Goal: Task Accomplishment & Management: Use online tool/utility

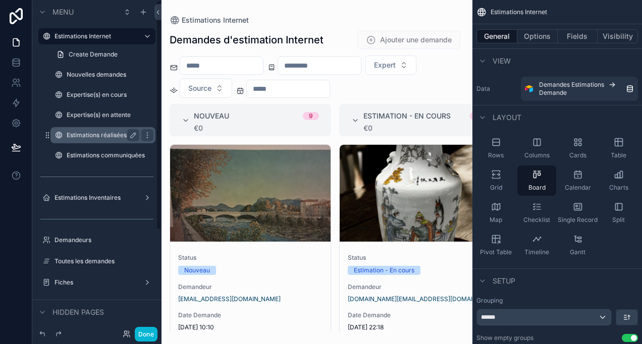
click at [105, 135] on label "Estimations réalisées" at bounding box center [101, 135] width 69 height 8
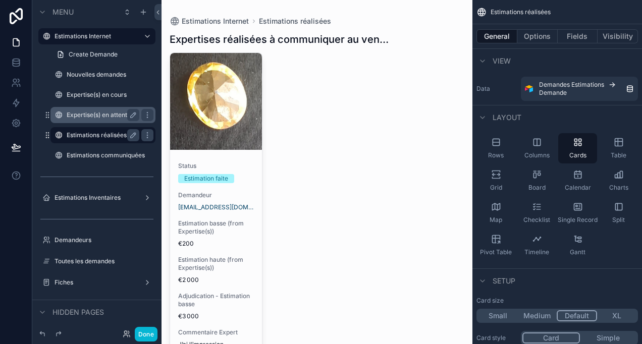
click at [103, 117] on label "Expertise(s) en attente" at bounding box center [101, 115] width 69 height 8
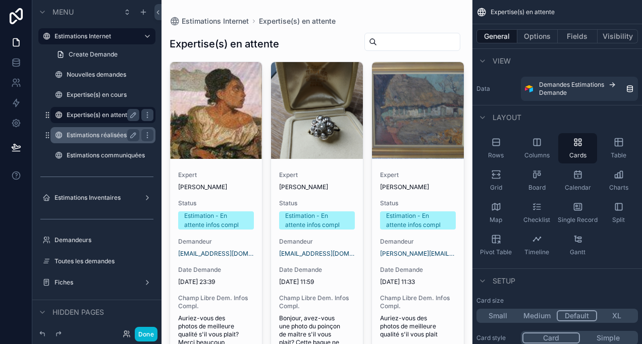
click at [104, 128] on div "Estimations réalisées" at bounding box center [103, 135] width 101 height 16
click at [109, 136] on label "Estimations réalisées" at bounding box center [108, 135] width 83 height 8
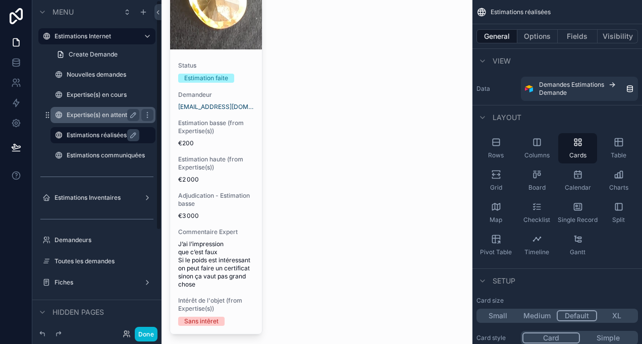
scroll to position [101, 0]
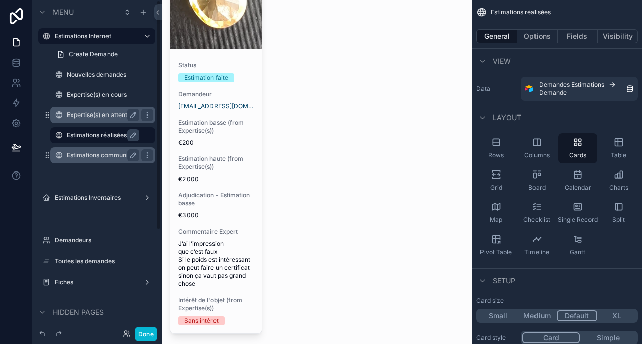
click at [79, 153] on label "Estimations communiquées" at bounding box center [103, 156] width 73 height 8
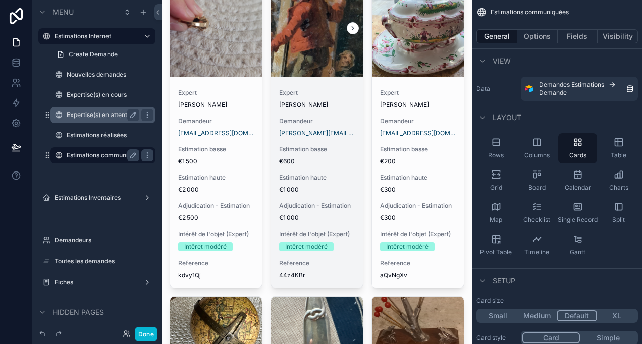
scroll to position [152, 0]
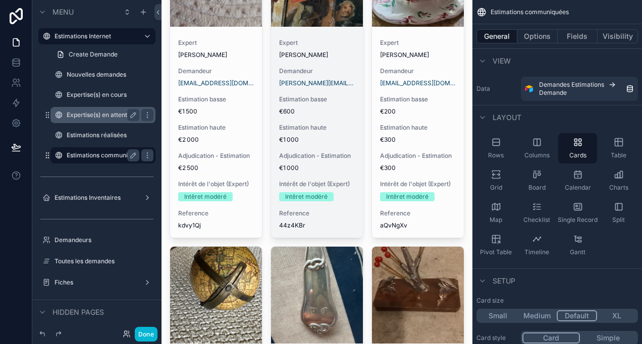
click at [305, 160] on span "Adjudication - Estimation" at bounding box center [317, 156] width 76 height 8
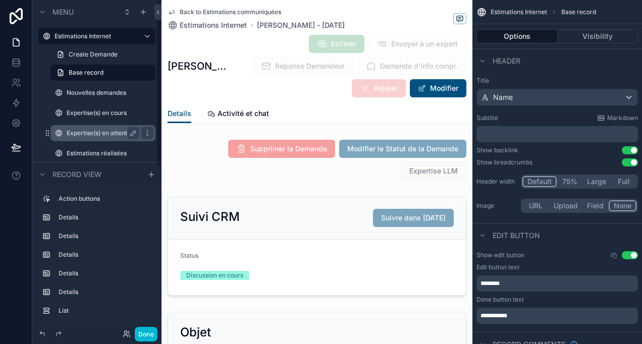
click at [95, 140] on div "Expertise(s) en attente" at bounding box center [103, 133] width 101 height 16
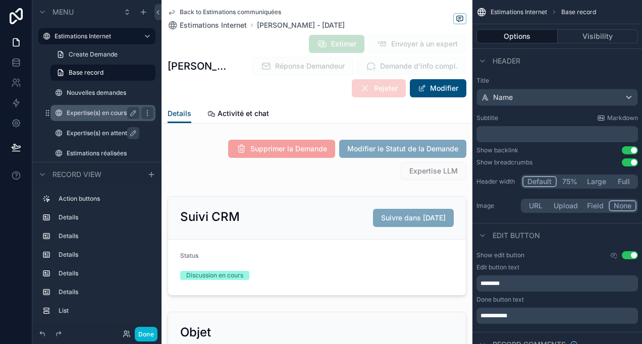
click at [103, 118] on div "Expertise(s) en cours" at bounding box center [103, 113] width 73 height 12
click at [74, 116] on label "Expertise(s) en cours" at bounding box center [101, 113] width 69 height 8
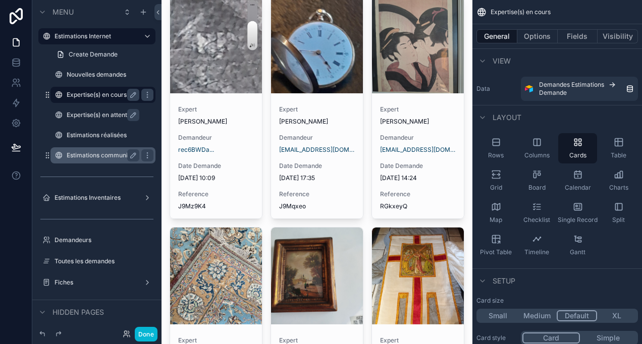
scroll to position [202, 0]
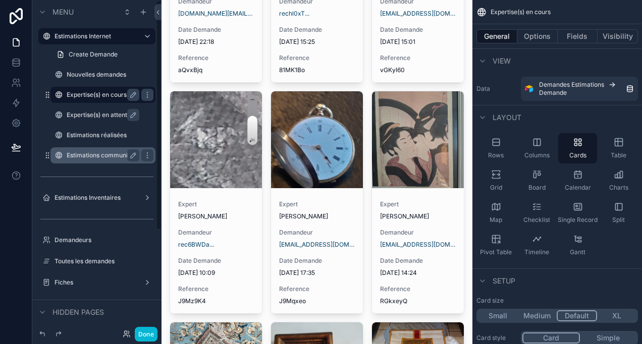
click at [99, 112] on label "Expertise(s) en attente" at bounding box center [108, 115] width 83 height 8
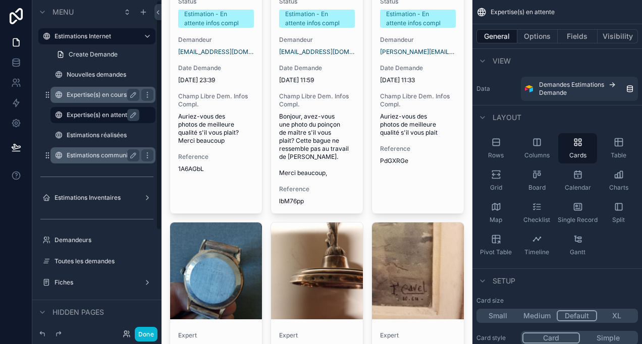
scroll to position [354, 0]
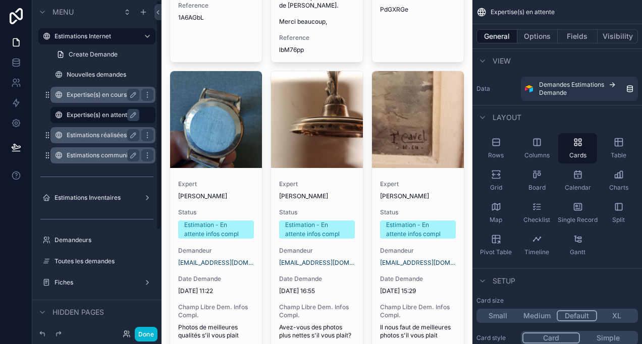
click at [112, 133] on label "Estimations réalisées" at bounding box center [101, 135] width 69 height 8
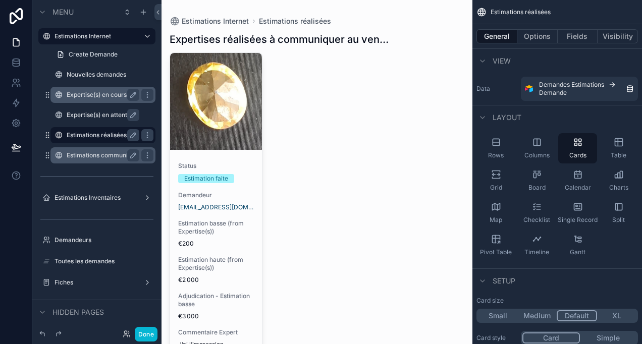
click at [189, 114] on div "scrollable content" at bounding box center [317, 250] width 311 height 500
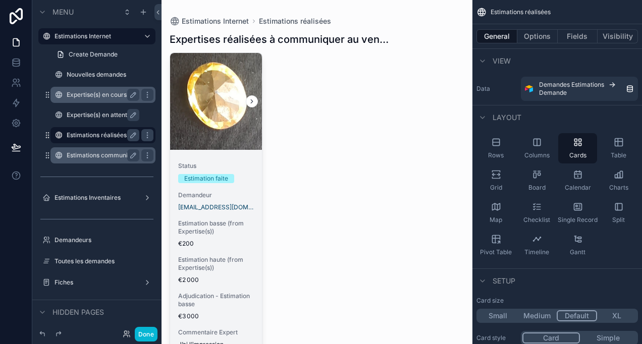
click at [216, 125] on div "scrollable content" at bounding box center [216, 101] width 92 height 97
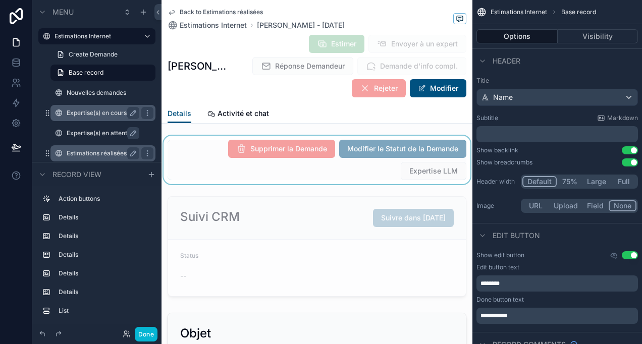
click at [427, 167] on div "scrollable content" at bounding box center [317, 160] width 311 height 48
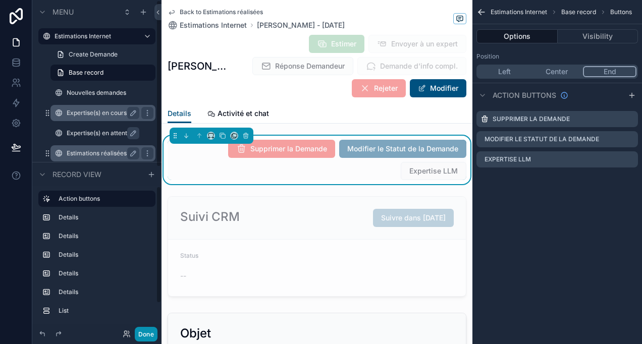
click at [147, 329] on button "Done" at bounding box center [146, 334] width 23 height 15
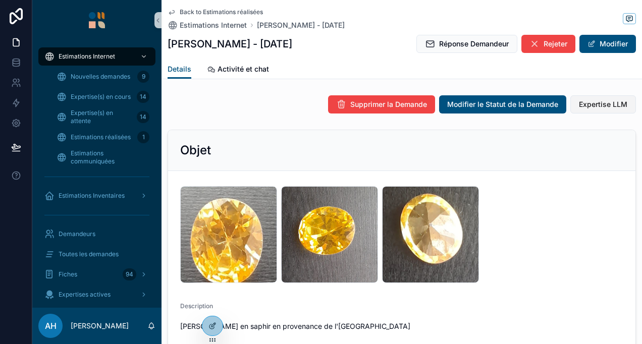
click at [591, 104] on span "Expertise LLM" at bounding box center [603, 104] width 48 height 10
click at [582, 107] on span "Expertise LLM" at bounding box center [603, 104] width 48 height 10
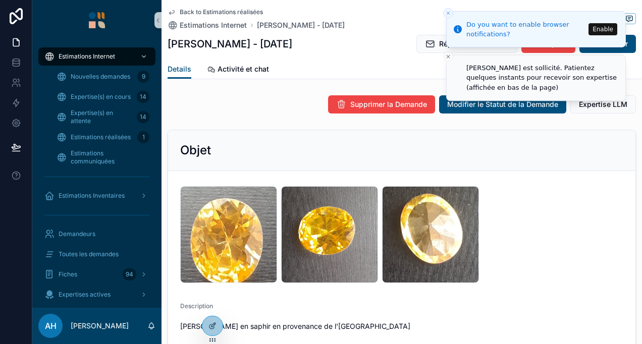
click at [447, 12] on icon "Close toast" at bounding box center [448, 13] width 6 height 6
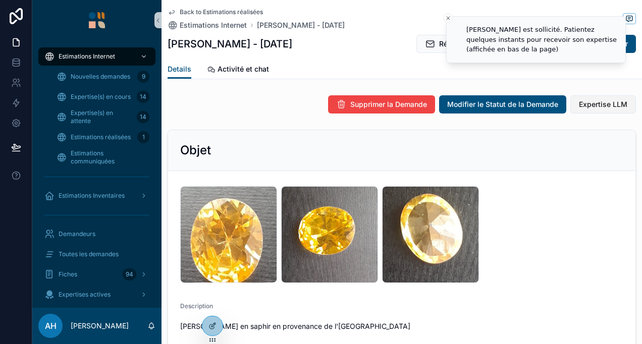
click at [583, 107] on span "Expertise LLM" at bounding box center [603, 104] width 48 height 10
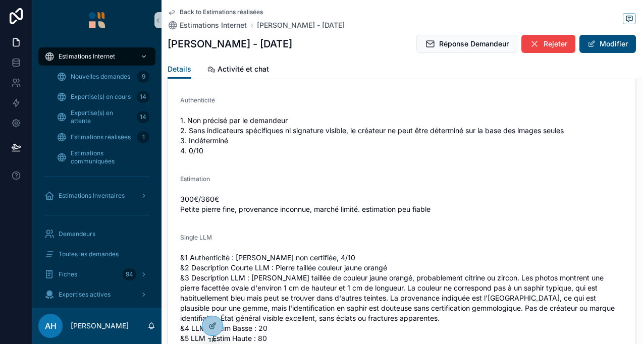
scroll to position [1554, 0]
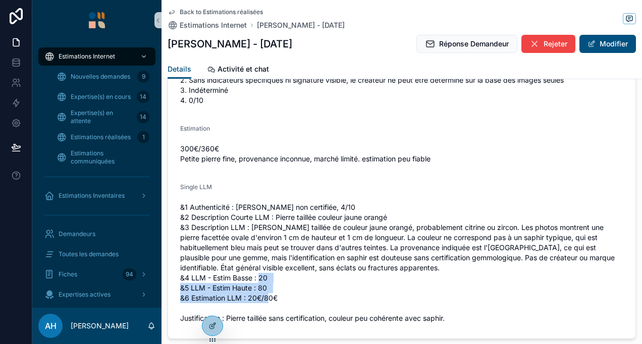
drag, startPoint x: 309, startPoint y: 300, endPoint x: 279, endPoint y: 278, distance: 37.2
click at [279, 278] on span "&1 Authenticité : Pierre précieuse non certifiée, 4/10 &2 Description Courte LL…" at bounding box center [401, 263] width 443 height 121
drag, startPoint x: 279, startPoint y: 278, endPoint x: 282, endPoint y: 284, distance: 7.0
click at [282, 284] on span "&1 Authenticité : Pierre précieuse non certifiée, 4/10 &2 Description Courte LL…" at bounding box center [401, 263] width 443 height 121
click at [286, 290] on span "&1 Authenticité : Pierre précieuse non certifiée, 4/10 &2 Description Courte LL…" at bounding box center [401, 263] width 443 height 121
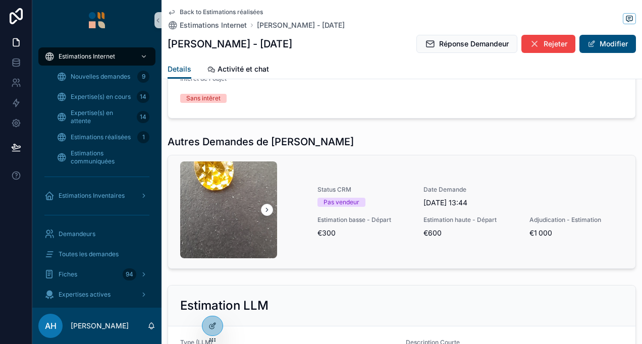
scroll to position [1099, 0]
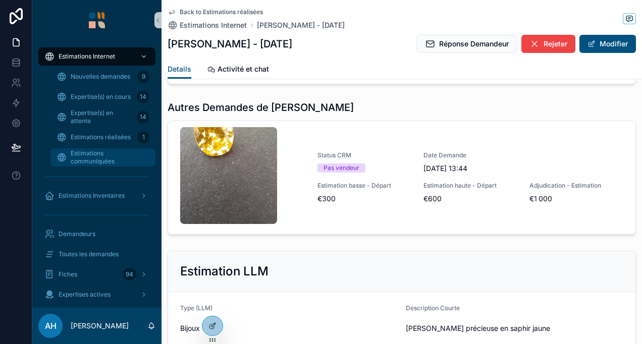
click at [103, 157] on span "Estimations communiquées" at bounding box center [108, 158] width 75 height 16
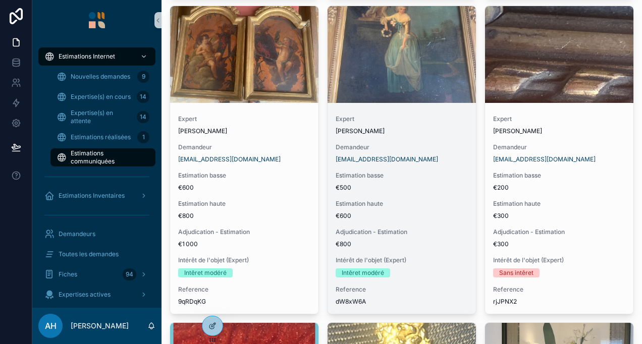
scroll to position [2614, 0]
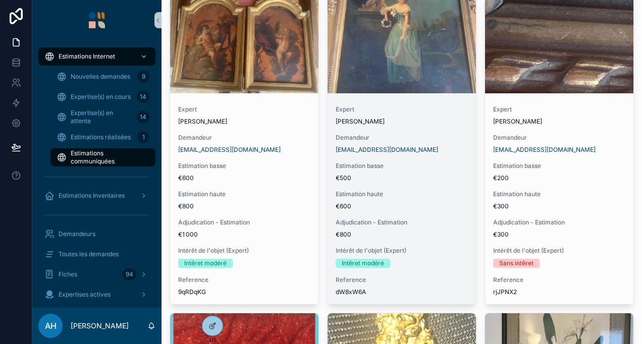
click at [436, 174] on span "€500" at bounding box center [402, 178] width 132 height 8
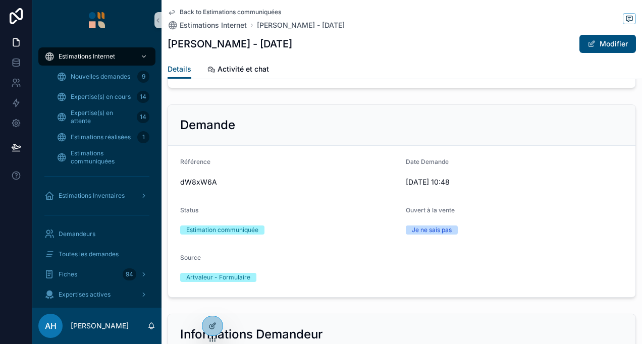
scroll to position [505, 0]
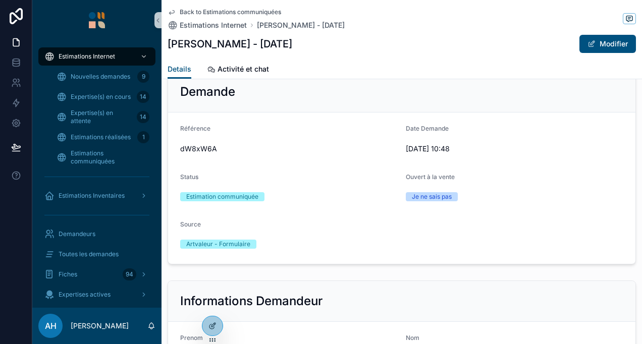
click at [172, 11] on icon "scrollable content" at bounding box center [172, 12] width 8 height 8
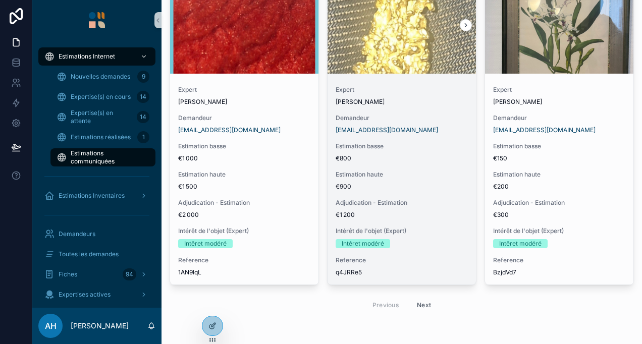
scroll to position [2953, 0]
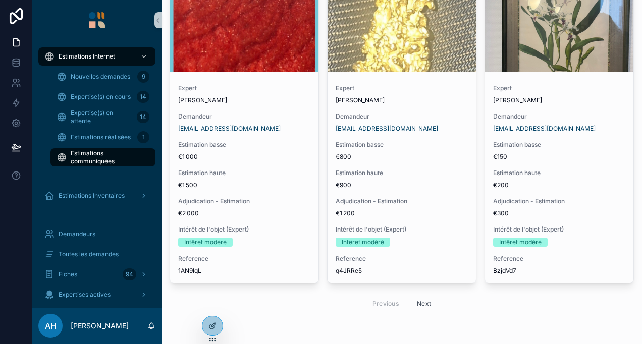
click at [429, 302] on button "Next" at bounding box center [424, 304] width 28 height 16
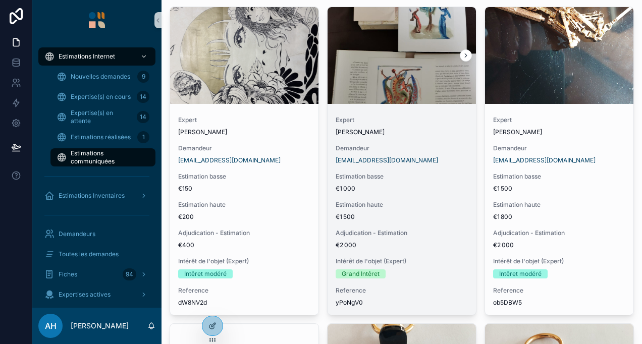
scroll to position [51, 0]
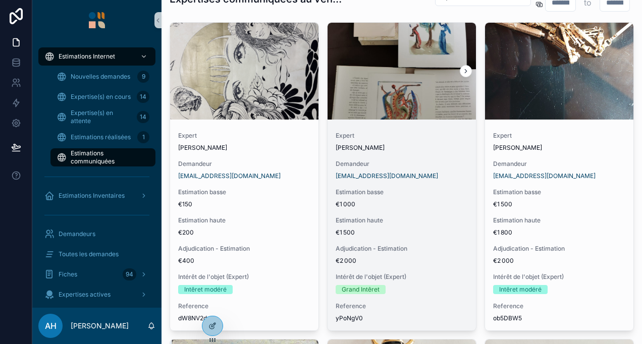
click at [409, 223] on span "Estimation haute" at bounding box center [402, 221] width 132 height 8
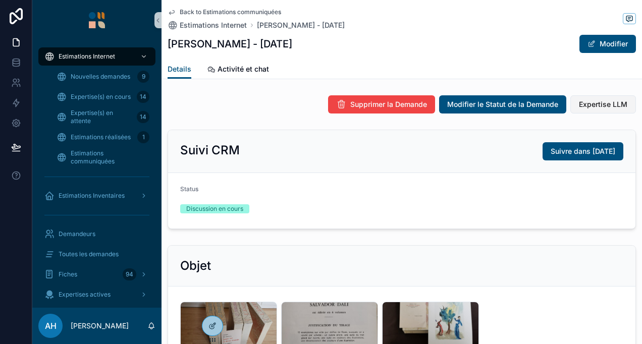
click at [585, 108] on span "Expertise LLM" at bounding box center [603, 104] width 48 height 10
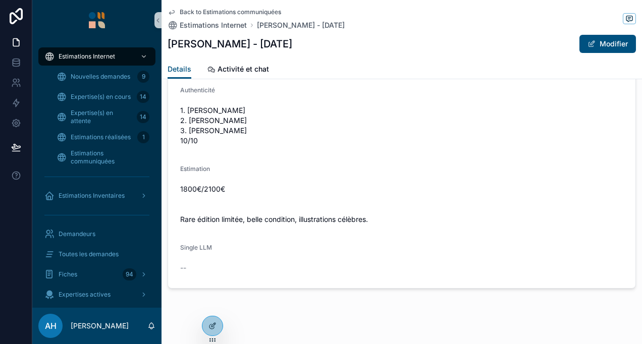
scroll to position [1534, 0]
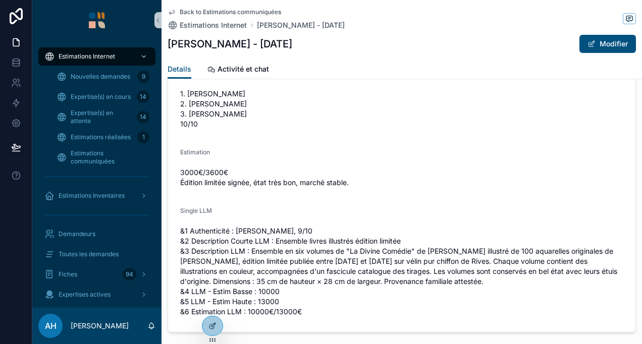
scroll to position [1566, 0]
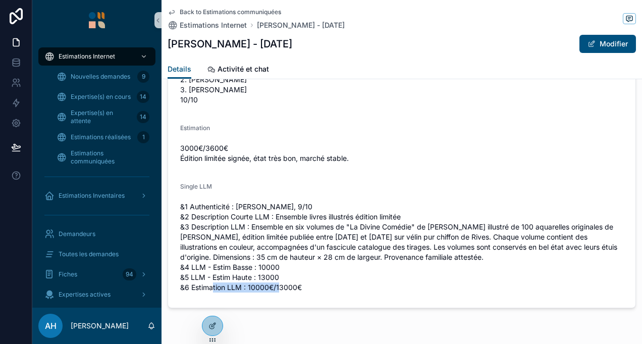
drag, startPoint x: 220, startPoint y: 285, endPoint x: 288, endPoint y: 282, distance: 67.7
click at [288, 282] on span "&1 Authenticité : Salvador Dalí, 9/10 &2 Description Courte LLM : Ensemble livr…" at bounding box center [401, 247] width 443 height 91
click at [275, 286] on span "&1 Authenticité : Salvador Dalí, 9/10 &2 Description Courte LLM : Ensemble livr…" at bounding box center [401, 247] width 443 height 91
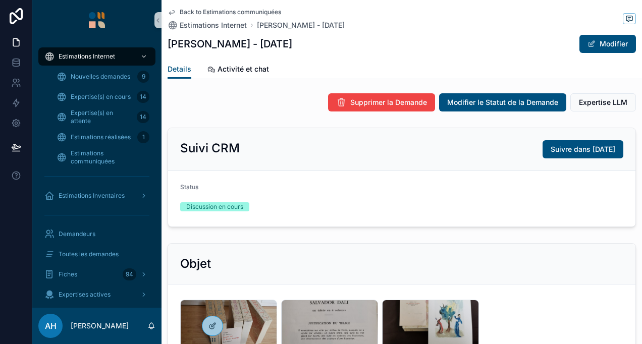
scroll to position [0, 0]
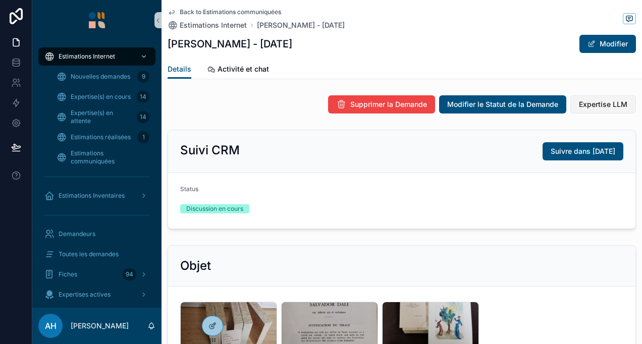
click at [587, 105] on span "Expertise LLM" at bounding box center [603, 104] width 48 height 10
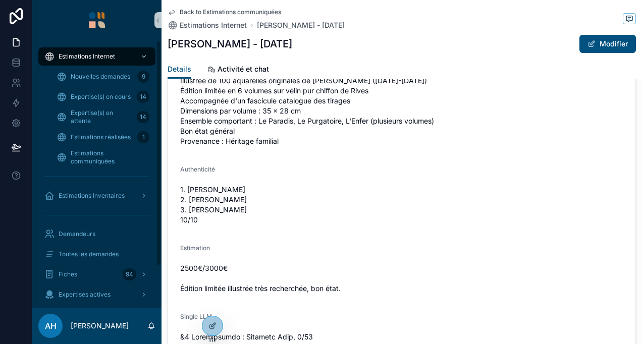
scroll to position [1646, 0]
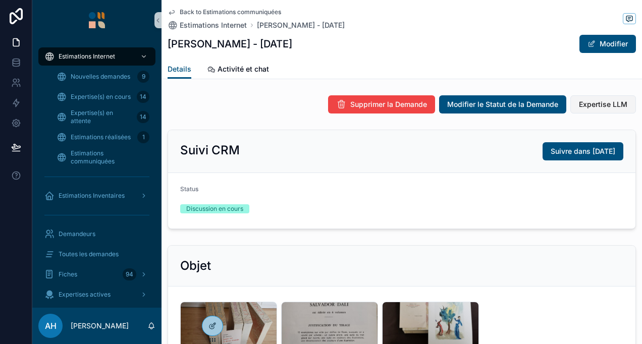
click at [592, 110] on button "Expertise LLM" at bounding box center [604, 104] width 66 height 18
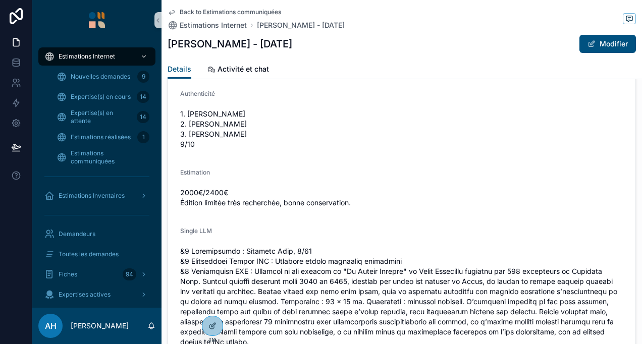
scroll to position [1524, 0]
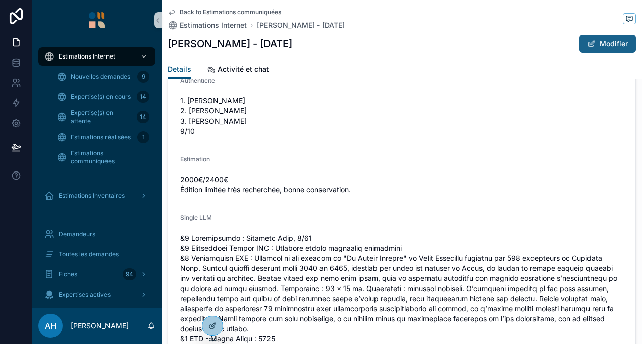
click at [612, 46] on button "Modifier" at bounding box center [608, 44] width 57 height 18
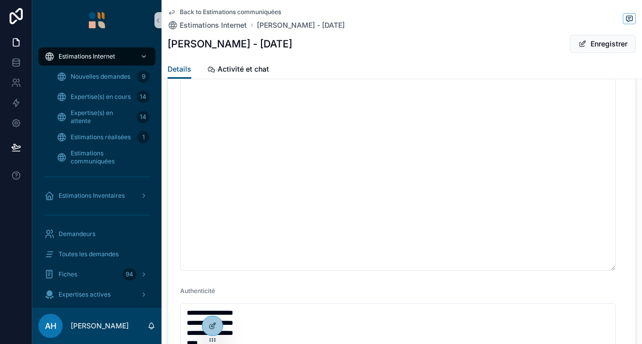
scroll to position [1553, 0]
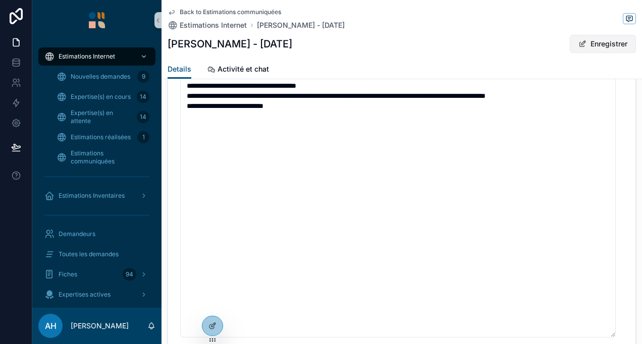
click at [600, 45] on button "Enregistrer" at bounding box center [603, 44] width 66 height 18
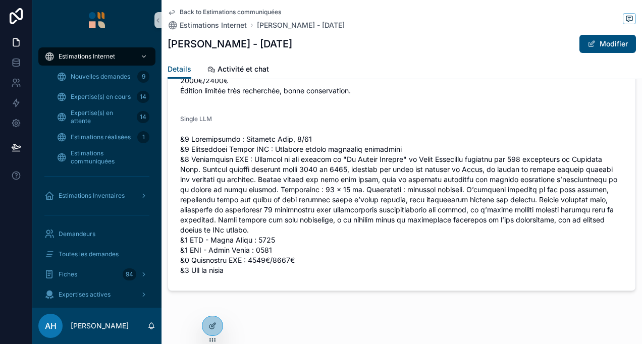
scroll to position [1625, 0]
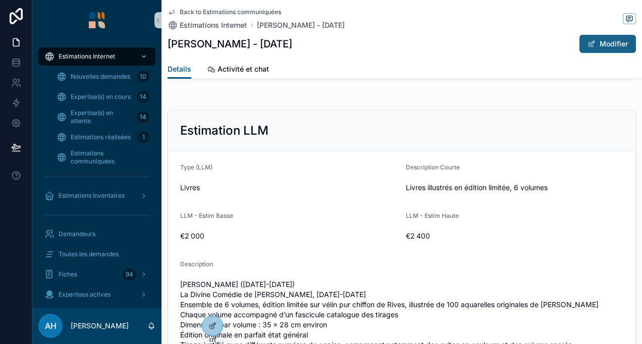
click at [588, 42] on span "scrollable content" at bounding box center [592, 44] width 8 height 8
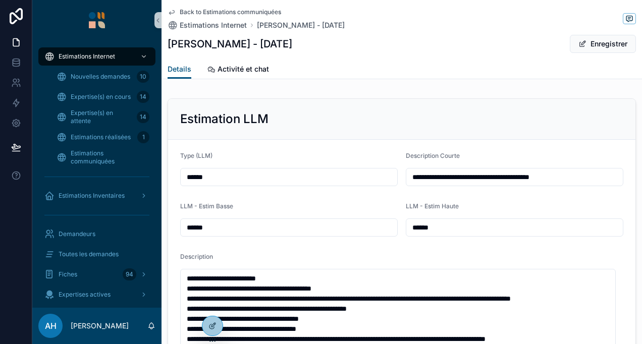
scroll to position [1351, 0]
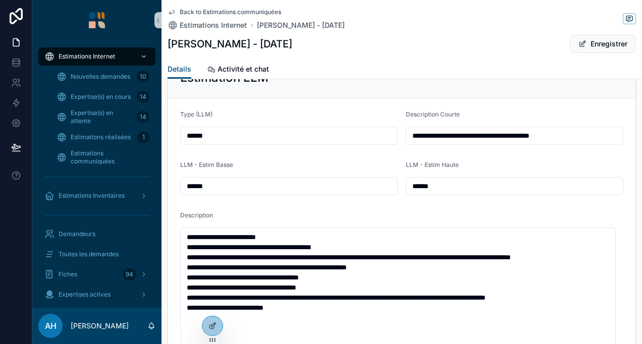
click at [269, 112] on div "Type (LLM)" at bounding box center [289, 117] width 218 height 12
click at [272, 121] on div "Type (LLM) ******" at bounding box center [289, 128] width 218 height 34
click at [608, 45] on button "Enregistrer" at bounding box center [603, 44] width 66 height 18
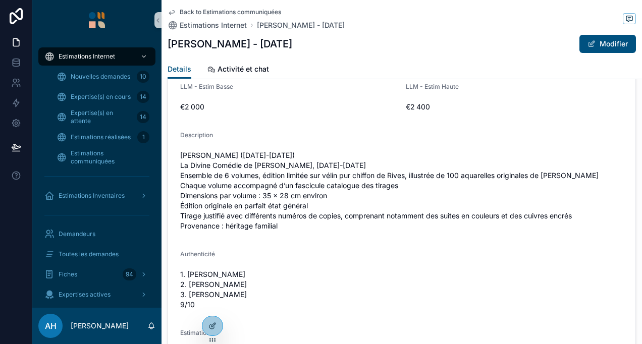
scroll to position [1279, 0]
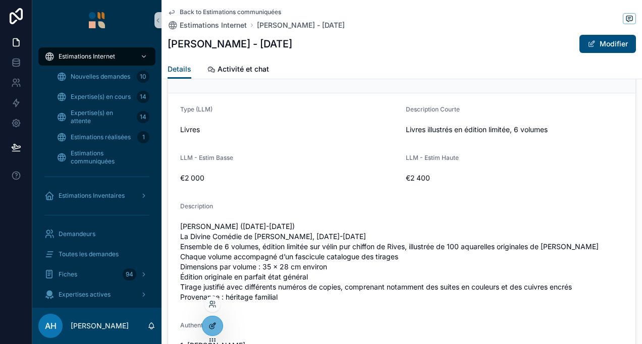
click at [216, 325] on icon at bounding box center [213, 326] width 8 height 8
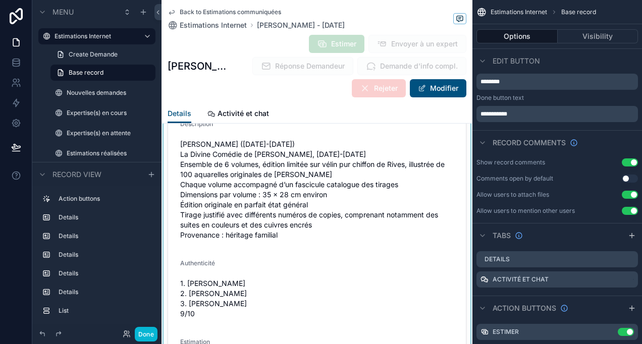
scroll to position [1582, 0]
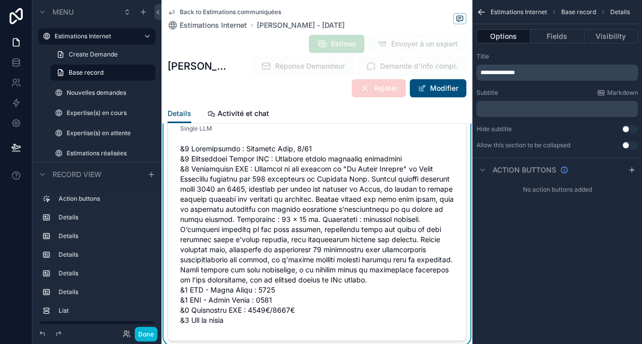
scroll to position [1936, 0]
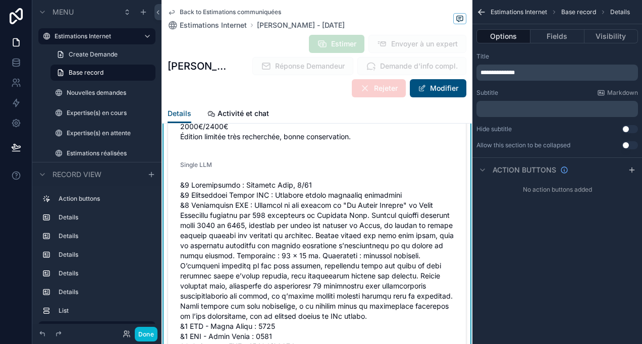
click at [338, 251] on span "scrollable content" at bounding box center [317, 271] width 274 height 182
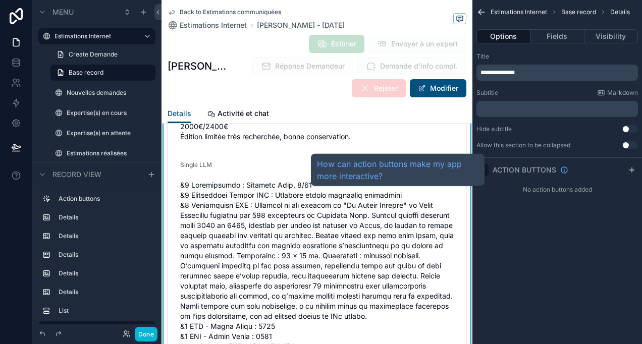
click at [487, 169] on div "scrollable content" at bounding box center [483, 170] width 12 height 12
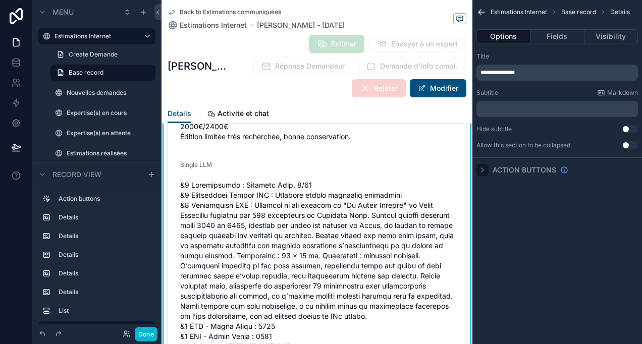
click at [485, 169] on icon "scrollable content" at bounding box center [483, 170] width 8 height 8
click at [561, 37] on button "Fields" at bounding box center [558, 36] width 54 height 14
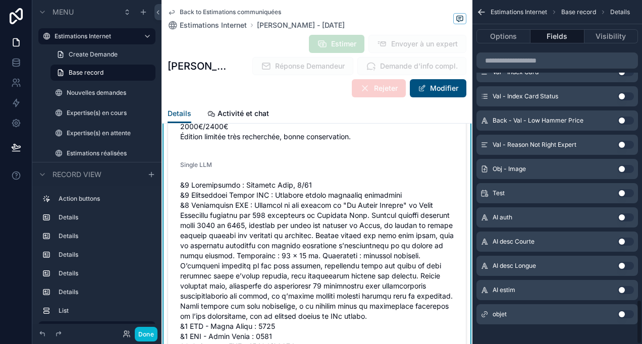
scroll to position [2296, 0]
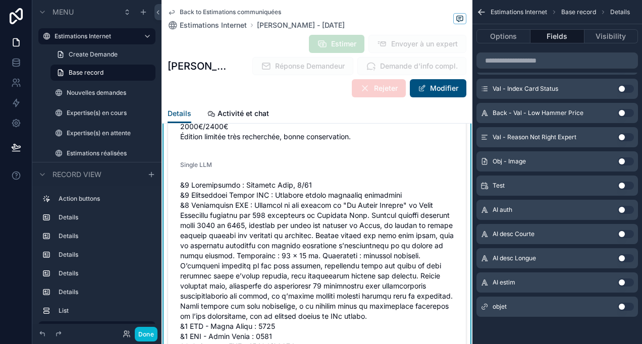
click at [623, 205] on div "AI auth Use setting" at bounding box center [558, 210] width 162 height 20
click at [624, 209] on button "Use setting" at bounding box center [626, 210] width 16 height 8
click at [627, 232] on button "Use setting" at bounding box center [626, 234] width 16 height 8
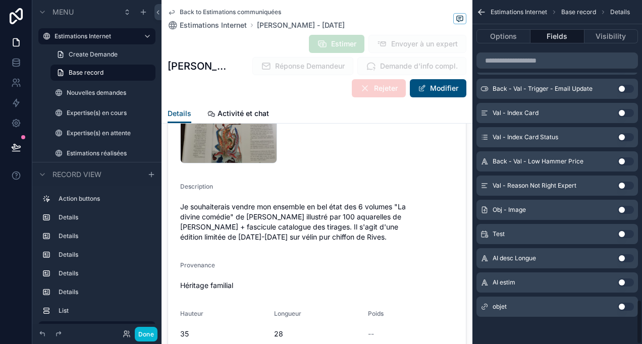
scroll to position [1936, 0]
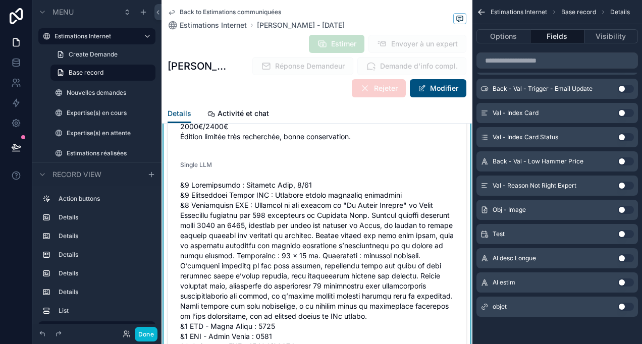
click at [626, 258] on button "Use setting" at bounding box center [626, 259] width 16 height 8
click at [625, 280] on button "Use setting" at bounding box center [626, 283] width 16 height 8
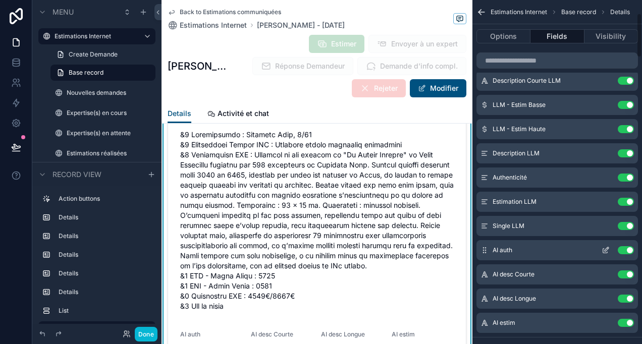
scroll to position [101, 0]
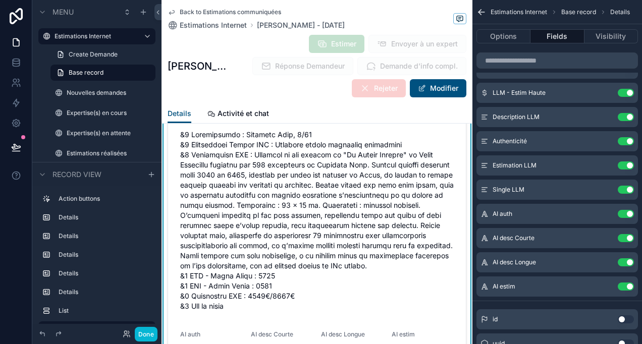
click at [623, 190] on button "Use setting" at bounding box center [626, 190] width 16 height 8
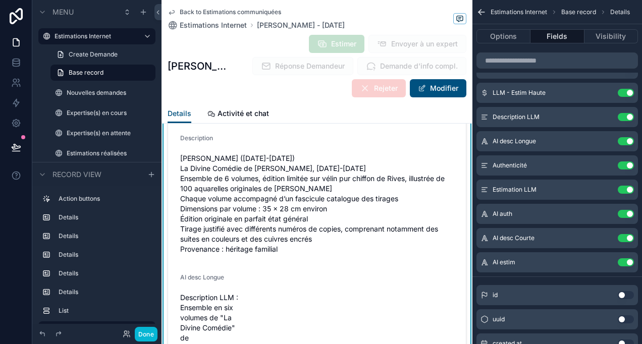
scroll to position [1683, 0]
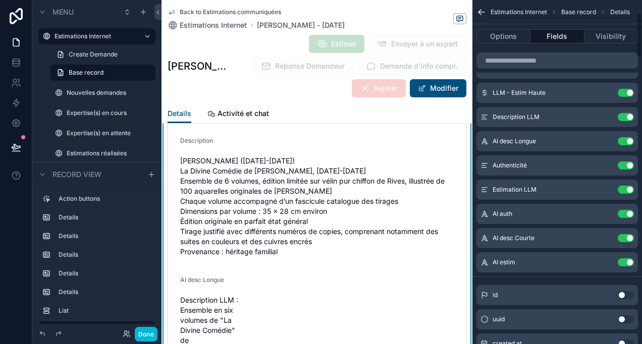
click at [479, 13] on icon "scrollable content" at bounding box center [480, 13] width 3 height 3
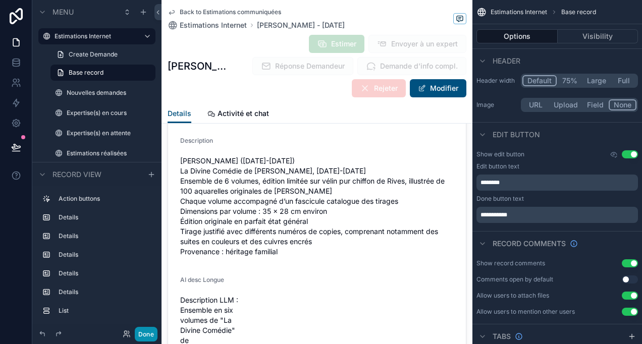
click at [146, 335] on button "Done" at bounding box center [146, 334] width 23 height 15
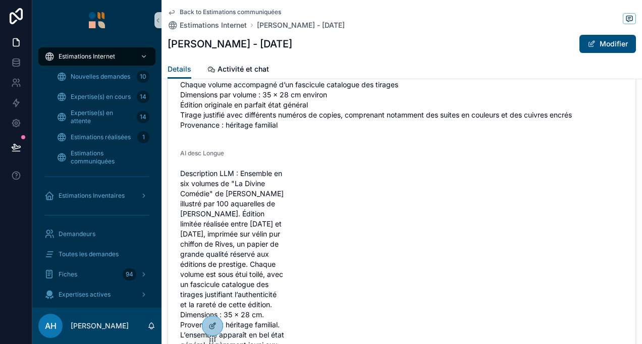
scroll to position [1431, 0]
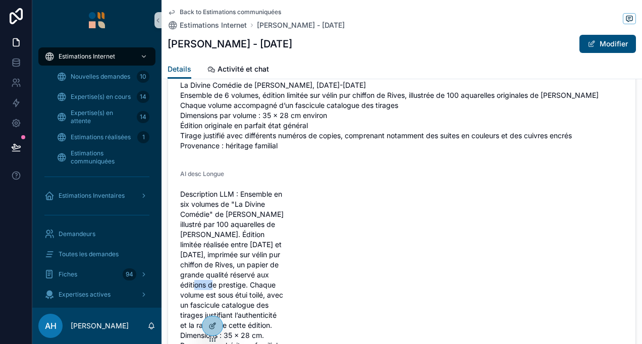
drag, startPoint x: 268, startPoint y: 267, endPoint x: 287, endPoint y: 267, distance: 19.7
click at [287, 267] on form "Type (LLM) Livres Description Courte Livres illustrés en édition limitée, 6 vol…" at bounding box center [402, 333] width 468 height 782
click at [285, 265] on form "Type (LLM) Livres Description Courte Livres illustrés en édition limitée, 6 vol…" at bounding box center [402, 333] width 468 height 782
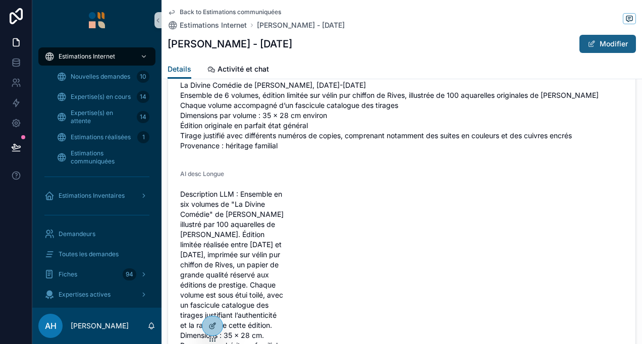
click at [599, 52] on button "Modifier" at bounding box center [608, 44] width 57 height 18
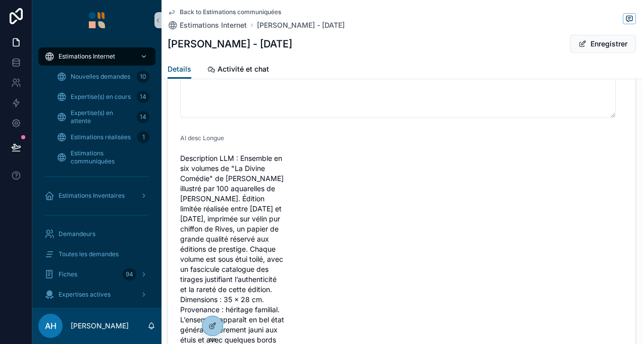
scroll to position [1861, 0]
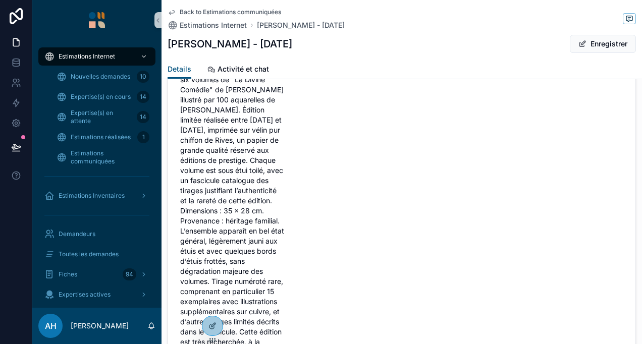
click at [293, 206] on form "**********" at bounding box center [402, 106] width 468 height 1036
click at [272, 200] on span "Description LLM : Ensemble en six volumes de "La Divine Comédie" de Dante Aligh…" at bounding box center [232, 221] width 105 height 313
drag, startPoint x: 264, startPoint y: 196, endPoint x: 269, endPoint y: 192, distance: 6.9
click at [264, 195] on span "Description LLM : Ensemble en six volumes de "La Divine Comédie" de Dante Aligh…" at bounding box center [232, 221] width 105 height 313
click at [274, 195] on span "Description LLM : Ensemble en six volumes de "La Divine Comédie" de Dante Aligh…" at bounding box center [232, 221] width 105 height 313
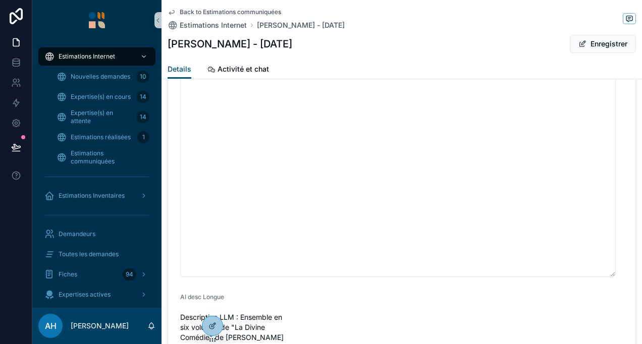
scroll to position [1609, 0]
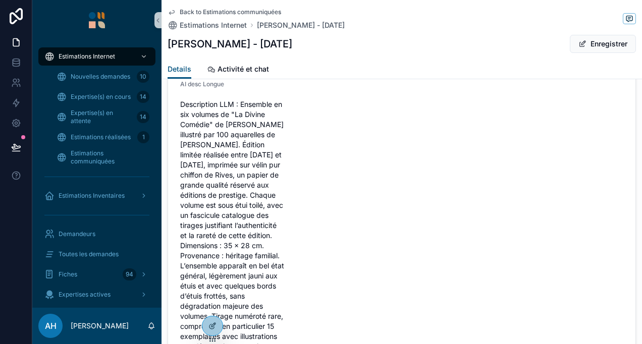
click at [341, 204] on form "**********" at bounding box center [402, 141] width 468 height 1036
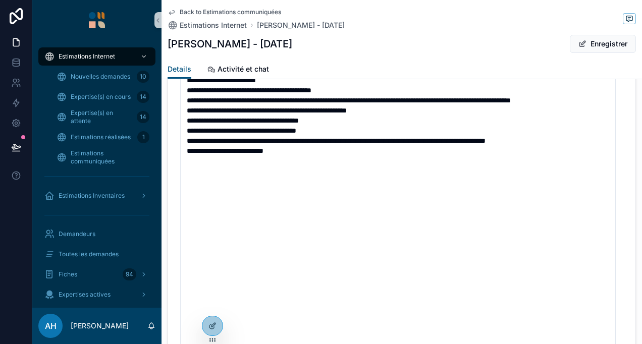
scroll to position [1508, 0]
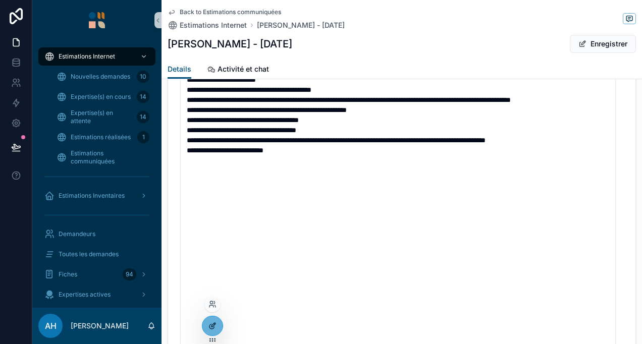
click at [215, 325] on icon at bounding box center [213, 326] width 8 height 8
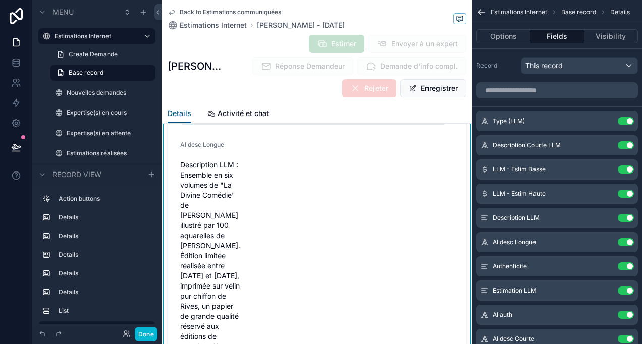
click at [251, 244] on form "**********" at bounding box center [317, 347] width 298 height 1329
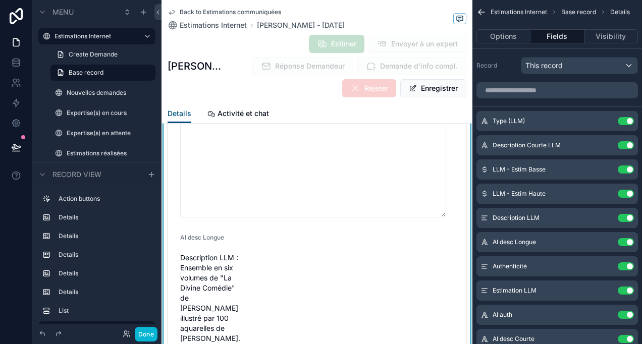
scroll to position [1912, 0]
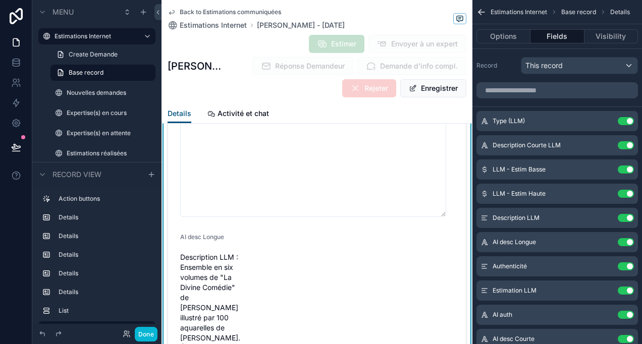
drag, startPoint x: 444, startPoint y: 269, endPoint x: 440, endPoint y: 162, distance: 107.1
click at [440, 162] on textarea "**********" at bounding box center [313, 90] width 266 height 253
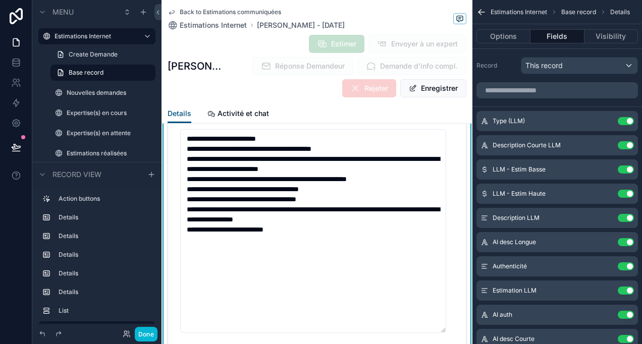
scroll to position [1761, 0]
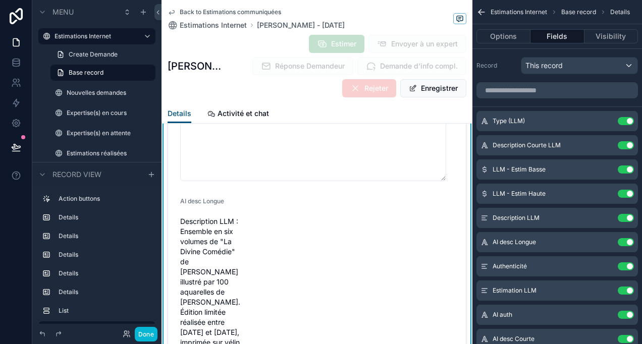
scroll to position [1912, 0]
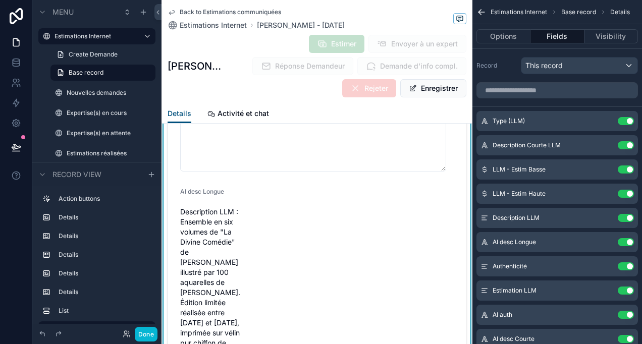
drag, startPoint x: 441, startPoint y: 310, endPoint x: 435, endPoint y: 303, distance: 9.6
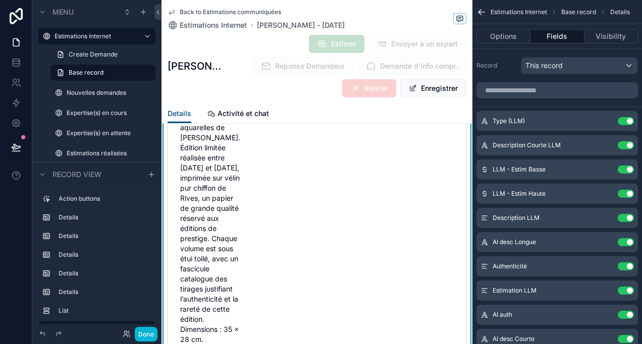
click at [206, 234] on span "Description LLM : Ensemble en six volumes de "La Divine Comédie" de Dante Aligh…" at bounding box center [211, 350] width 63 height 596
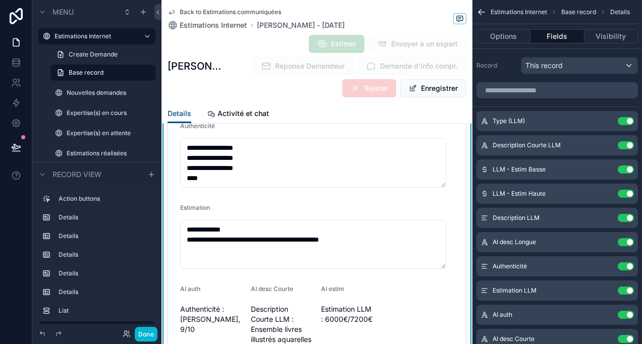
scroll to position [2518, 0]
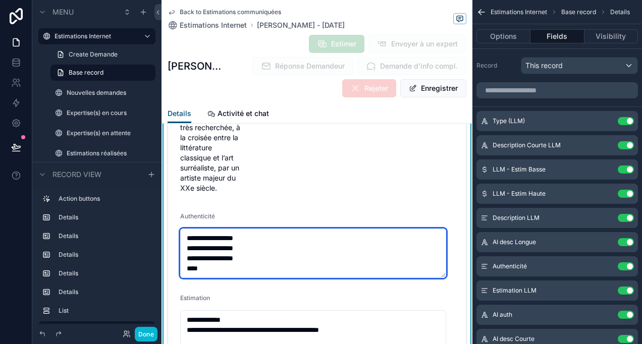
click at [235, 236] on textarea "**********" at bounding box center [313, 253] width 266 height 49
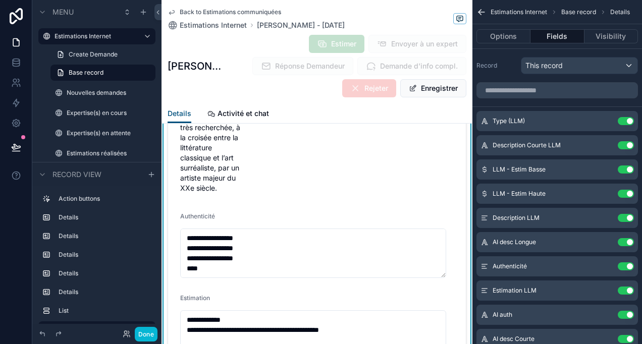
click at [286, 213] on div "Authenticité" at bounding box center [317, 219] width 274 height 12
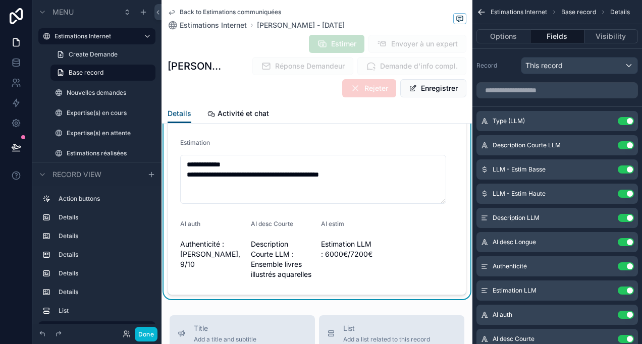
scroll to position [2670, 0]
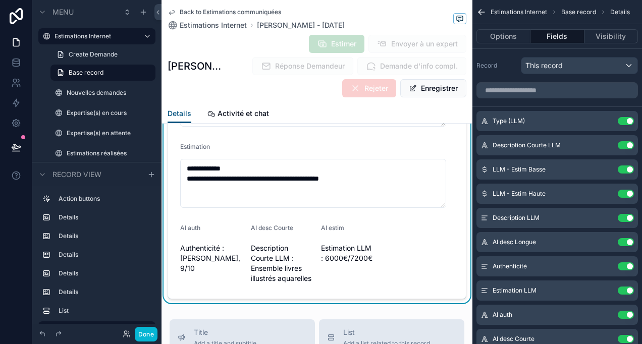
click at [234, 243] on span "Authenticité : Salvador Dalí, 9/10" at bounding box center [211, 258] width 63 height 30
click at [265, 245] on span "Description Courte LLM : Ensemble livres illustrés aquarelles" at bounding box center [282, 263] width 63 height 40
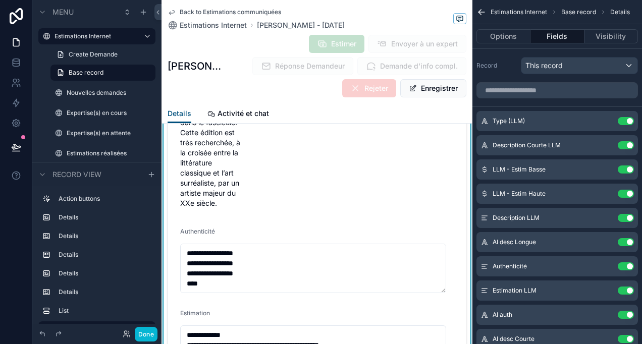
scroll to position [2518, 0]
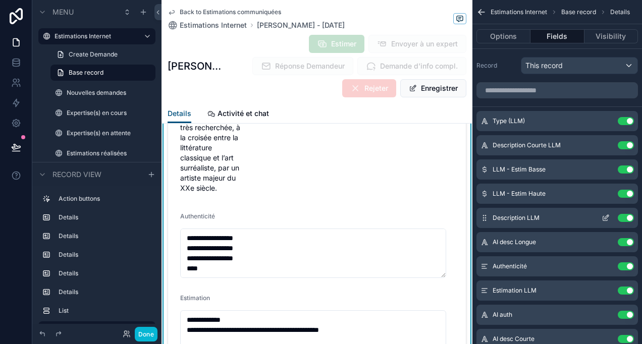
click at [597, 220] on div "Description LLM Use setting" at bounding box center [558, 218] width 162 height 20
click at [607, 218] on icon "scrollable content" at bounding box center [606, 218] width 8 height 8
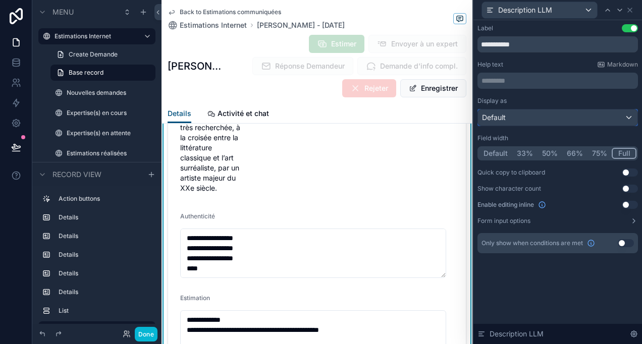
click at [581, 118] on div "Default" at bounding box center [558, 118] width 160 height 16
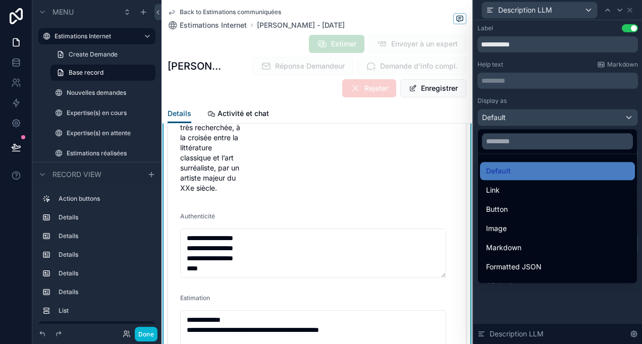
click at [581, 122] on div at bounding box center [558, 172] width 169 height 344
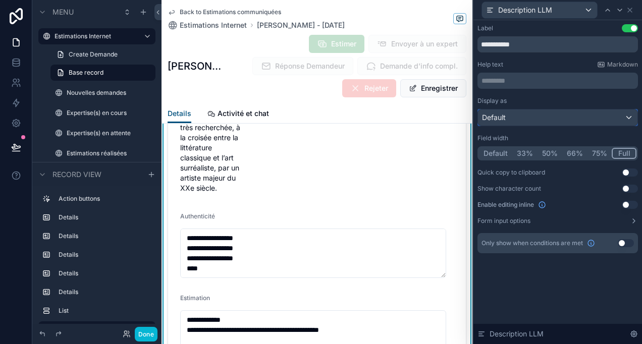
click at [581, 122] on div "Default" at bounding box center [558, 118] width 160 height 16
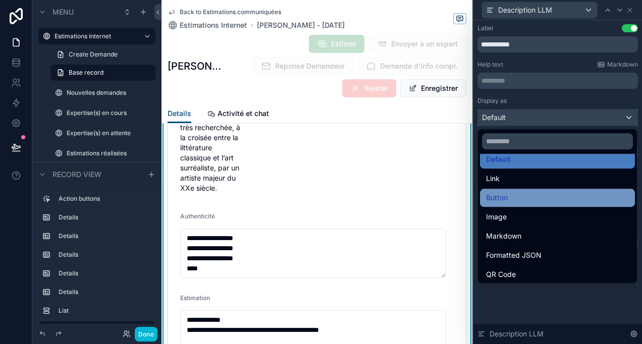
scroll to position [0, 0]
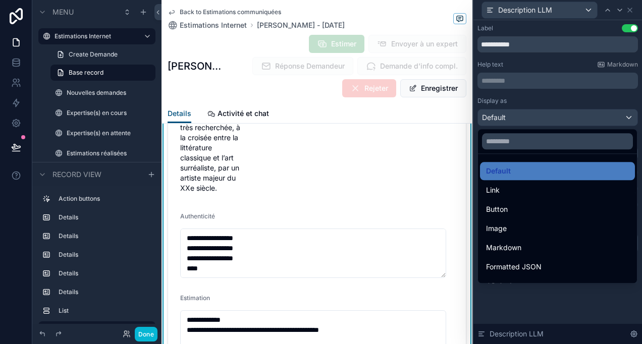
click at [555, 114] on div at bounding box center [558, 172] width 169 height 344
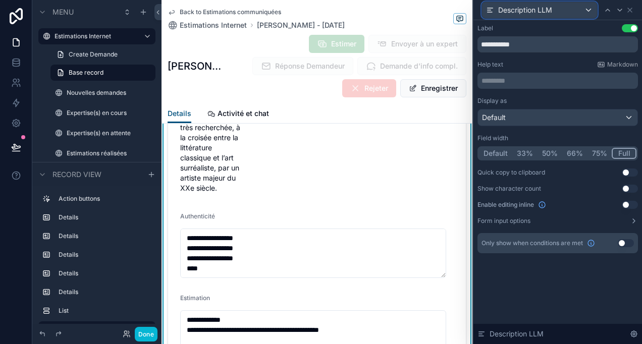
click at [507, 15] on div "Description LLM" at bounding box center [539, 10] width 115 height 16
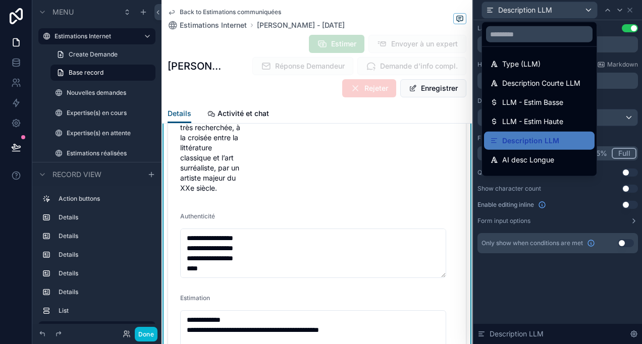
click at [564, 7] on div at bounding box center [558, 172] width 169 height 344
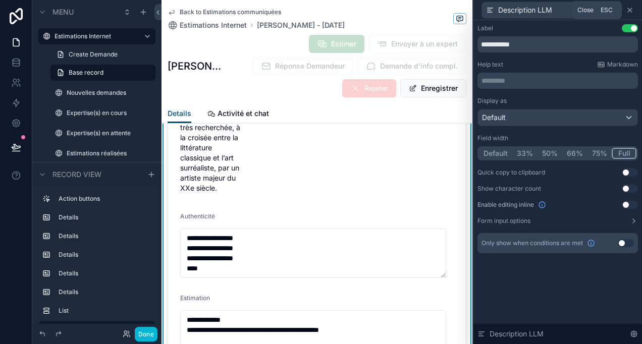
click at [631, 10] on icon at bounding box center [630, 10] width 8 height 8
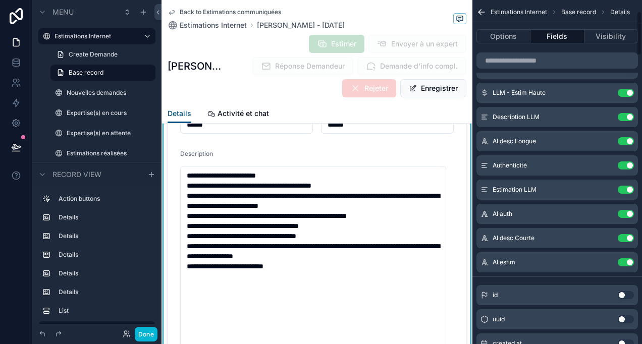
scroll to position [51, 0]
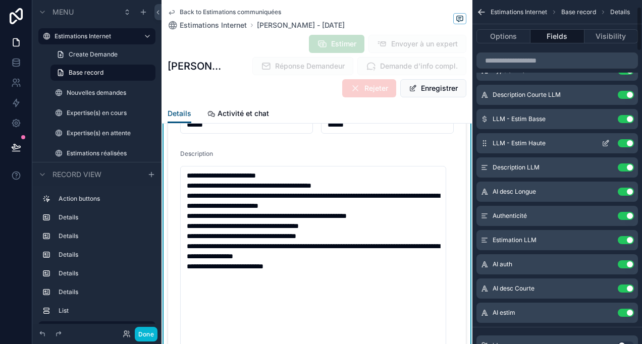
click at [484, 141] on icon "scrollable content" at bounding box center [485, 143] width 8 height 8
click at [506, 141] on span "LLM - Estim Haute" at bounding box center [519, 143] width 53 height 8
click at [610, 142] on icon "scrollable content" at bounding box center [606, 143] width 8 height 8
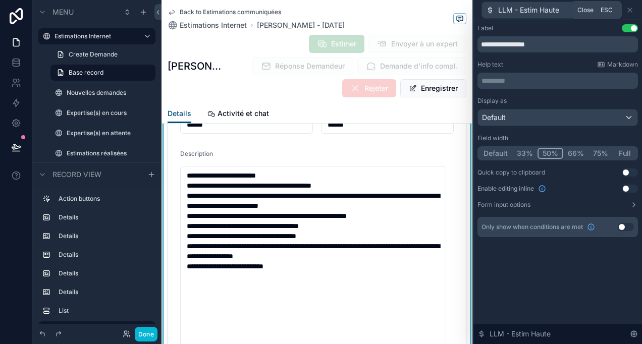
click at [629, 13] on icon at bounding box center [630, 10] width 8 height 8
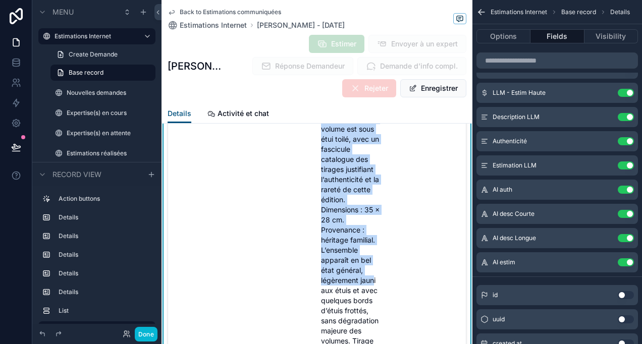
scroll to position [2468, 0]
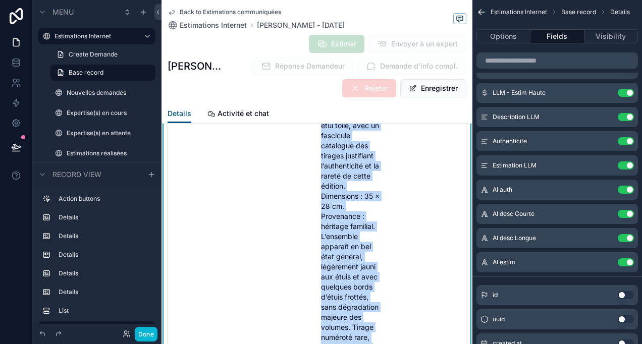
drag, startPoint x: 319, startPoint y: 175, endPoint x: 382, endPoint y: 254, distance: 100.3
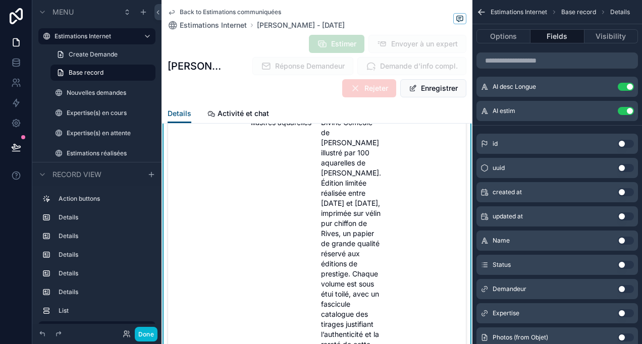
scroll to position [2266, 0]
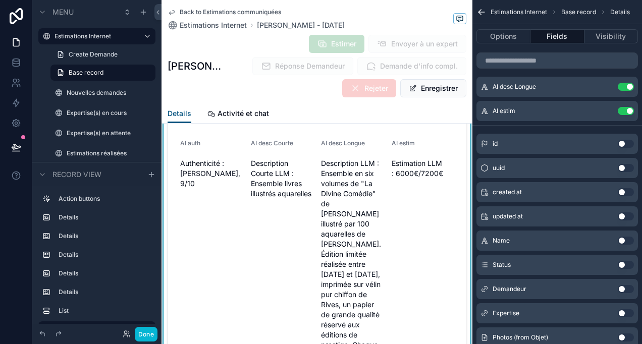
scroll to position [2165, 0]
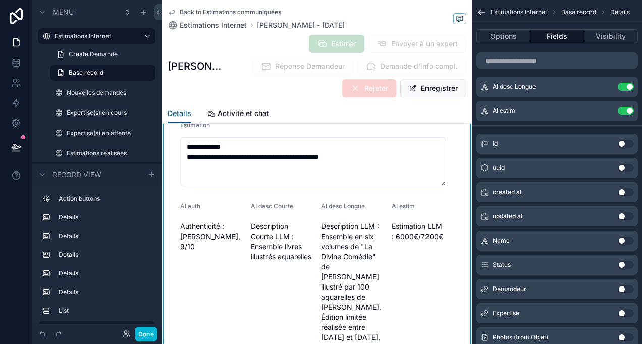
click at [409, 233] on span "Estimation LLM : 6000€/7200€" at bounding box center [423, 232] width 63 height 20
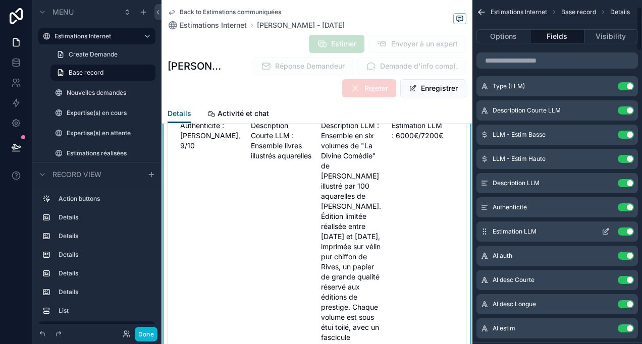
scroll to position [51, 0]
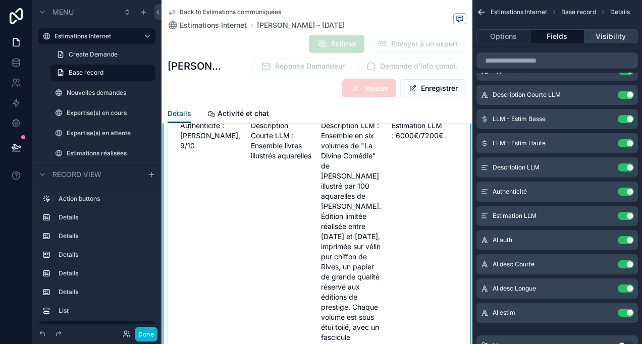
click at [609, 34] on button "Visibility" at bounding box center [612, 36] width 54 height 14
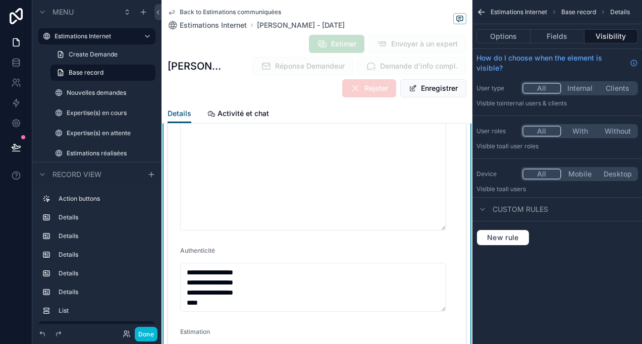
scroll to position [1761, 0]
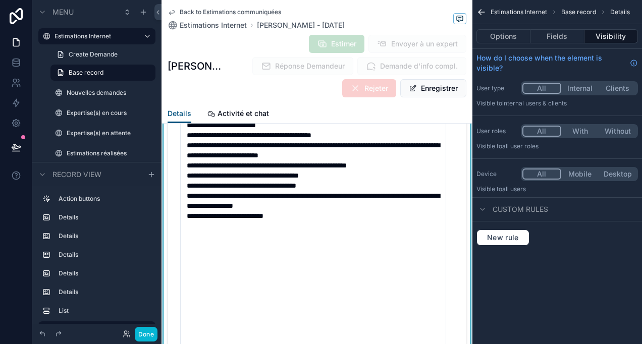
click at [480, 7] on icon "scrollable content" at bounding box center [482, 12] width 10 height 10
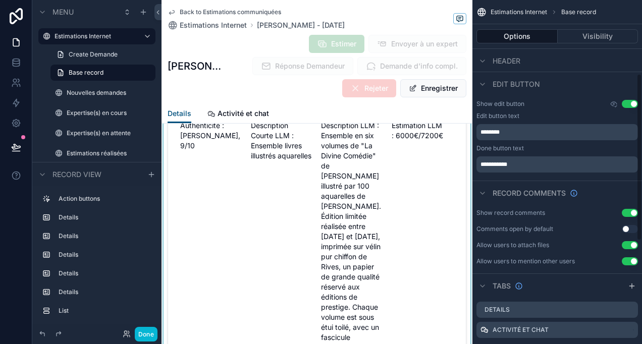
scroll to position [2215, 0]
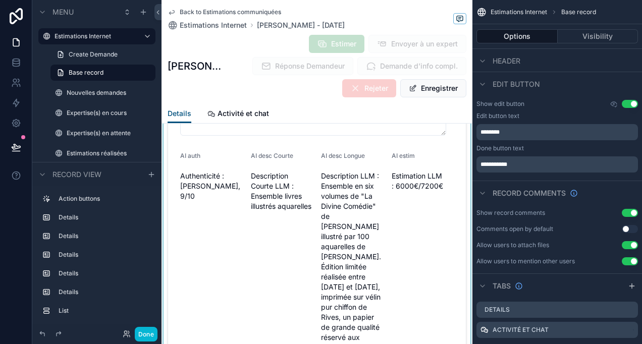
click at [412, 178] on div "scrollable content" at bounding box center [317, 136] width 311 height 1301
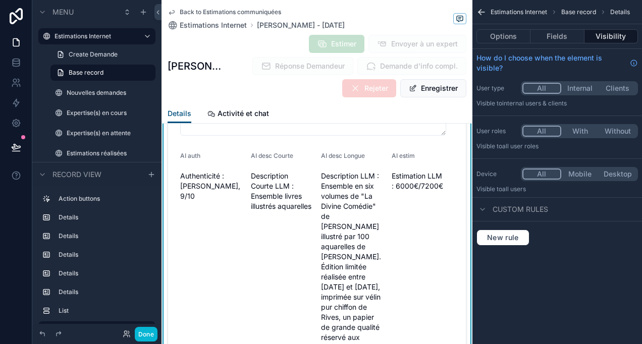
scroll to position [0, 0]
click at [205, 180] on span "Authenticité : Salvador Dalí, 9/10" at bounding box center [211, 186] width 63 height 30
click at [542, 41] on button "Fields" at bounding box center [558, 36] width 54 height 14
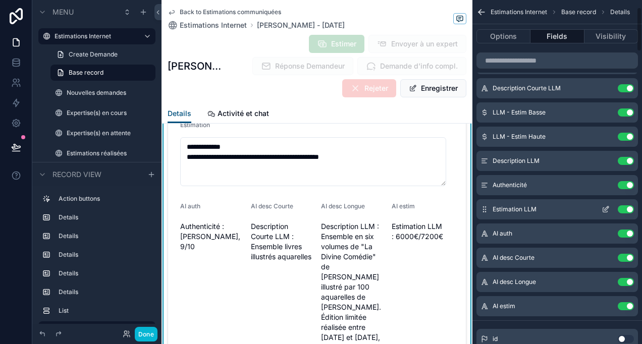
scroll to position [152, 0]
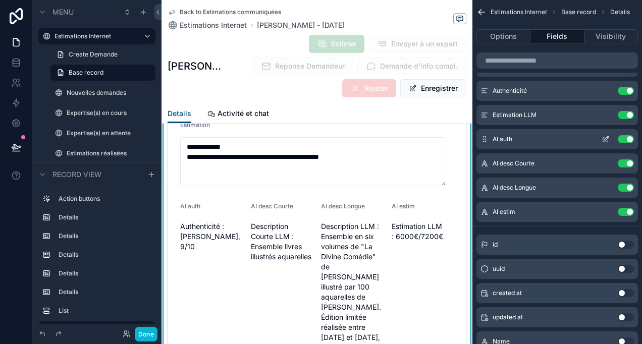
click at [607, 139] on icon "scrollable content" at bounding box center [606, 139] width 8 height 8
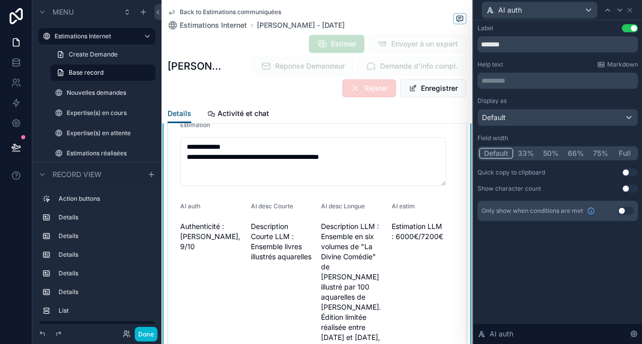
click at [632, 154] on button "Full" at bounding box center [625, 153] width 24 height 11
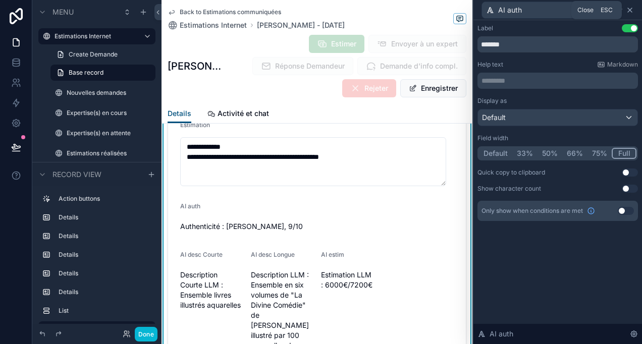
click at [628, 12] on icon at bounding box center [630, 10] width 8 height 8
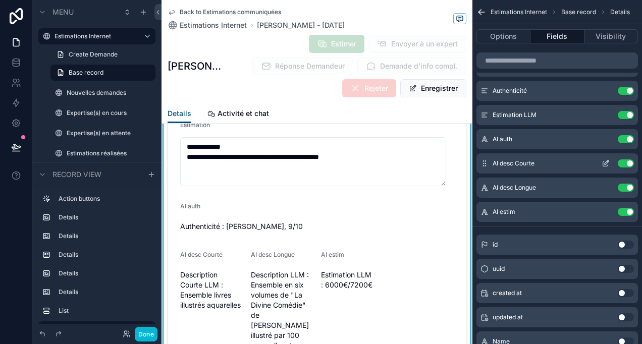
click at [606, 159] on div "AI desc Courte Use setting" at bounding box center [558, 164] width 162 height 20
click at [608, 161] on icon "scrollable content" at bounding box center [608, 161] width 1 height 1
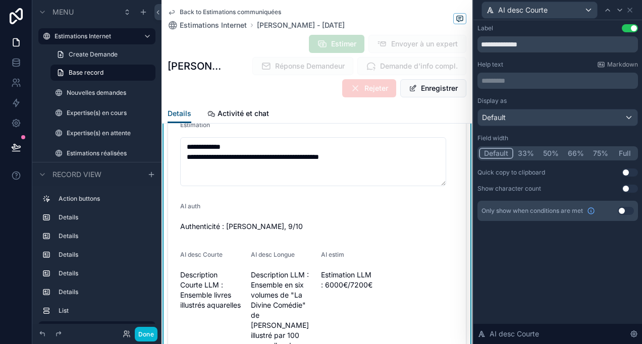
click at [625, 154] on button "Full" at bounding box center [625, 153] width 24 height 11
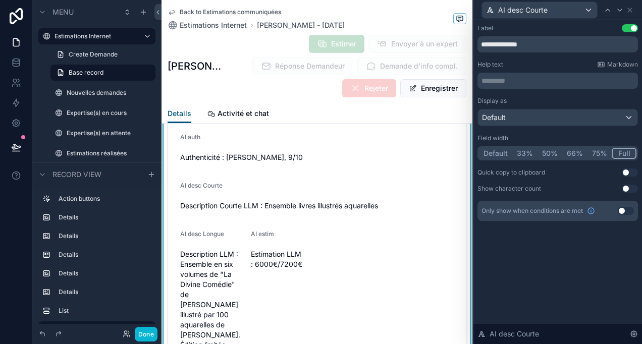
scroll to position [2316, 0]
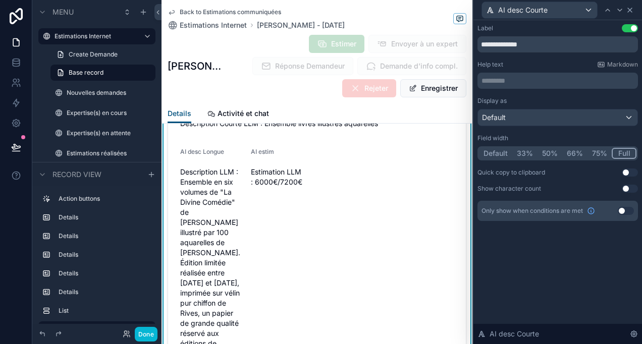
click at [631, 8] on icon at bounding box center [630, 10] width 8 height 8
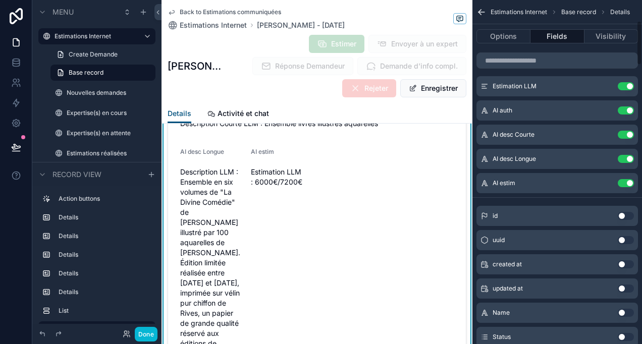
scroll to position [202, 0]
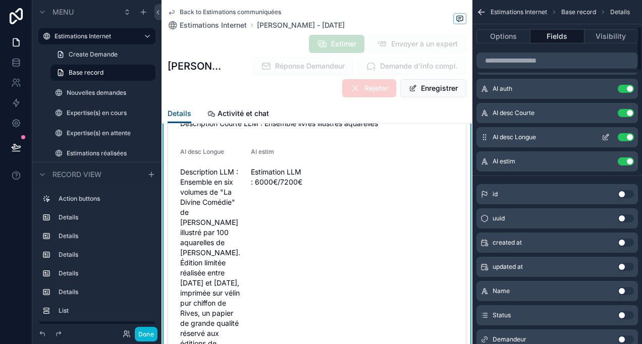
click at [609, 138] on icon "scrollable content" at bounding box center [606, 137] width 8 height 8
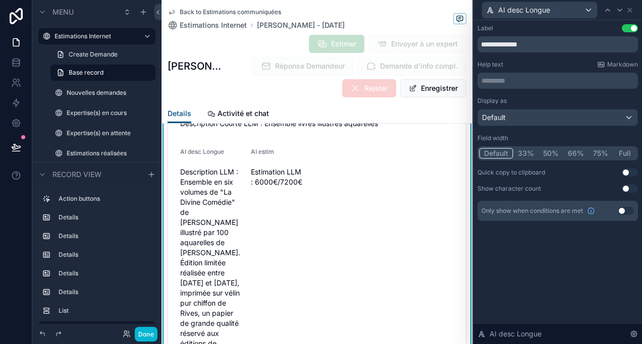
click at [624, 154] on button "Full" at bounding box center [625, 153] width 24 height 11
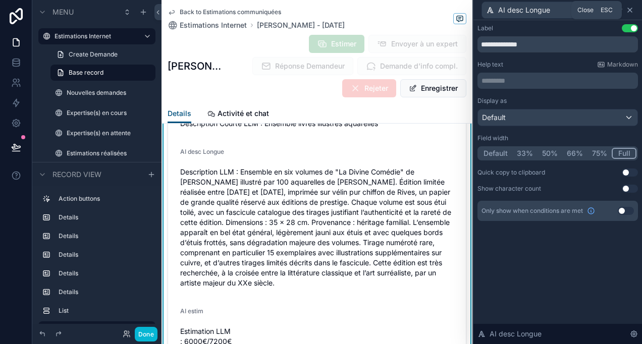
click at [633, 11] on icon at bounding box center [630, 10] width 8 height 8
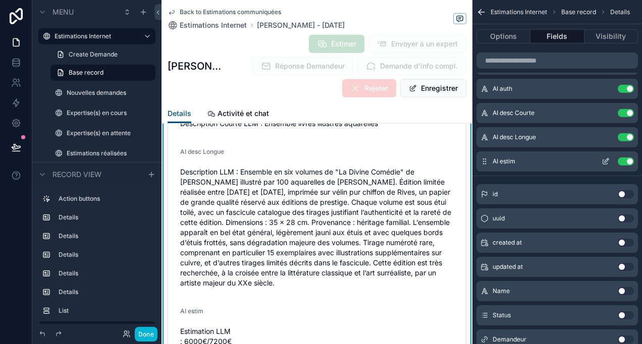
click at [612, 161] on button "scrollable content" at bounding box center [606, 162] width 16 height 8
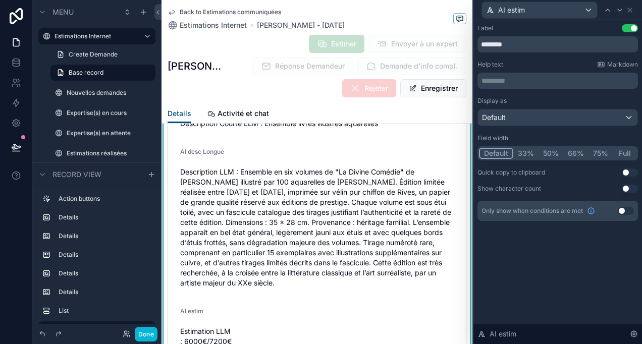
click at [626, 153] on button "Full" at bounding box center [625, 153] width 24 height 11
click at [632, 15] on div "AI estim" at bounding box center [558, 10] width 161 height 20
click at [631, 13] on icon at bounding box center [630, 10] width 8 height 8
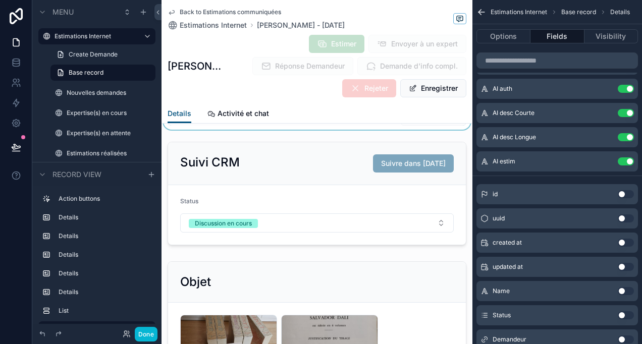
scroll to position [0, 0]
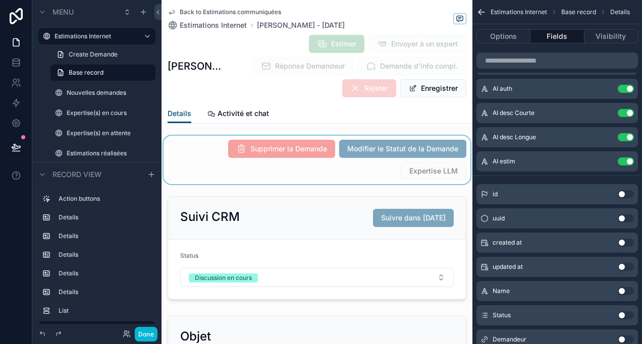
click at [432, 172] on div "scrollable content" at bounding box center [317, 160] width 311 height 48
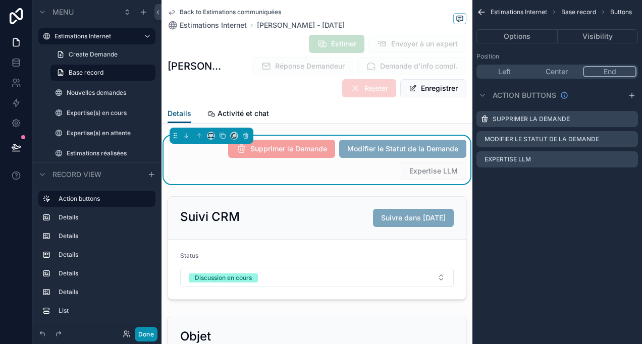
click at [146, 336] on button "Done" at bounding box center [146, 334] width 23 height 15
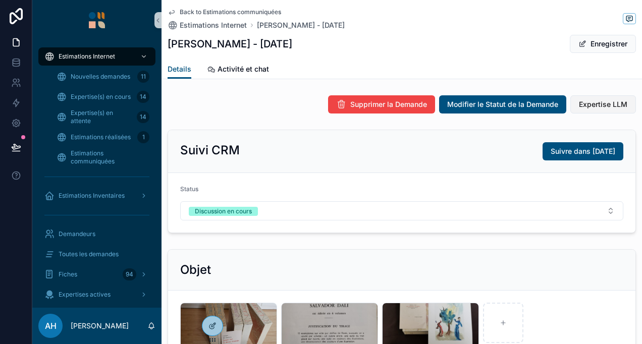
click at [589, 106] on span "Expertise LLM" at bounding box center [603, 104] width 48 height 10
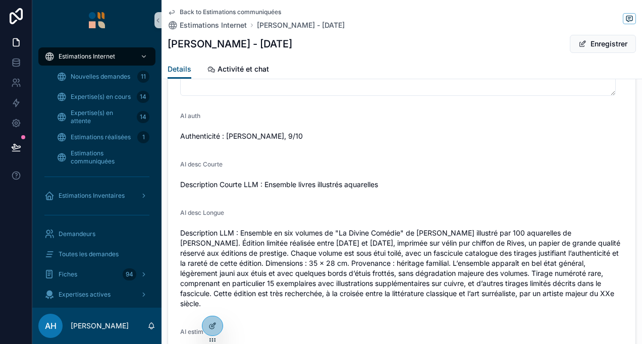
scroll to position [2020, 0]
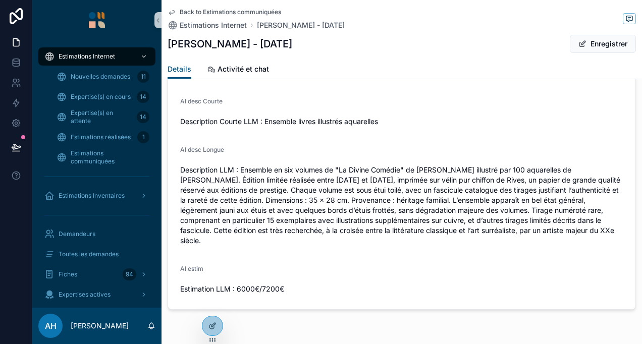
type input "******"
type input "**********"
type textarea "**********"
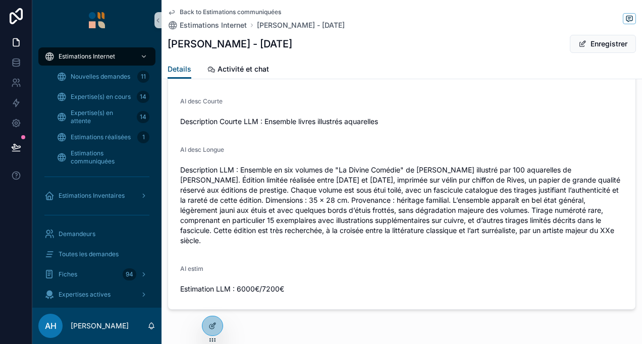
type textarea "**********"
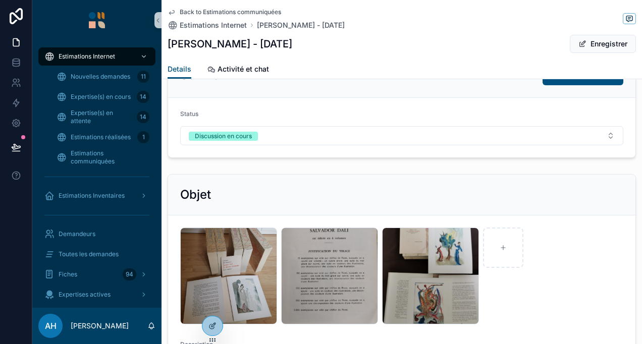
scroll to position [19, 0]
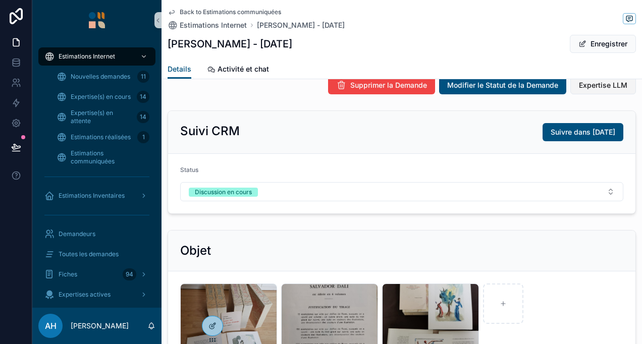
click at [589, 86] on span "Expertise LLM" at bounding box center [603, 85] width 48 height 10
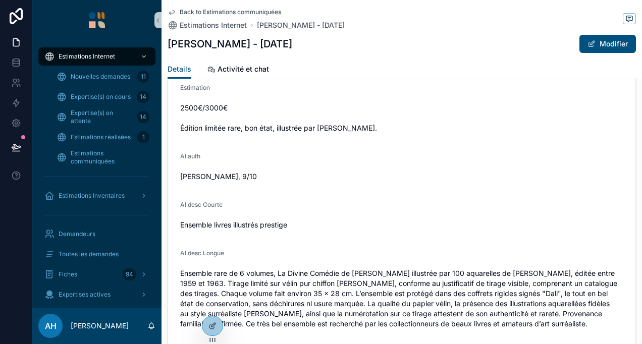
scroll to position [1609, 0]
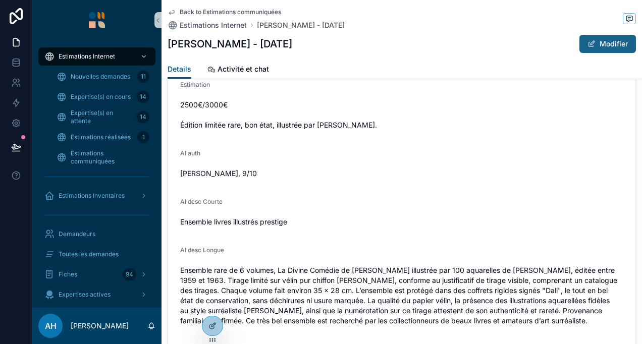
click at [607, 46] on button "Modifier" at bounding box center [608, 44] width 57 height 18
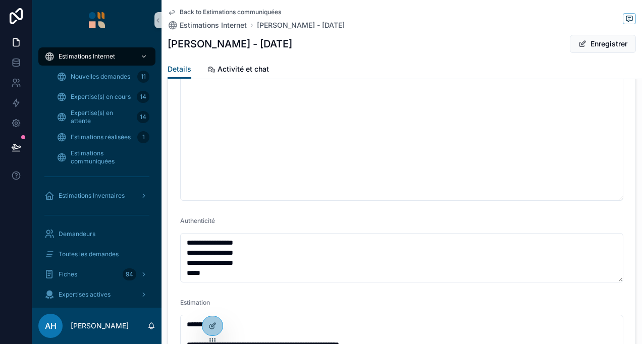
scroll to position [1832, 0]
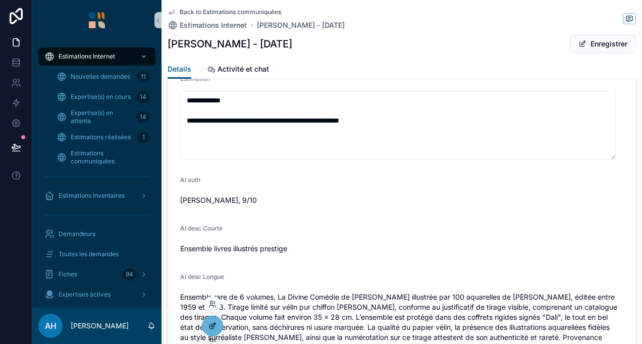
click at [216, 324] on icon at bounding box center [213, 326] width 8 height 8
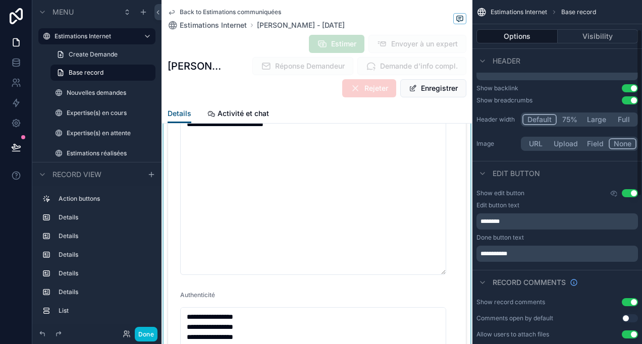
scroll to position [60, 0]
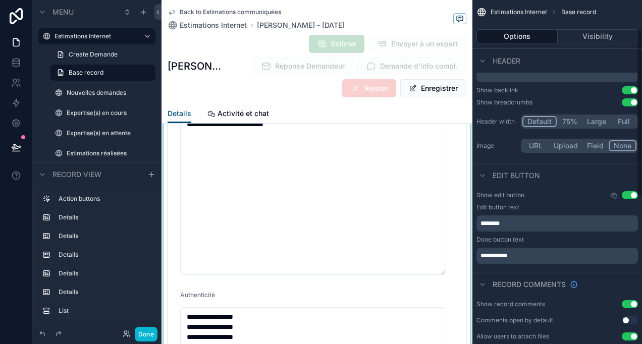
click at [436, 149] on div "scrollable content" at bounding box center [317, 314] width 311 height 890
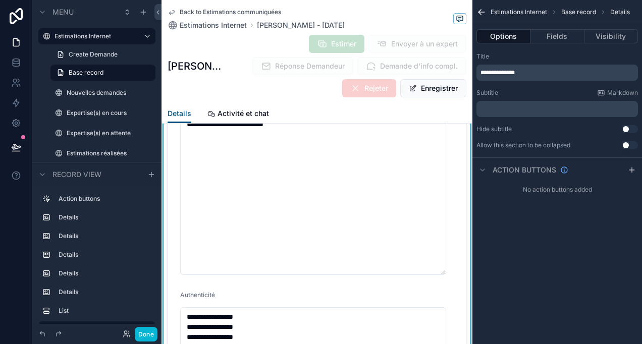
scroll to position [0, 0]
click at [453, 115] on div "Details Activité et chat" at bounding box center [317, 113] width 299 height 19
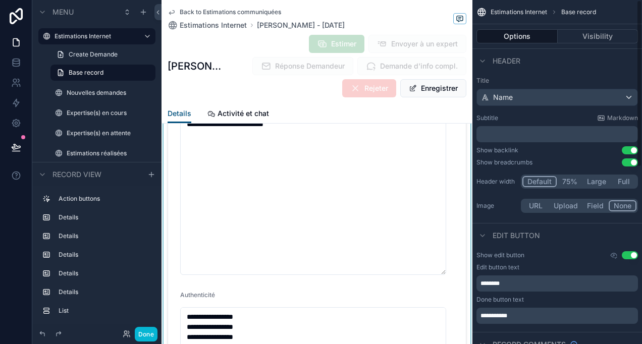
click at [377, 192] on div "scrollable content" at bounding box center [317, 314] width 311 height 890
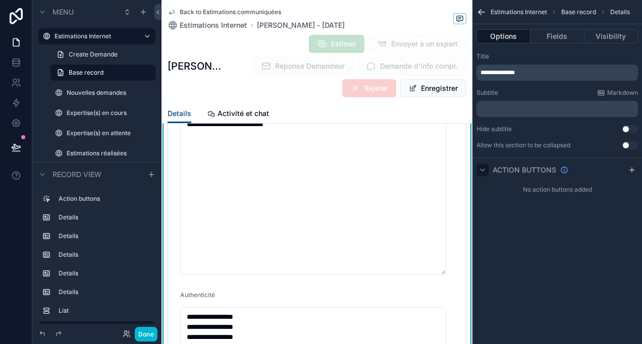
click at [483, 171] on icon "scrollable content" at bounding box center [483, 170] width 8 height 8
click at [480, 168] on icon "scrollable content" at bounding box center [483, 170] width 8 height 8
click at [558, 40] on button "Fields" at bounding box center [558, 36] width 54 height 14
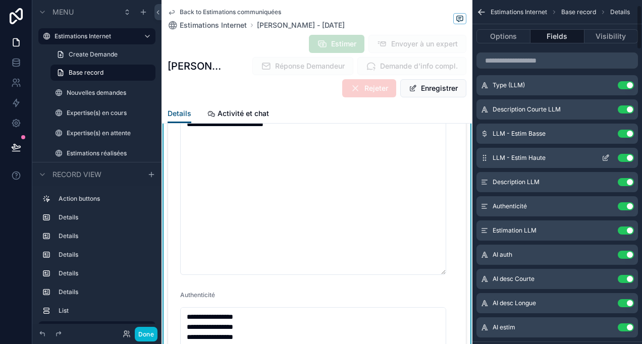
scroll to position [51, 0]
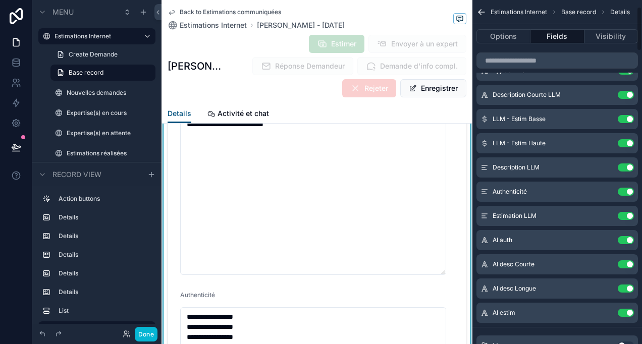
click at [625, 116] on button "Use setting" at bounding box center [626, 119] width 16 height 8
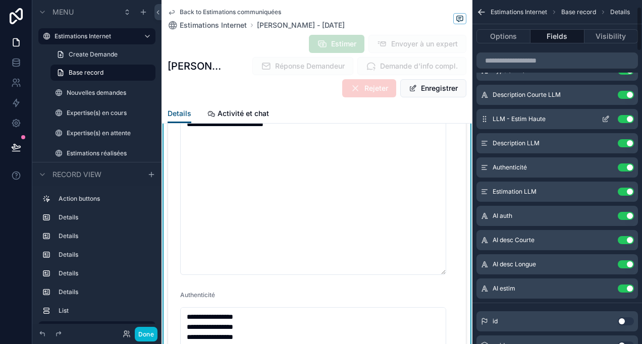
click at [624, 117] on button "Use setting" at bounding box center [626, 119] width 16 height 8
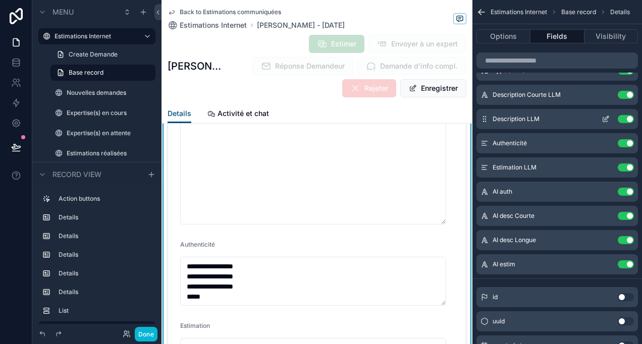
click at [628, 118] on button "Use setting" at bounding box center [626, 119] width 16 height 8
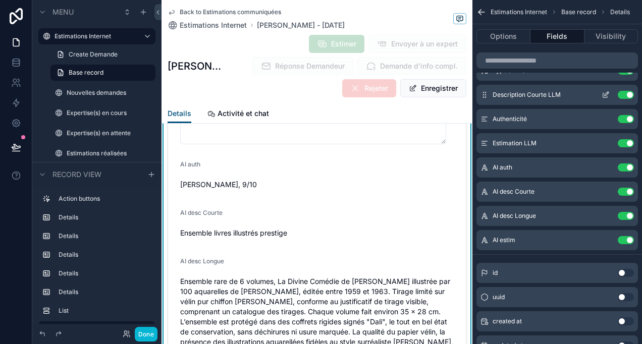
click at [626, 96] on button "Use setting" at bounding box center [626, 95] width 16 height 8
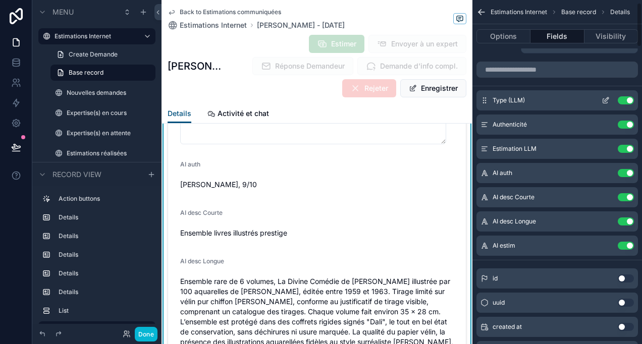
scroll to position [0, 0]
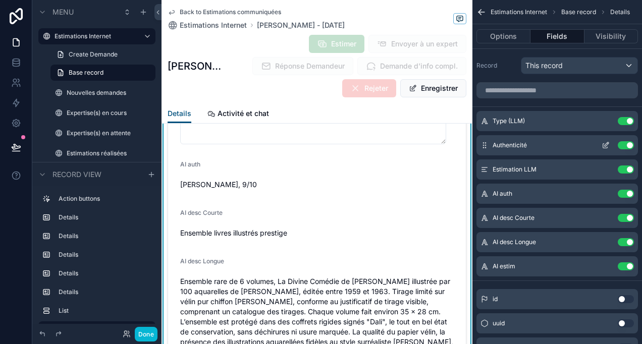
click at [626, 145] on button "Use setting" at bounding box center [626, 145] width 16 height 8
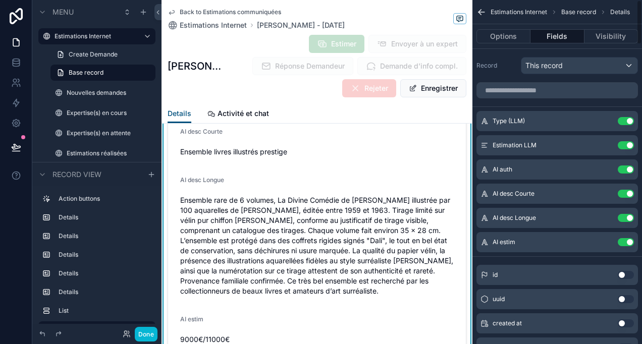
click at [626, 145] on button "Use setting" at bounding box center [626, 145] width 16 height 8
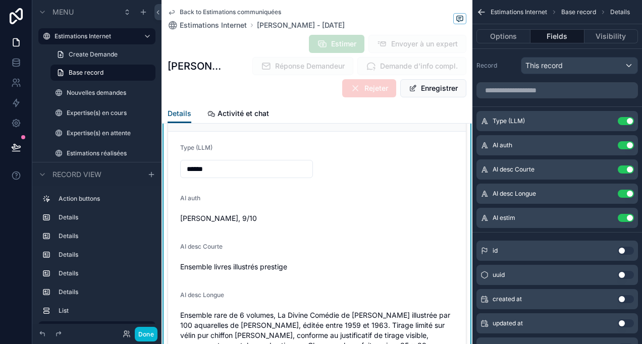
scroll to position [1630, 0]
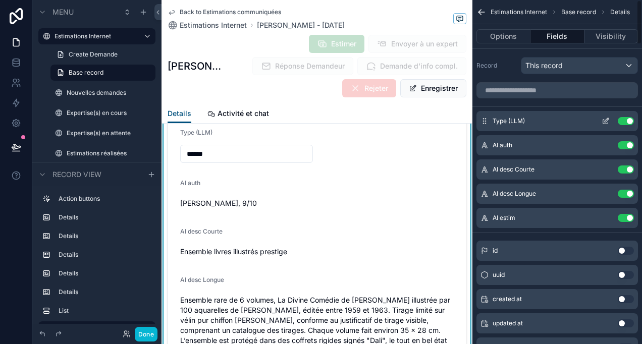
click at [633, 120] on button "Use setting" at bounding box center [626, 121] width 16 height 8
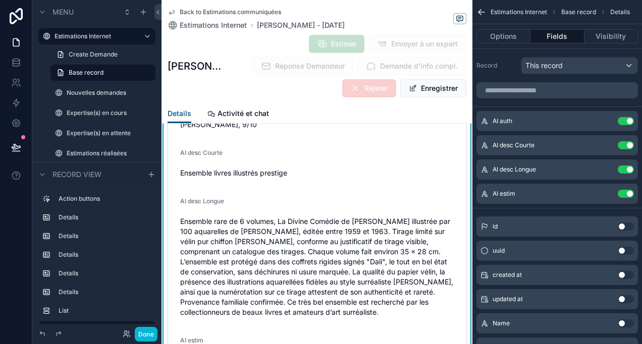
scroll to position [1681, 0]
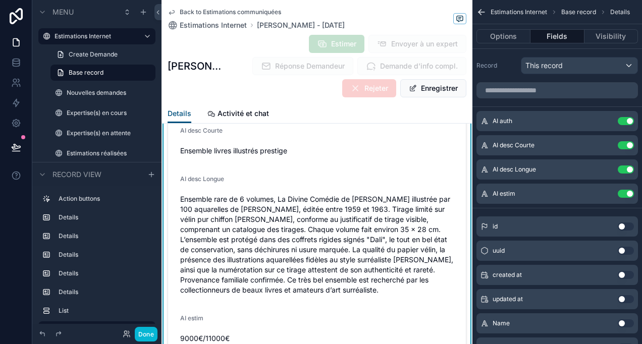
click at [486, 11] on icon "scrollable content" at bounding box center [482, 12] width 10 height 10
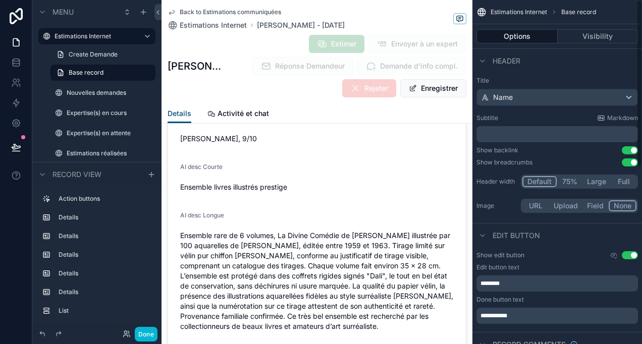
scroll to position [1580, 0]
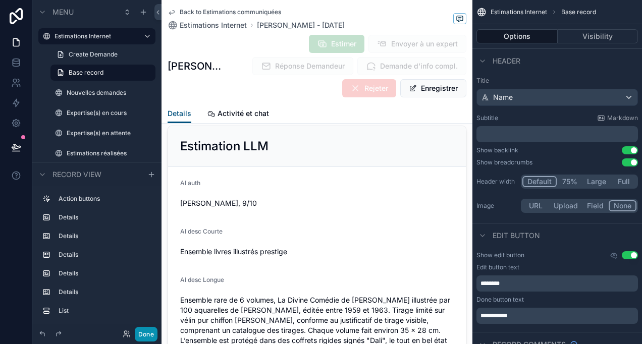
click at [154, 336] on button "Done" at bounding box center [146, 334] width 23 height 15
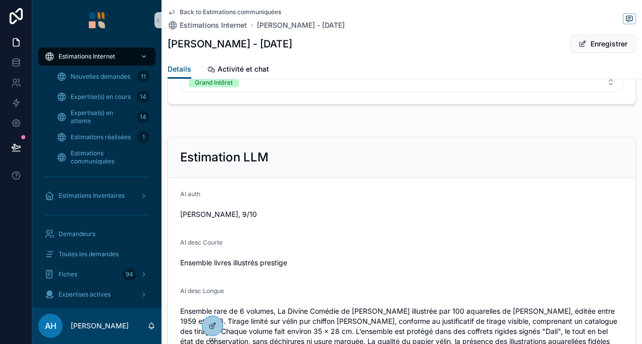
scroll to position [1270, 0]
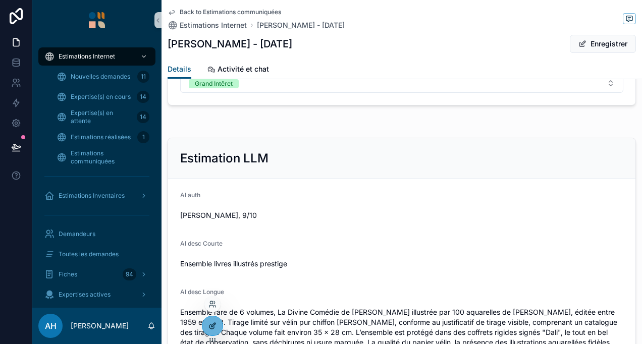
click at [216, 321] on div at bounding box center [213, 326] width 20 height 19
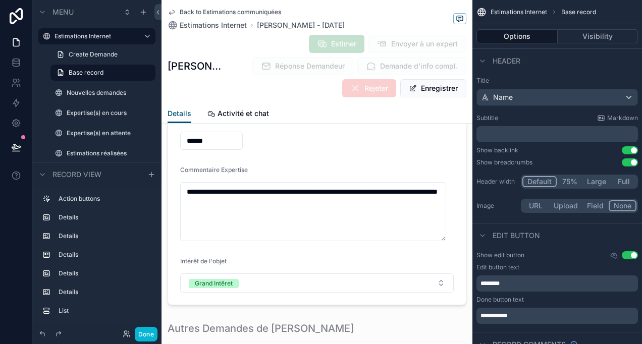
click at [463, 105] on div "Back to Estimations communiquées Estimations Internet Jerome Chappuis - 2025/09…" at bounding box center [317, 62] width 311 height 124
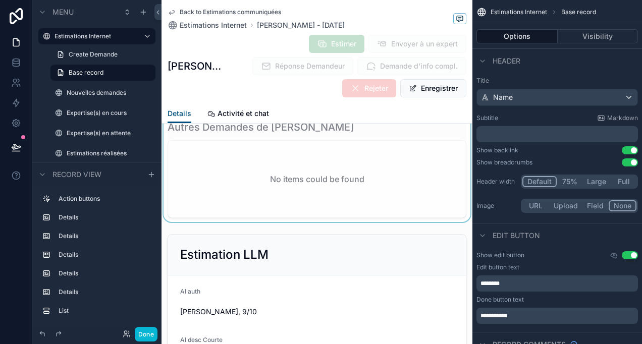
scroll to position [1421, 0]
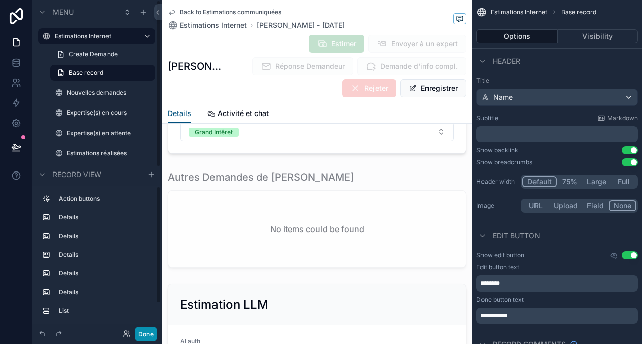
click at [147, 332] on button "Done" at bounding box center [146, 334] width 23 height 15
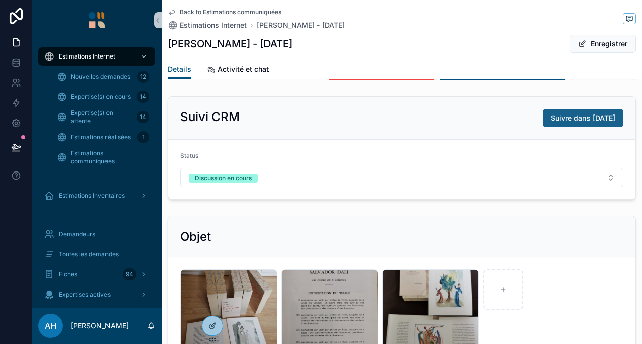
scroll to position [0, 0]
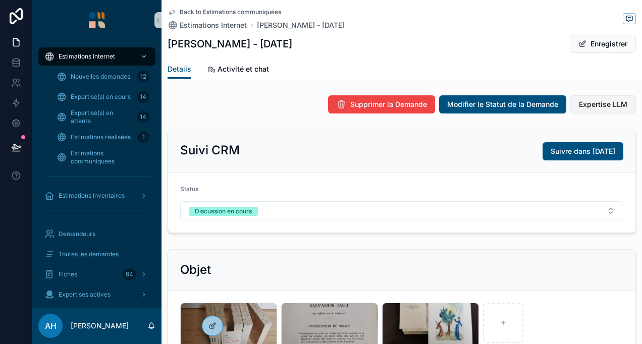
click at [601, 96] on button "Expertise LLM" at bounding box center [604, 104] width 66 height 18
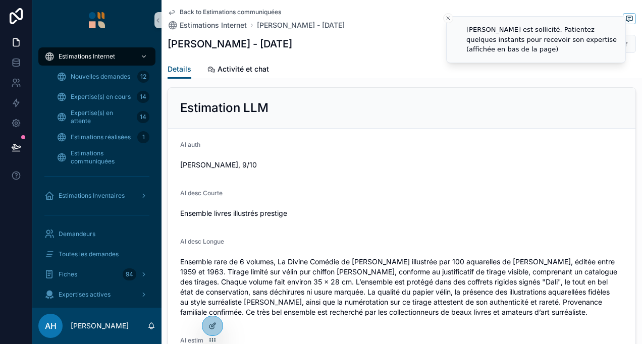
scroll to position [1421, 0]
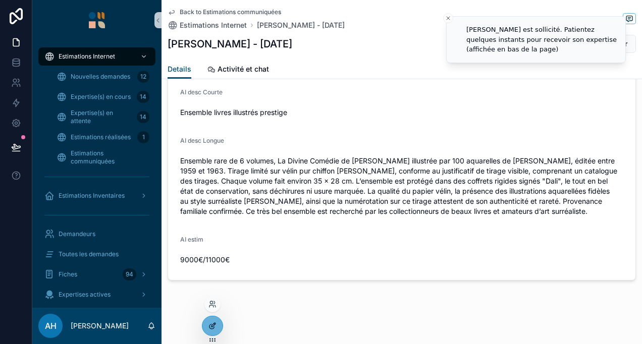
click at [215, 331] on div at bounding box center [213, 326] width 20 height 19
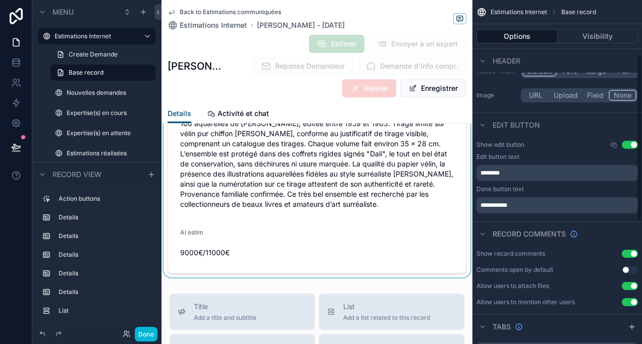
scroll to position [1713, 0]
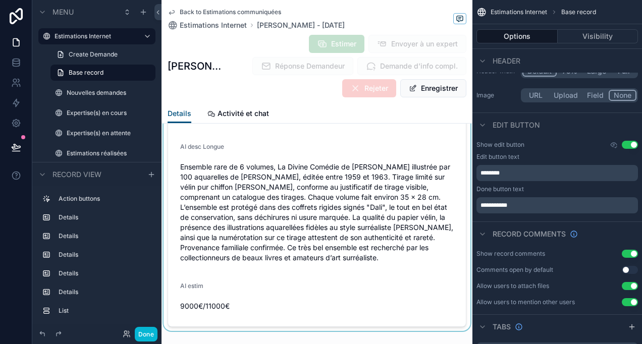
click at [286, 239] on div "scrollable content" at bounding box center [317, 159] width 311 height 343
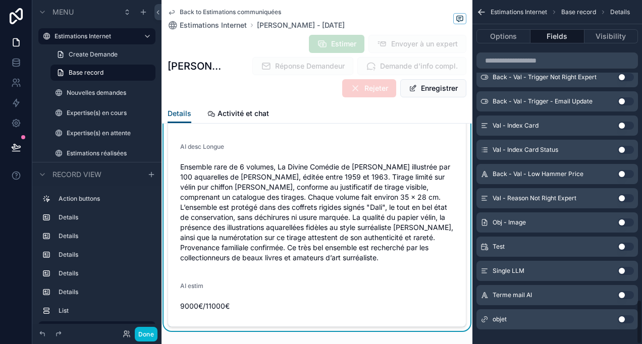
scroll to position [2320, 0]
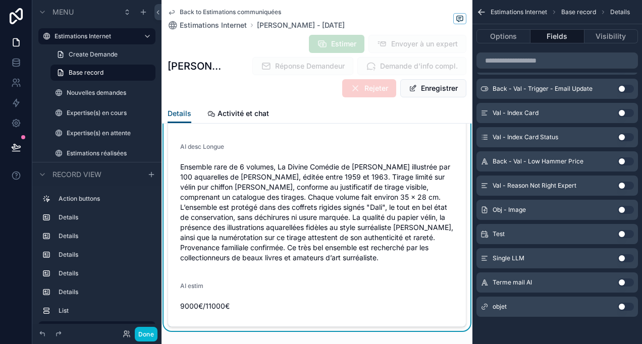
click at [620, 279] on button "Use setting" at bounding box center [626, 283] width 16 height 8
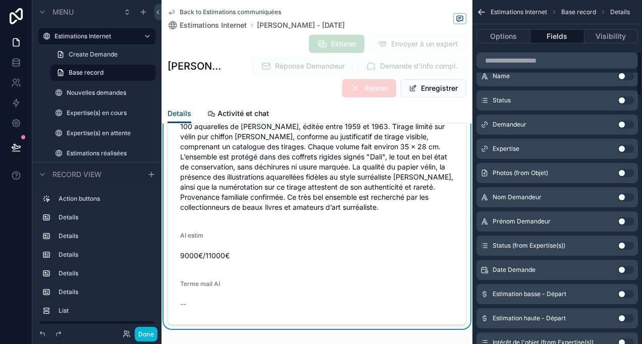
scroll to position [0, 0]
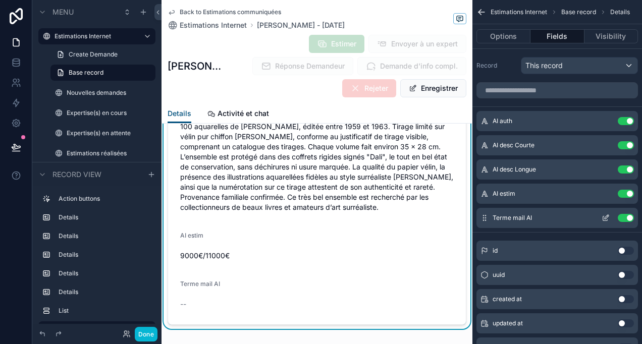
click at [608, 217] on icon "scrollable content" at bounding box center [607, 217] width 4 height 4
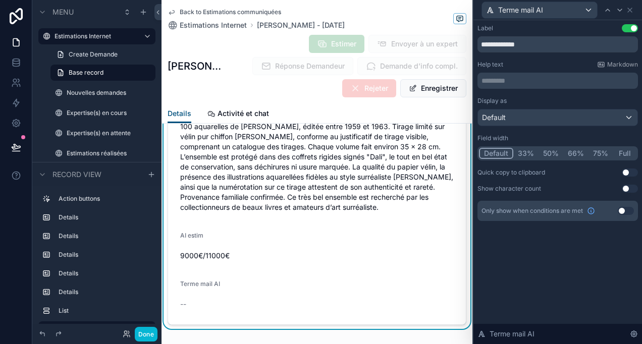
click at [624, 155] on button "Full" at bounding box center [625, 153] width 24 height 11
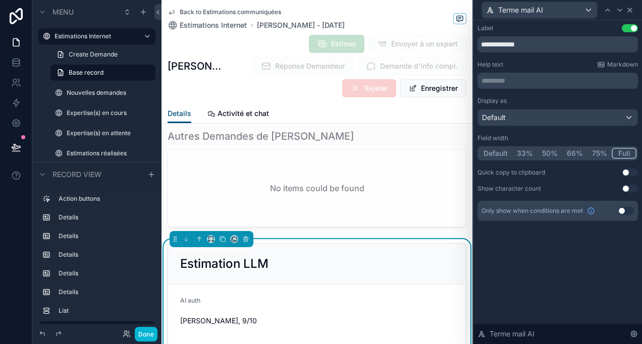
click at [630, 8] on icon at bounding box center [630, 10] width 8 height 8
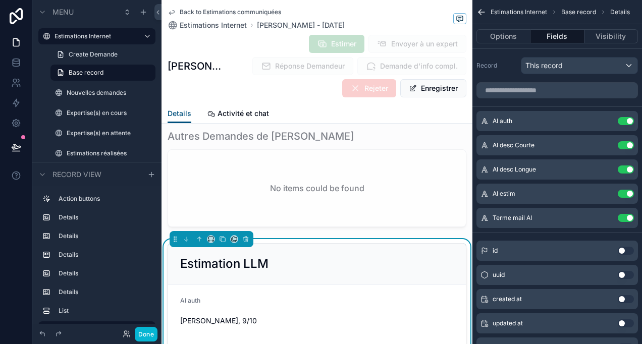
click at [479, 11] on icon "scrollable content" at bounding box center [480, 11] width 3 height 3
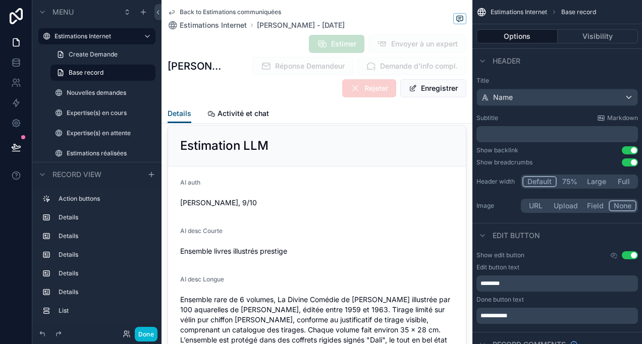
scroll to position [1509, 0]
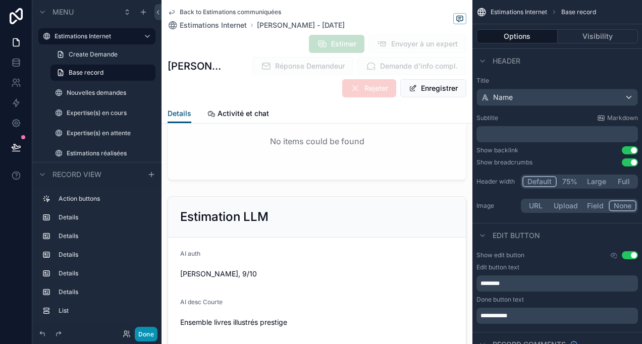
click at [142, 337] on button "Done" at bounding box center [146, 334] width 23 height 15
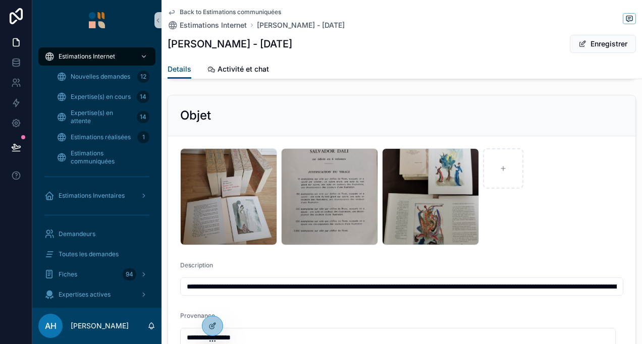
scroll to position [0, 0]
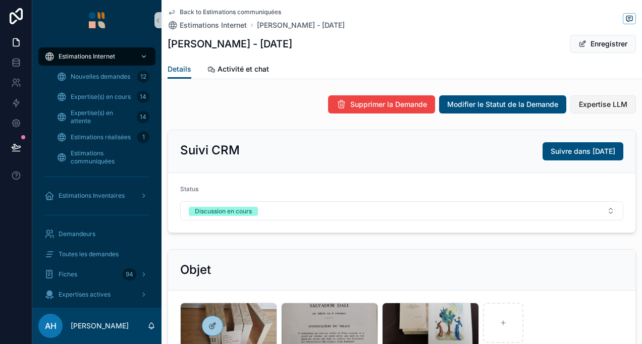
click at [598, 109] on button "Expertise LLM" at bounding box center [604, 104] width 66 height 18
click at [595, 107] on span "Expertise LLM" at bounding box center [603, 104] width 48 height 10
click at [606, 109] on span "Expertise LLM" at bounding box center [603, 104] width 48 height 10
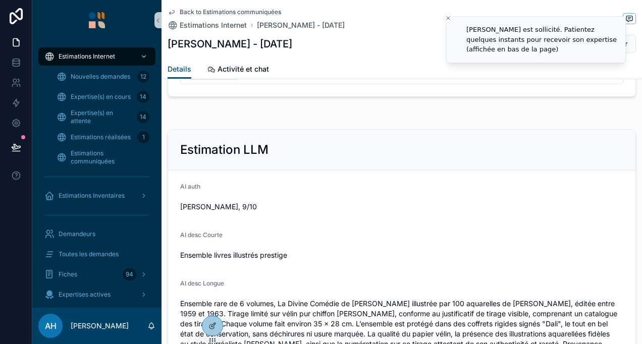
scroll to position [1167, 0]
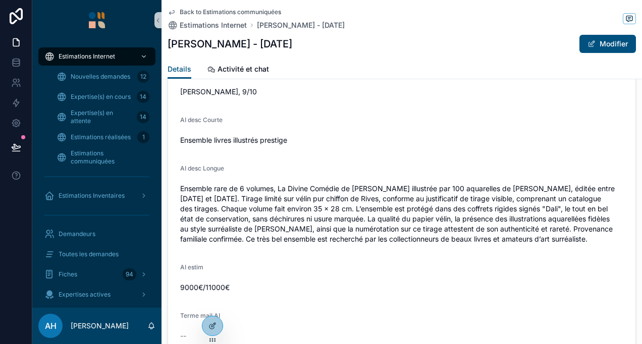
scroll to position [1395, 0]
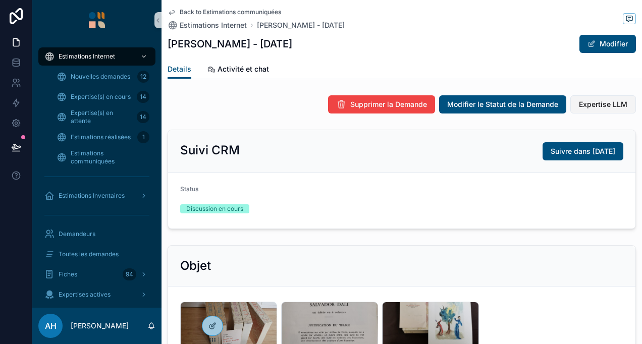
click at [611, 100] on span "Expertise LLM" at bounding box center [603, 104] width 48 height 10
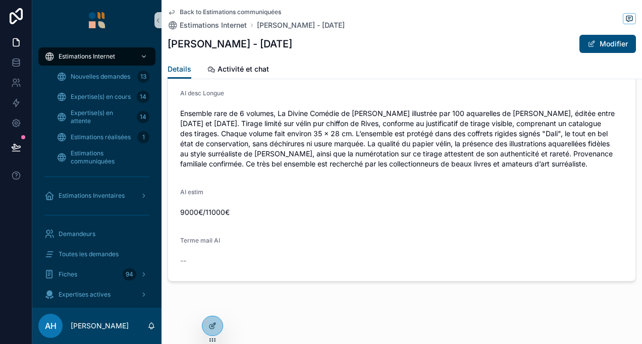
scroll to position [1395, 0]
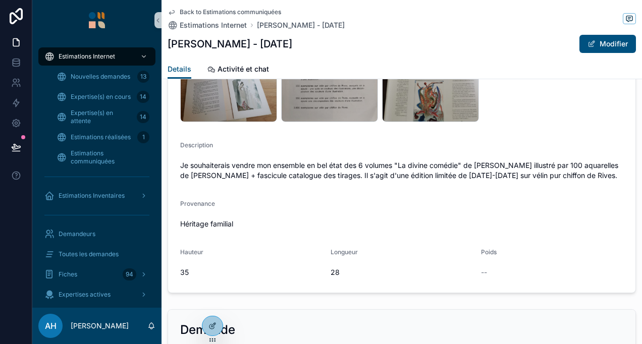
scroll to position [385, 0]
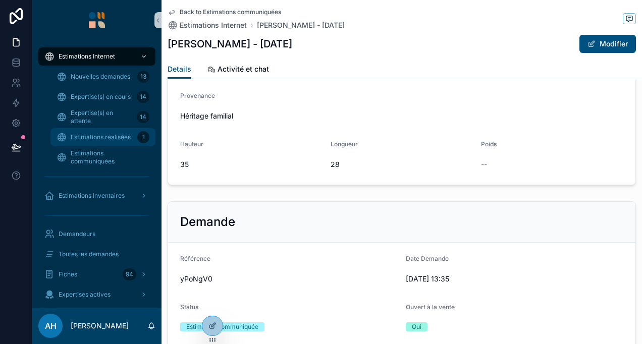
click at [120, 136] on span "Estimations réalisées" at bounding box center [101, 137] width 60 height 8
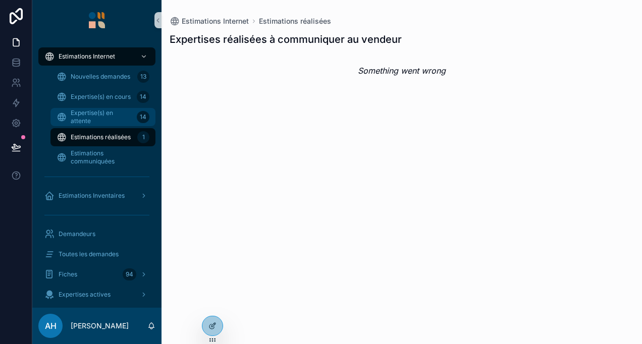
click at [124, 118] on span "Expertise(s) en attente" at bounding box center [102, 117] width 62 height 16
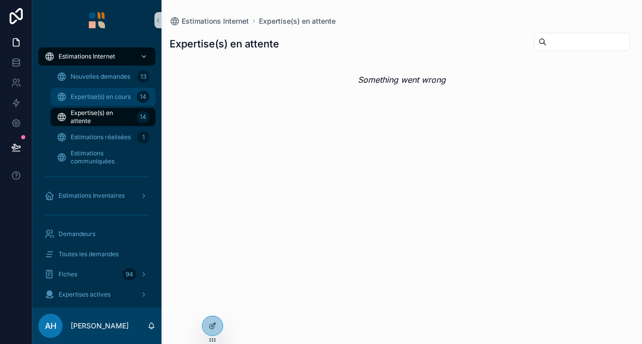
click at [116, 95] on span "Expertise(s) en cours" at bounding box center [101, 97] width 60 height 8
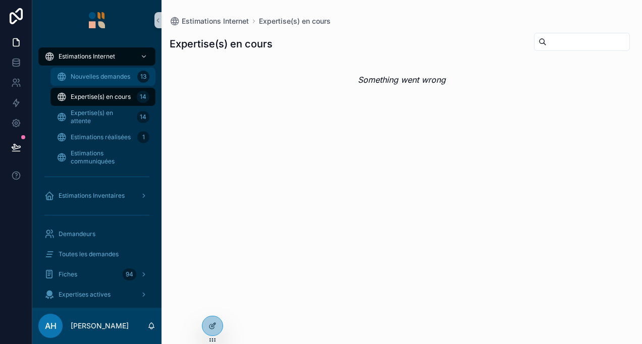
click at [117, 80] on span "Nouvelles demandes" at bounding box center [101, 77] width 60 height 8
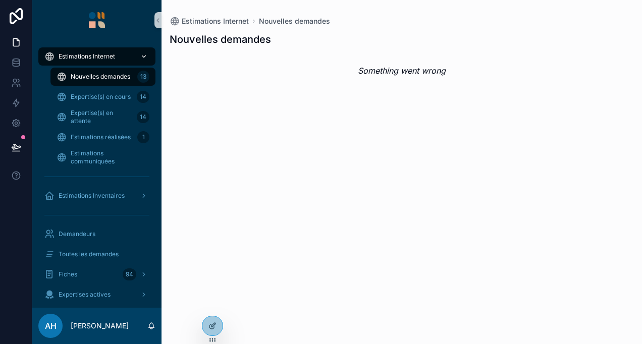
click at [124, 53] on div "Estimations Internet" at bounding box center [96, 56] width 105 height 16
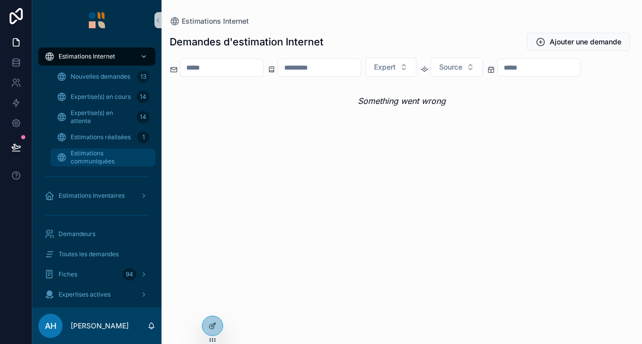
click at [110, 155] on span "Estimations communiquées" at bounding box center [108, 158] width 75 height 16
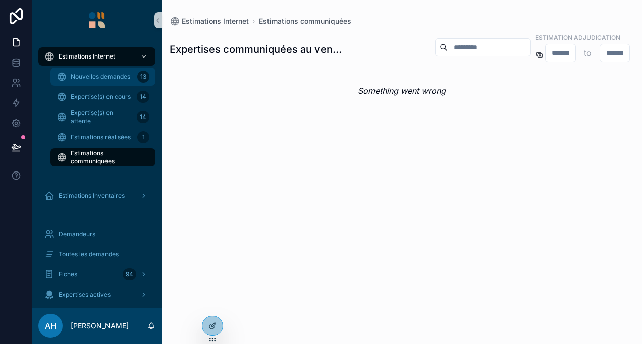
click at [103, 77] on span "Nouvelles demandes" at bounding box center [101, 77] width 60 height 8
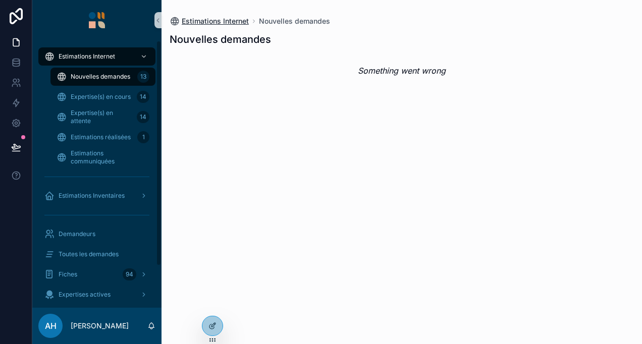
click at [204, 18] on span "Estimations Internet" at bounding box center [215, 21] width 67 height 10
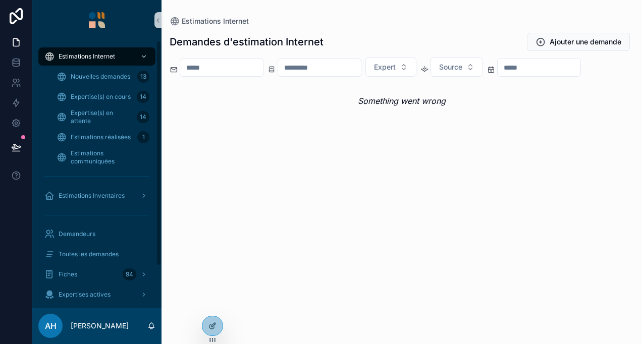
click at [121, 67] on div "Nouvelles demandes 13" at bounding box center [102, 77] width 117 height 20
click at [120, 82] on div "Nouvelles demandes 13" at bounding box center [103, 77] width 93 height 16
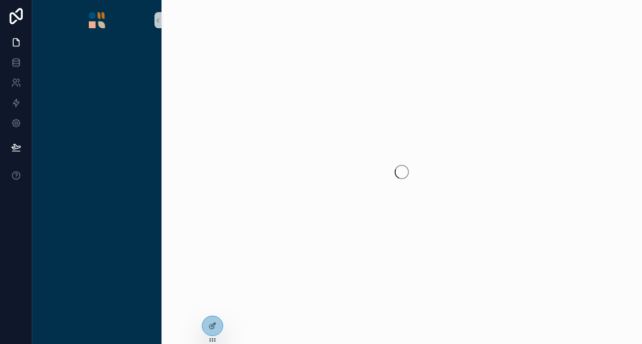
click at [94, 22] on img "scrollable content" at bounding box center [97, 20] width 16 height 16
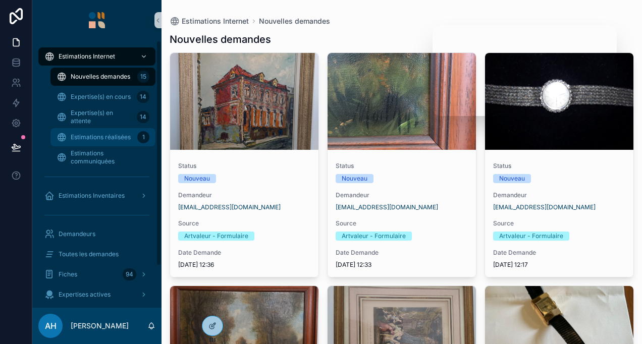
click at [118, 138] on span "Estimations réalisées" at bounding box center [101, 137] width 60 height 8
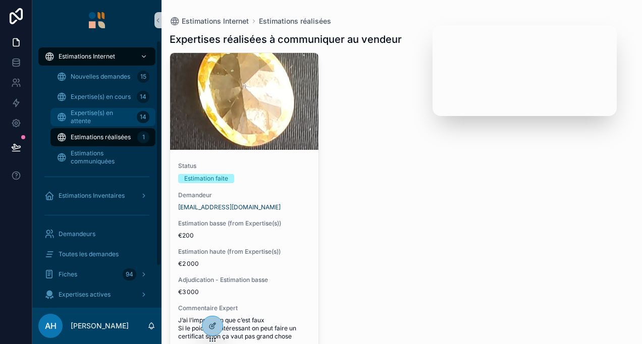
click at [118, 115] on span "Expertise(s) en attente" at bounding box center [102, 117] width 62 height 16
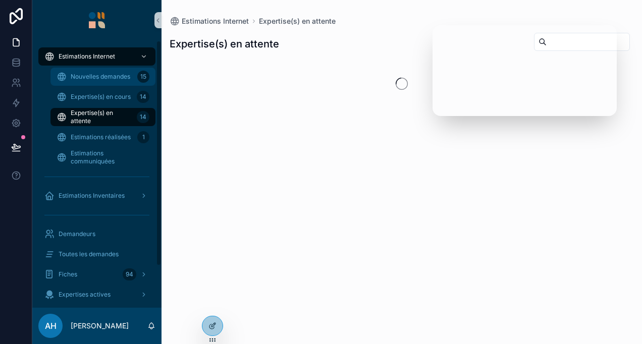
click at [116, 83] on div "Nouvelles demandes 15" at bounding box center [103, 77] width 93 height 16
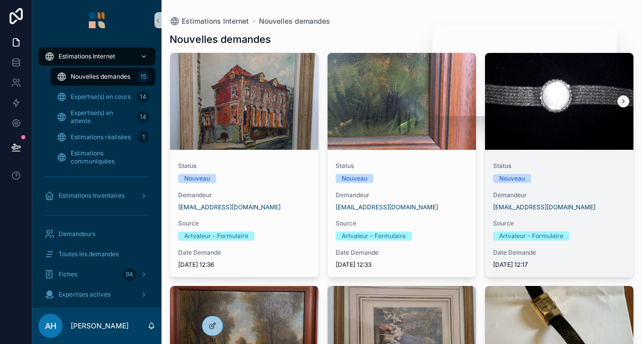
click at [538, 134] on div "scrollable content" at bounding box center [559, 101] width 148 height 97
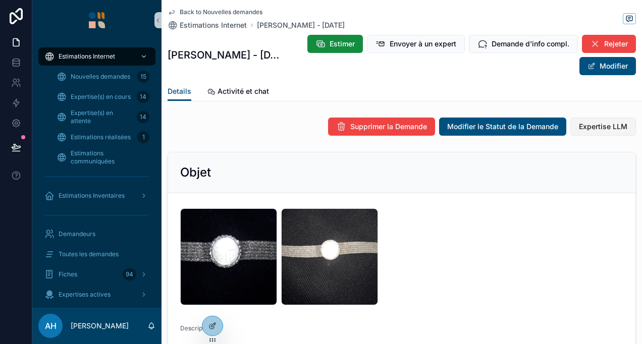
click at [580, 126] on span "Expertise LLM" at bounding box center [603, 127] width 48 height 10
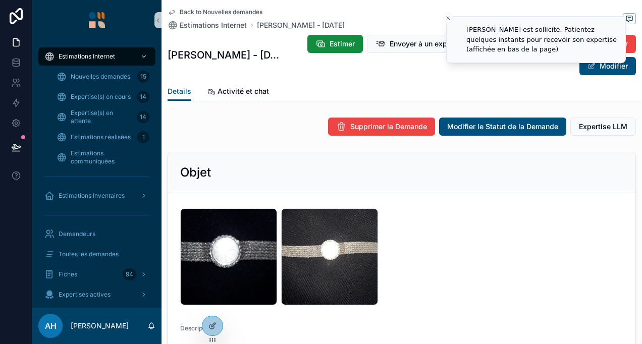
click at [173, 14] on icon "scrollable content" at bounding box center [172, 12] width 8 height 8
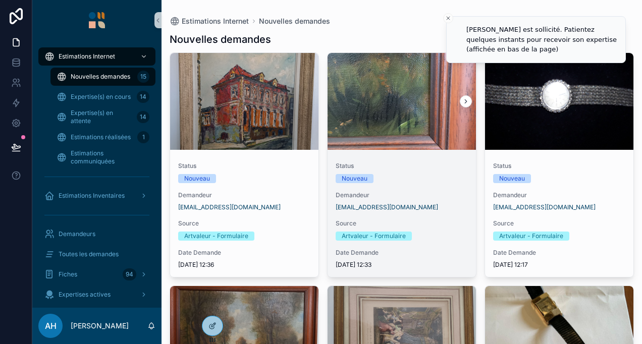
click at [420, 133] on div "scrollable content" at bounding box center [402, 101] width 148 height 97
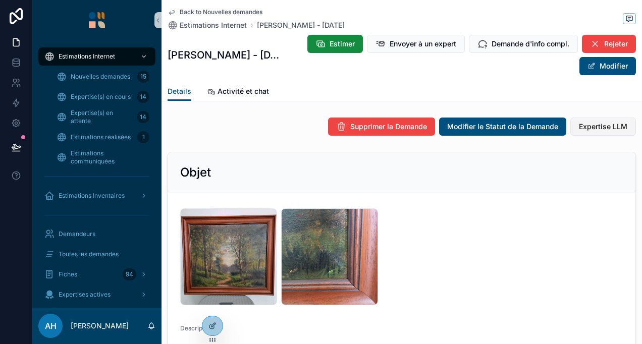
click at [608, 128] on span "Expertise LLM" at bounding box center [603, 127] width 48 height 10
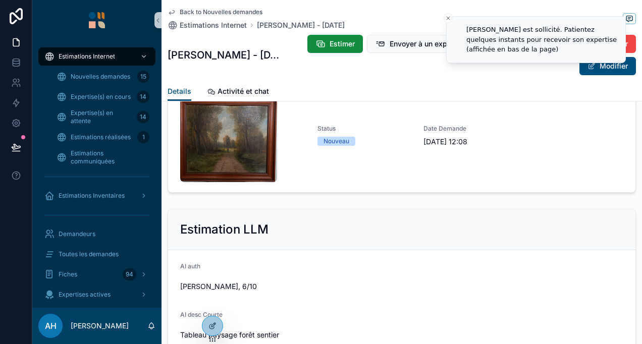
scroll to position [1187, 0]
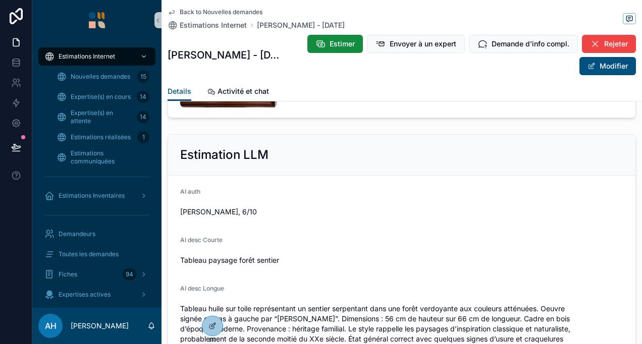
scroll to position [1540, 0]
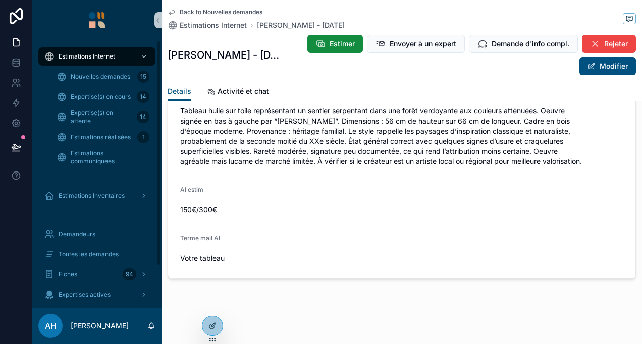
click at [173, 11] on icon "scrollable content" at bounding box center [171, 13] width 5 height 4
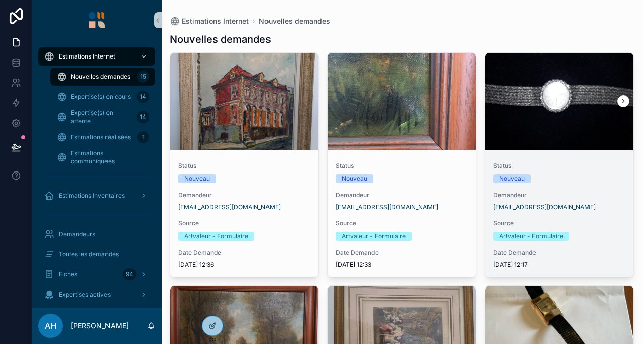
click at [540, 103] on div "scrollable content" at bounding box center [559, 101] width 148 height 12
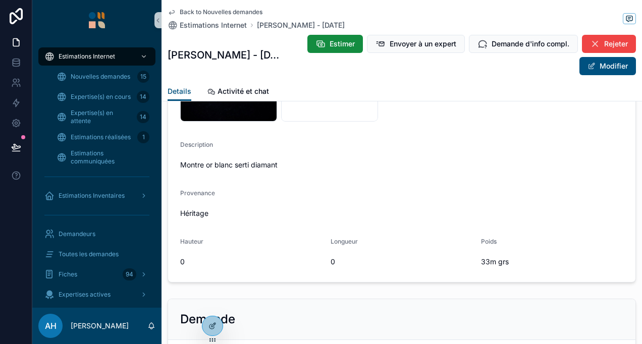
scroll to position [81, 0]
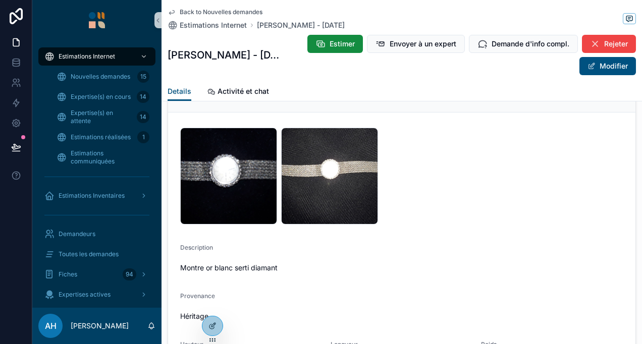
click at [171, 10] on icon "scrollable content" at bounding box center [172, 12] width 8 height 8
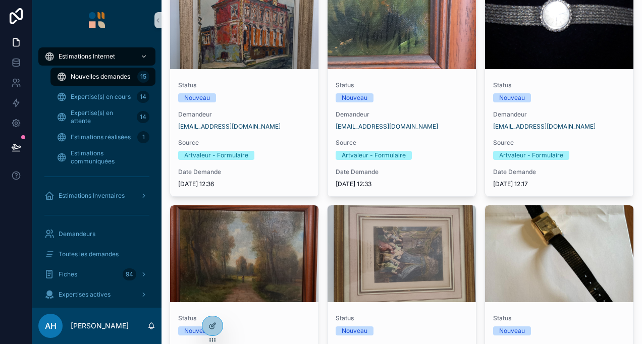
click at [396, 71] on link "Status Nouveau Demandeur [EMAIL_ADDRESS][DOMAIN_NAME] Source Artvaleur - Formul…" at bounding box center [402, 84] width 150 height 225
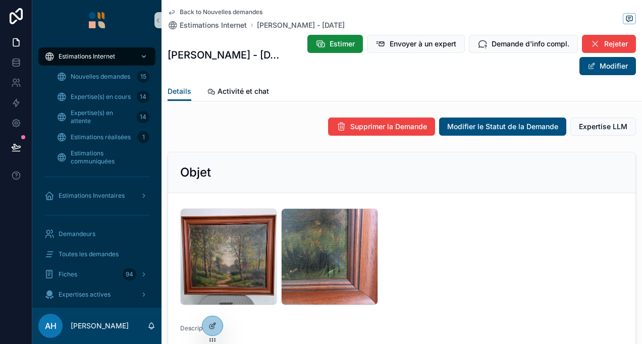
click at [175, 10] on icon "scrollable content" at bounding box center [172, 12] width 8 height 8
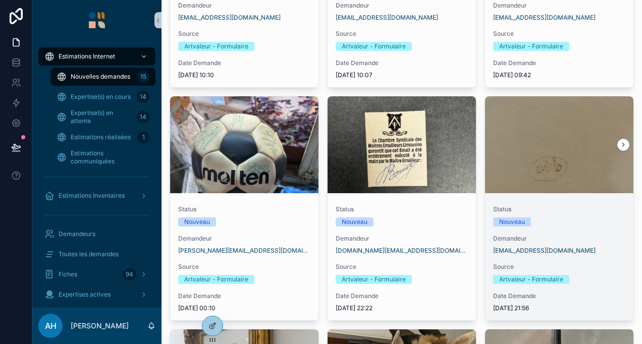
scroll to position [758, 0]
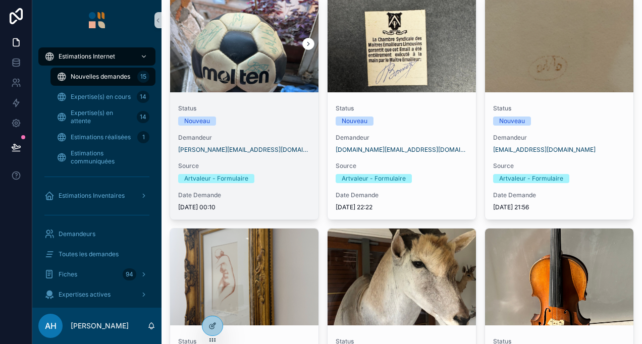
click at [279, 95] on link "Status Nouveau Demandeur [PERSON_NAME][EMAIL_ADDRESS][DOMAIN_NAME] Source Artva…" at bounding box center [245, 107] width 150 height 225
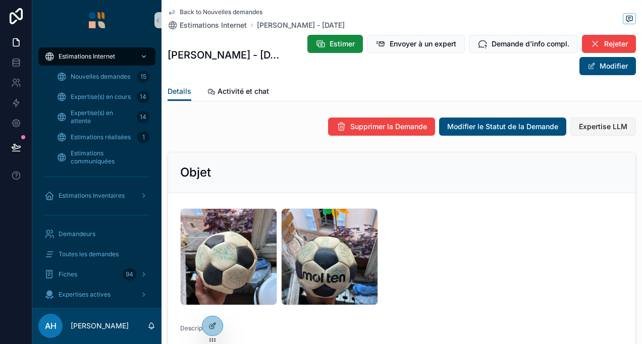
click at [607, 122] on span "Expertise LLM" at bounding box center [603, 127] width 48 height 10
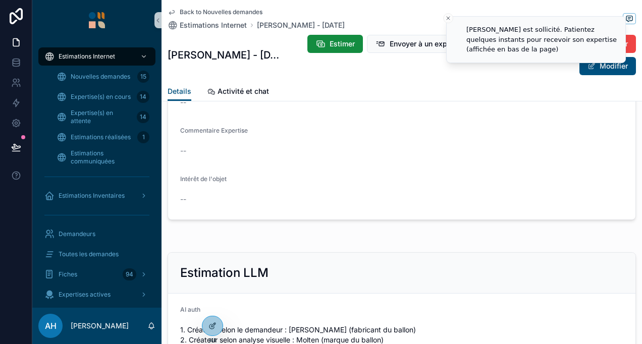
scroll to position [1343, 0]
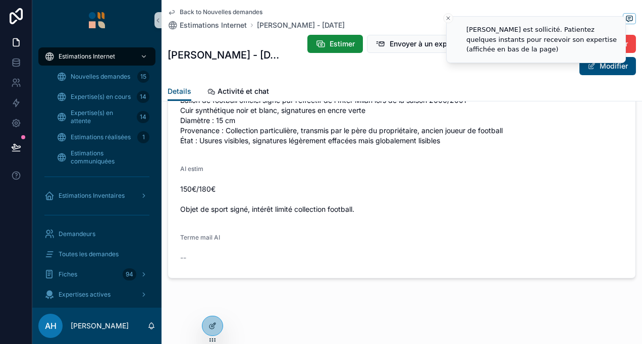
click at [170, 12] on icon "scrollable content" at bounding box center [171, 13] width 5 height 4
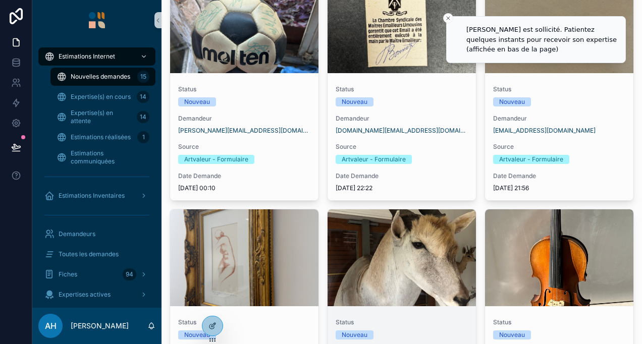
scroll to position [879, 0]
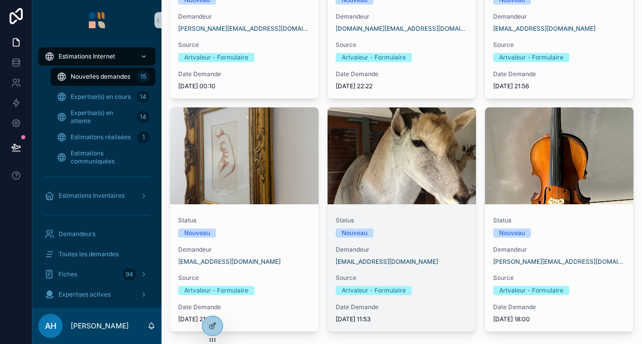
click at [385, 187] on div "scrollable content" at bounding box center [402, 156] width 148 height 97
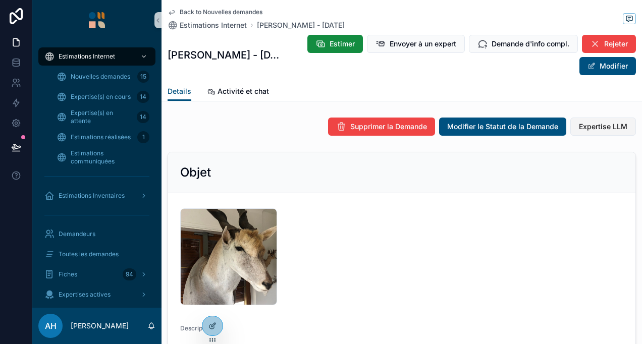
click at [620, 129] on button "Expertise LLM" at bounding box center [604, 127] width 66 height 18
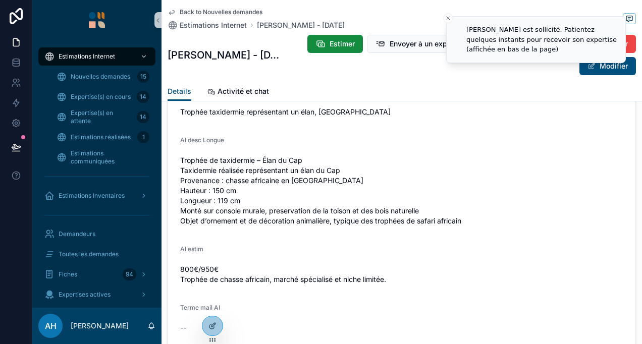
scroll to position [1343, 0]
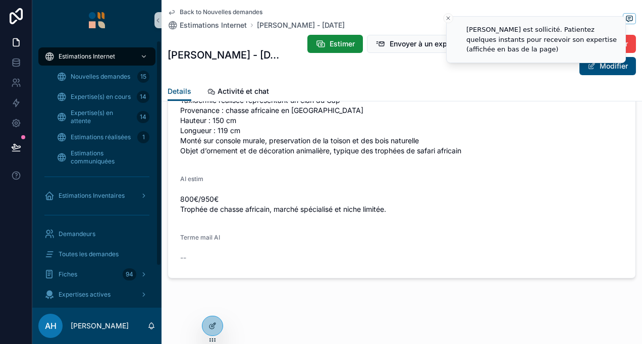
click at [175, 12] on icon "scrollable content" at bounding box center [172, 12] width 8 height 8
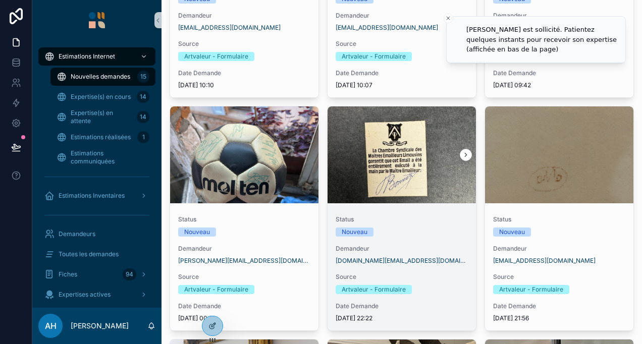
scroll to position [626, 0]
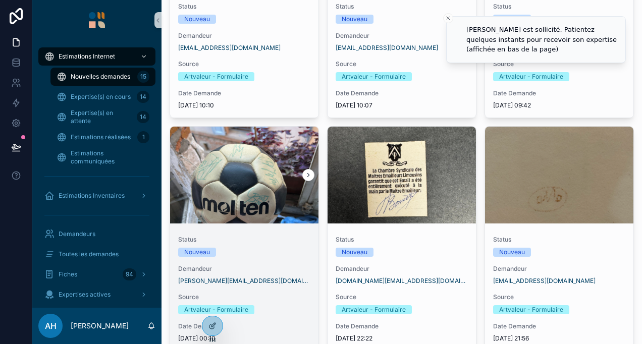
click at [289, 176] on div "scrollable content" at bounding box center [244, 175] width 148 height 12
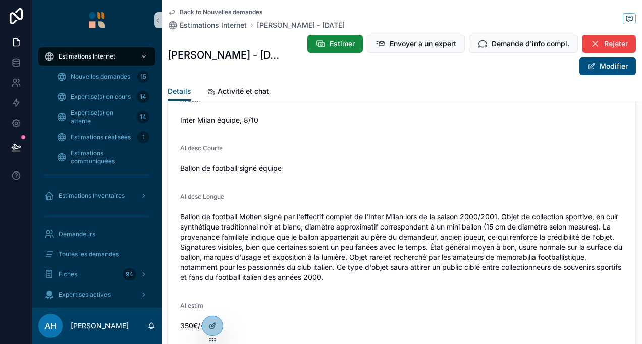
scroll to position [1152, 0]
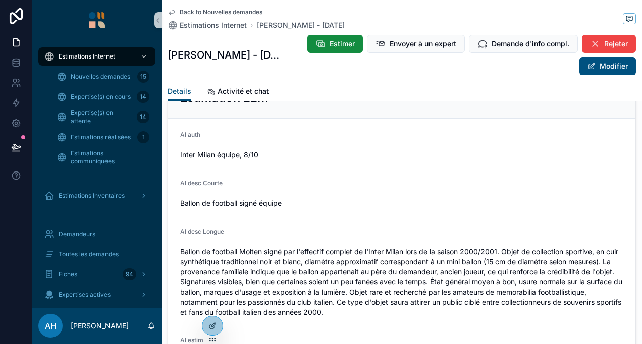
click at [170, 13] on icon "scrollable content" at bounding box center [171, 13] width 5 height 4
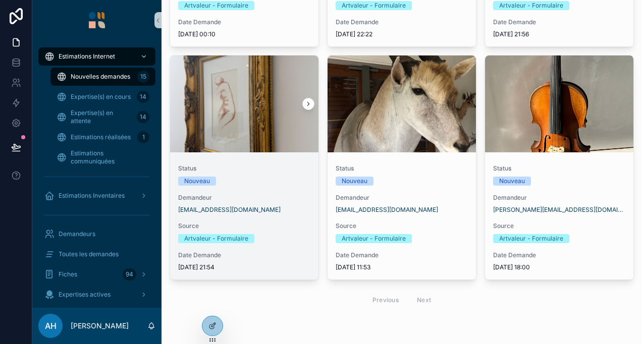
scroll to position [929, 0]
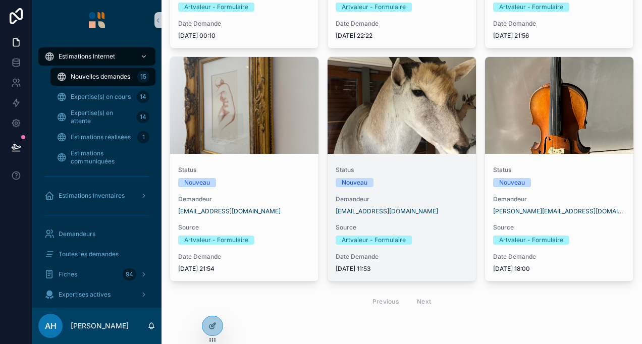
click at [375, 143] on div "scrollable content" at bounding box center [402, 105] width 148 height 97
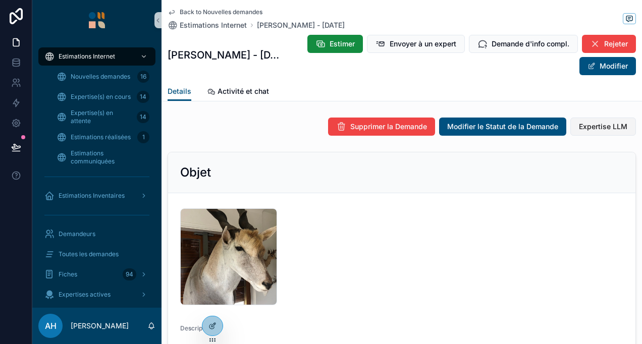
click at [613, 119] on button "Expertise LLM" at bounding box center [604, 127] width 66 height 18
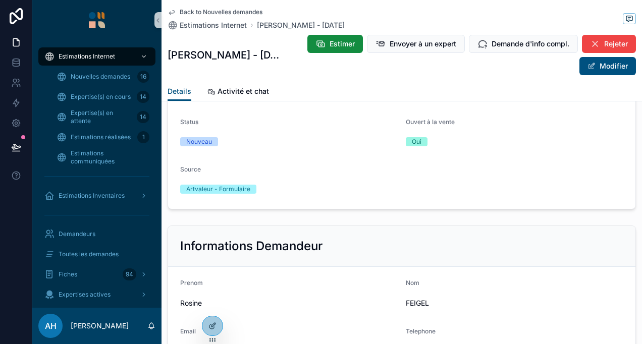
scroll to position [1293, 0]
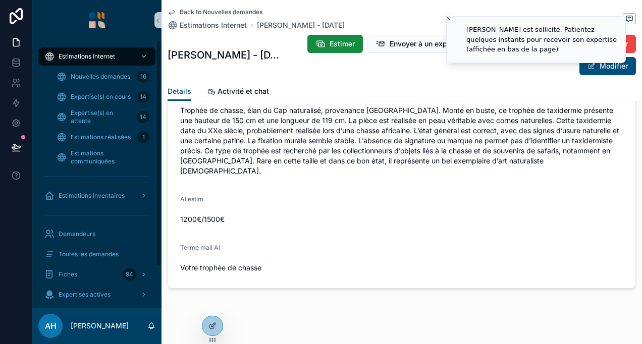
click at [167, 10] on div "Back to Nouvelles demandes Estimations Internet [PERSON_NAME] - [DATE] [PERSON_…" at bounding box center [402, 51] width 481 height 102
click at [174, 13] on icon "scrollable content" at bounding box center [171, 13] width 5 height 4
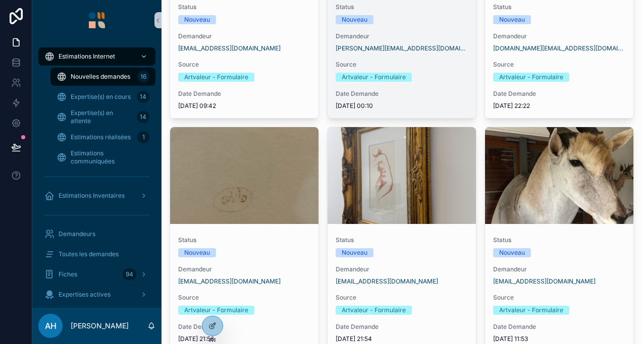
scroll to position [607, 0]
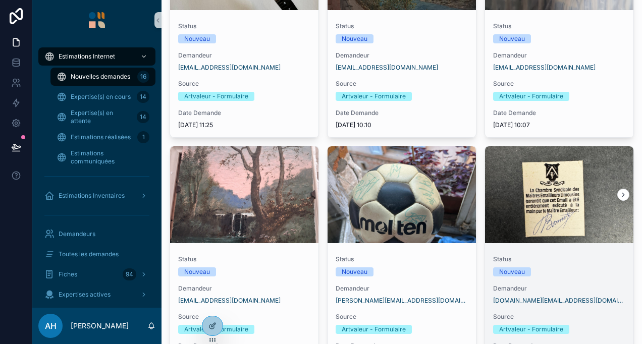
click at [511, 206] on div "scrollable content" at bounding box center [559, 194] width 148 height 97
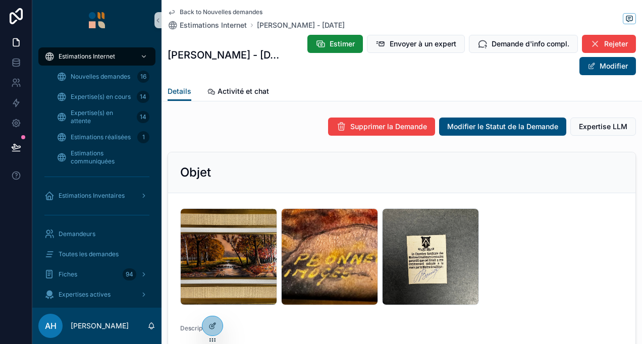
click at [173, 12] on icon "scrollable content" at bounding box center [172, 12] width 8 height 8
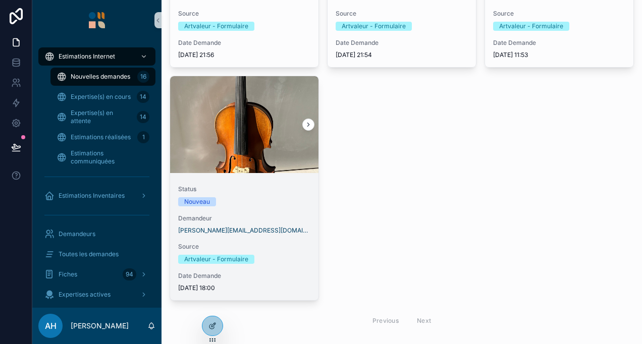
scroll to position [1162, 0]
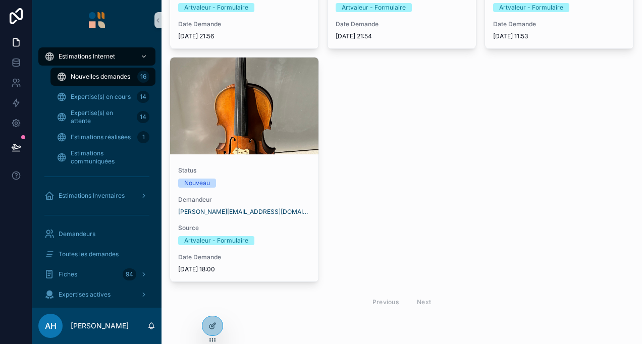
click at [418, 296] on div "Previous Next" at bounding box center [402, 302] width 73 height 16
click at [418, 301] on div "Previous Next" at bounding box center [402, 302] width 73 height 16
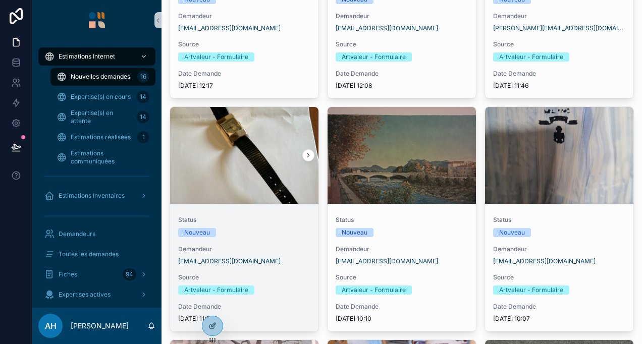
scroll to position [405, 0]
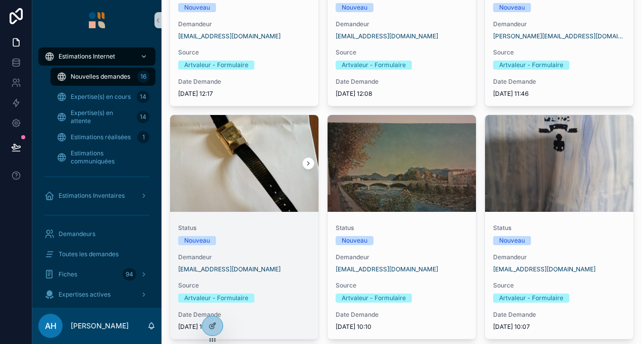
click at [255, 197] on div "scrollable content" at bounding box center [244, 163] width 148 height 97
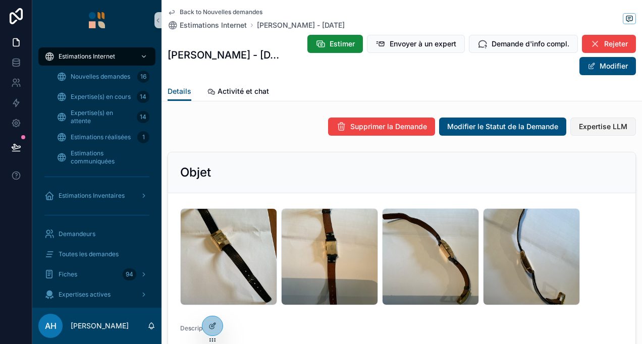
click at [594, 121] on button "Expertise LLM" at bounding box center [604, 127] width 66 height 18
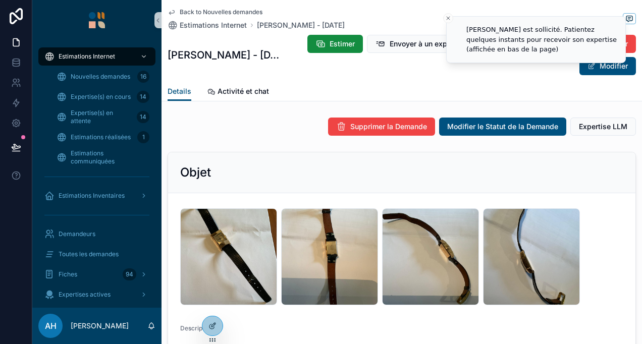
click at [169, 8] on div "Back to Nouvelles demandes Estimations Internet [PERSON_NAME] - [DATE] [PERSON_…" at bounding box center [402, 41] width 469 height 82
click at [173, 11] on icon "scrollable content" at bounding box center [172, 12] width 8 height 8
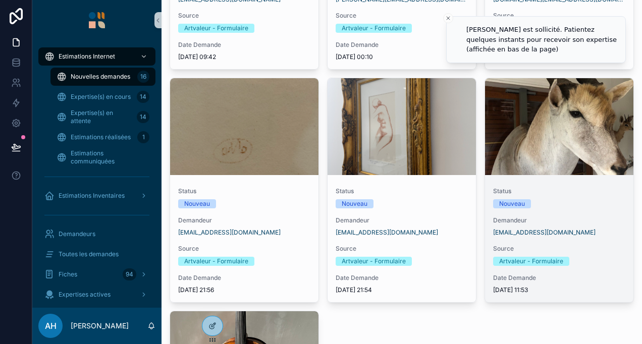
scroll to position [909, 0]
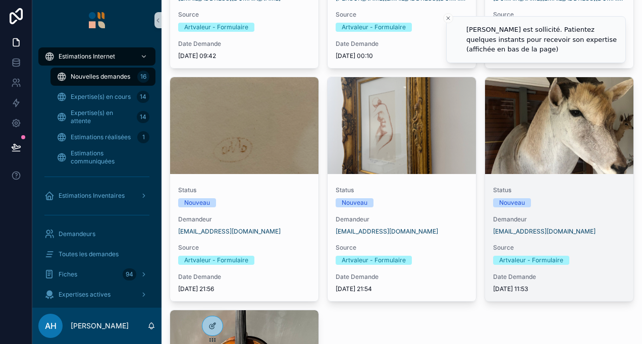
click at [516, 178] on div "Status Nouveau Demandeur [EMAIL_ADDRESS][DOMAIN_NAME] Source Artvaleur - Formul…" at bounding box center [559, 239] width 148 height 123
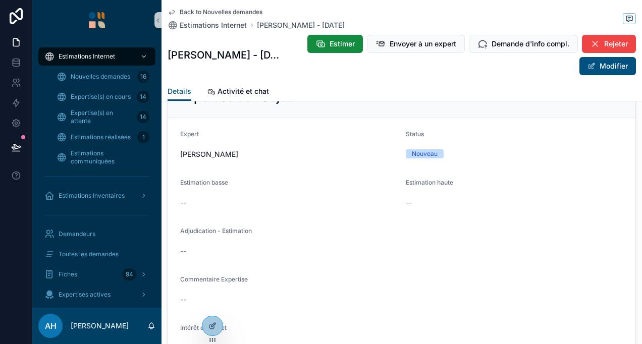
scroll to position [687, 0]
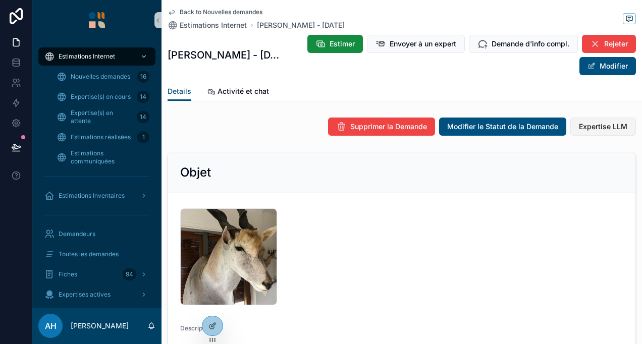
click at [591, 129] on span "Expertise LLM" at bounding box center [603, 127] width 48 height 10
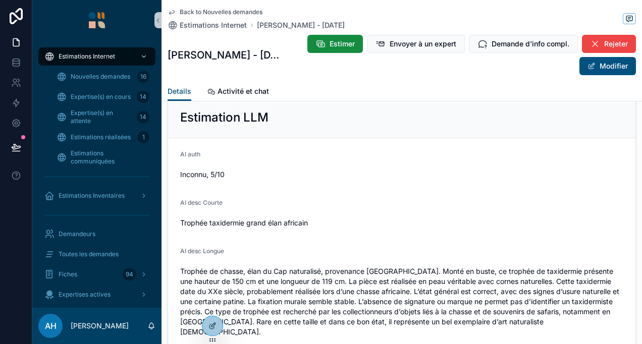
scroll to position [990, 0]
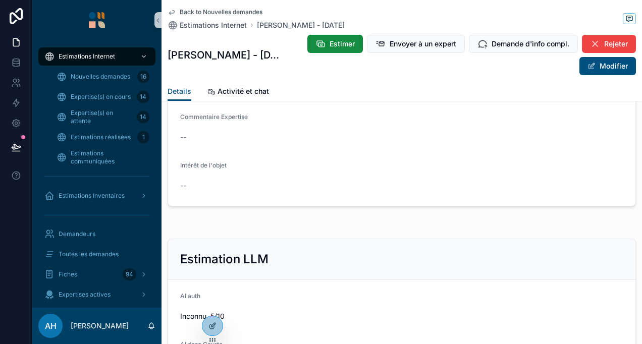
click at [173, 14] on icon "scrollable content" at bounding box center [172, 12] width 8 height 8
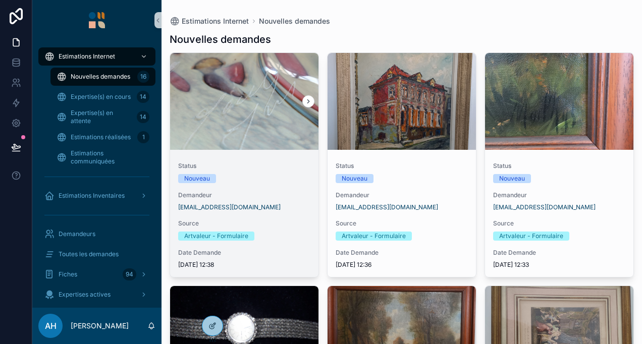
click at [288, 111] on div "scrollable content" at bounding box center [244, 101] width 148 height 97
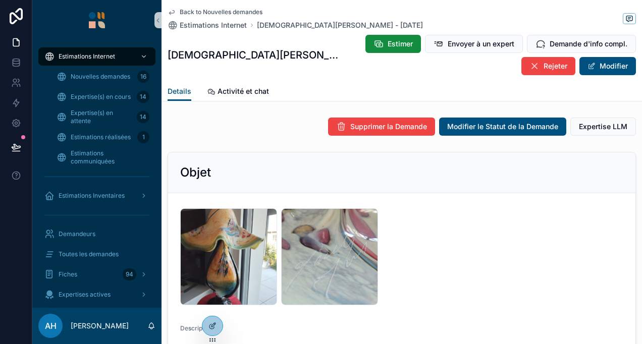
click at [174, 18] on div "Back to Nouvelles demandes Estimations Internet Christian Lacellerie - 2025/09/…" at bounding box center [296, 19] width 256 height 22
click at [174, 14] on icon "scrollable content" at bounding box center [172, 12] width 8 height 8
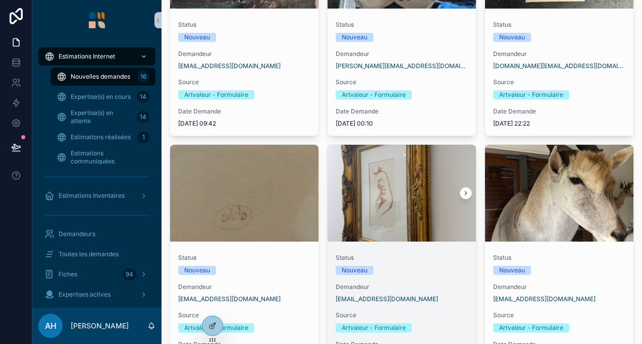
scroll to position [960, 0]
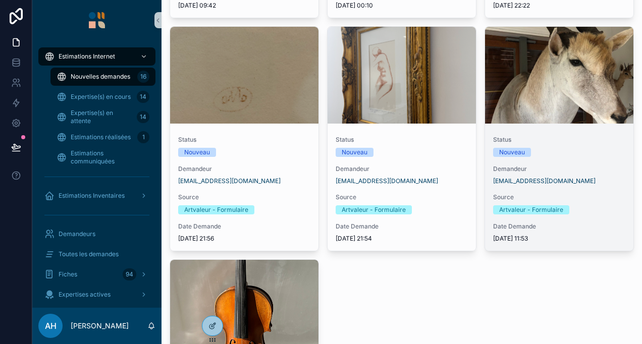
click at [511, 133] on div "Status Nouveau Demandeur rosinefeigel@gmail.com Source Artvaleur - Formulaire D…" at bounding box center [559, 189] width 148 height 123
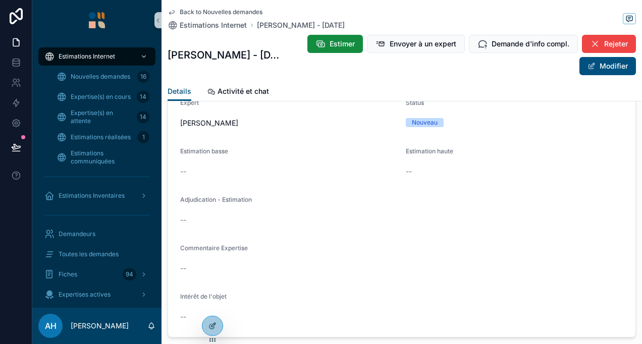
scroll to position [1293, 0]
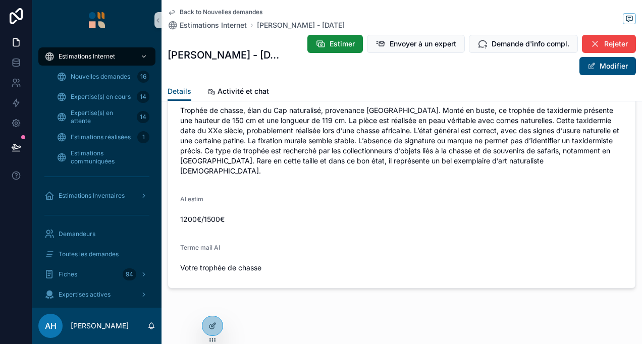
click at [169, 13] on icon "scrollable content" at bounding box center [172, 12] width 8 height 8
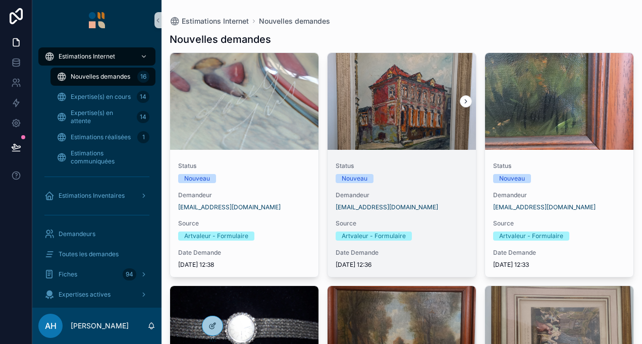
click at [389, 160] on div "Status Nouveau Demandeur [EMAIL_ADDRESS][DOMAIN_NAME] Source Artvaleur - Formul…" at bounding box center [402, 215] width 148 height 123
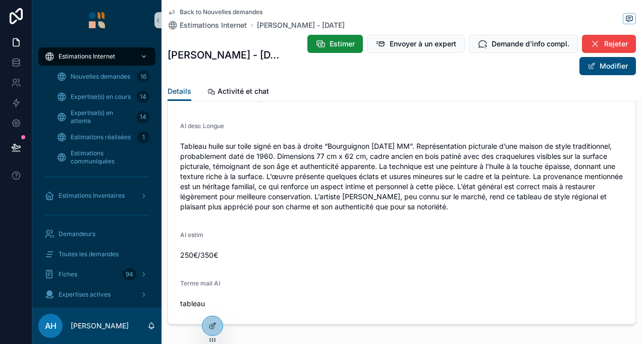
scroll to position [1551, 0]
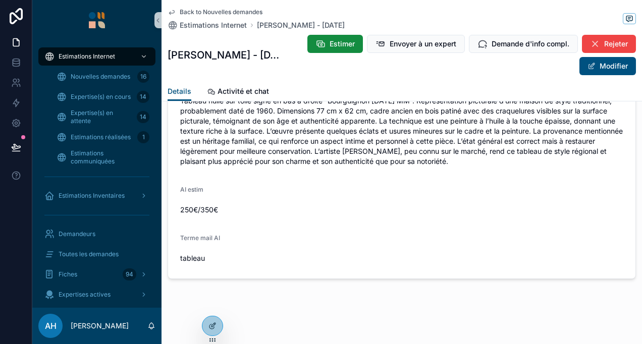
click at [175, 14] on icon "scrollable content" at bounding box center [172, 12] width 8 height 8
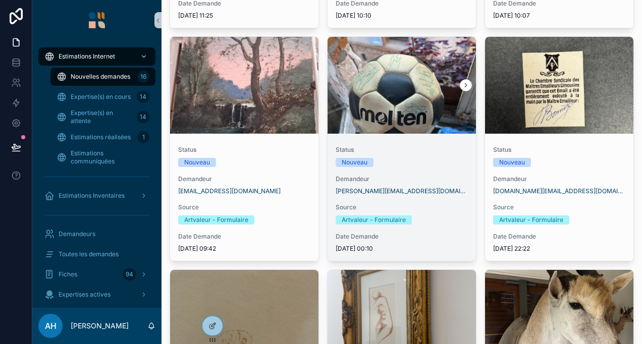
scroll to position [607, 0]
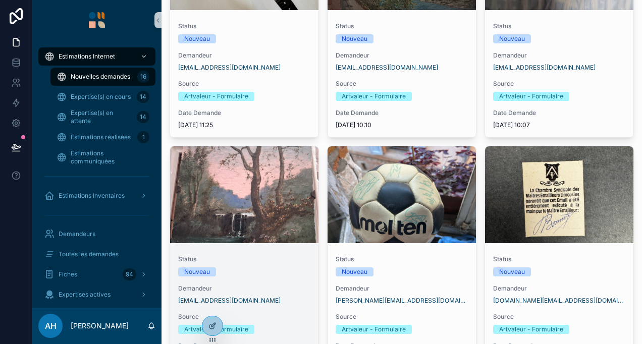
click at [286, 209] on div "scrollable content" at bounding box center [244, 194] width 148 height 97
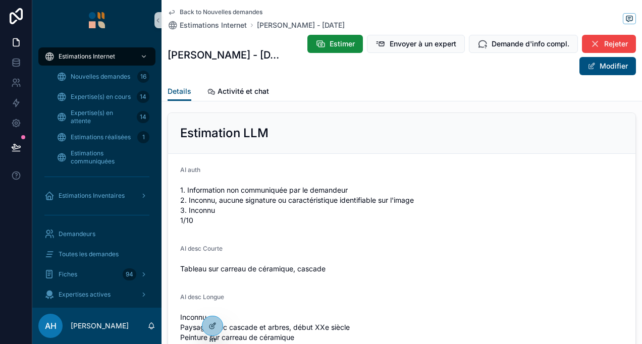
scroll to position [1030, 0]
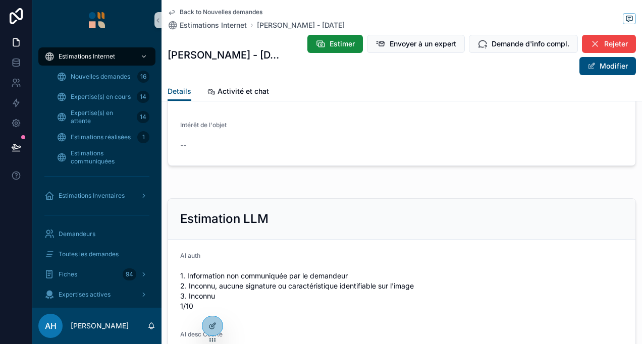
click at [172, 16] on div "Back to Nouvelles demandes Estimations Internet Yolande Colas - 2025/09/30" at bounding box center [256, 19] width 177 height 22
click at [172, 14] on icon "scrollable content" at bounding box center [172, 12] width 8 height 8
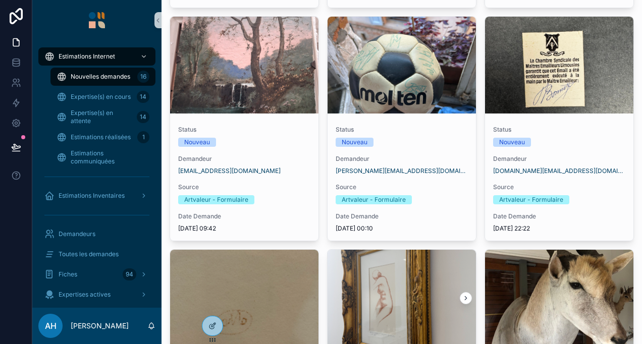
scroll to position [626, 0]
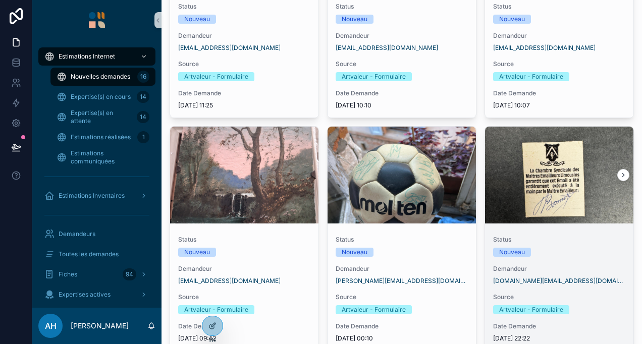
click at [516, 190] on div "scrollable content" at bounding box center [559, 175] width 148 height 97
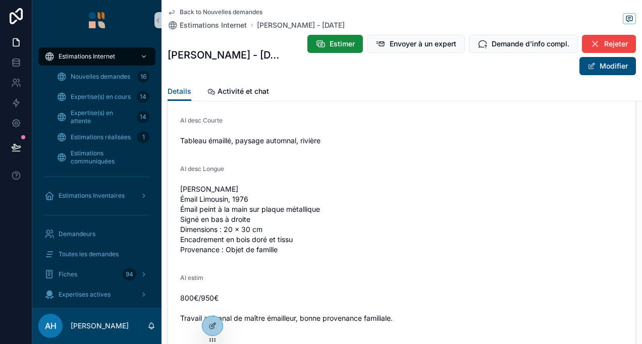
scroll to position [1488, 0]
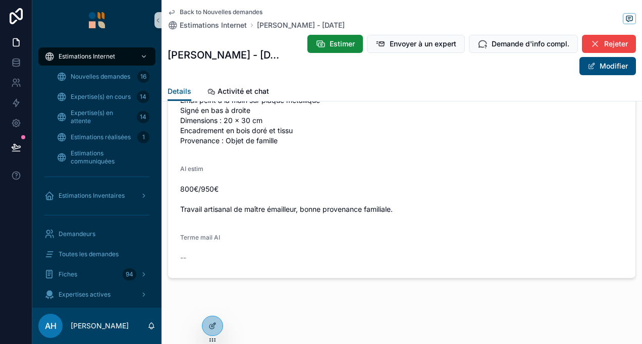
click at [174, 11] on icon "scrollable content" at bounding box center [171, 13] width 5 height 4
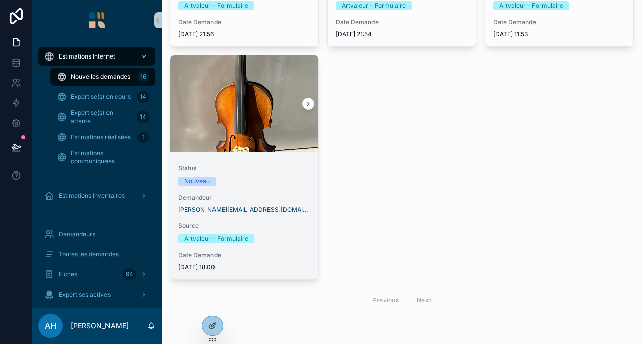
scroll to position [1162, 0]
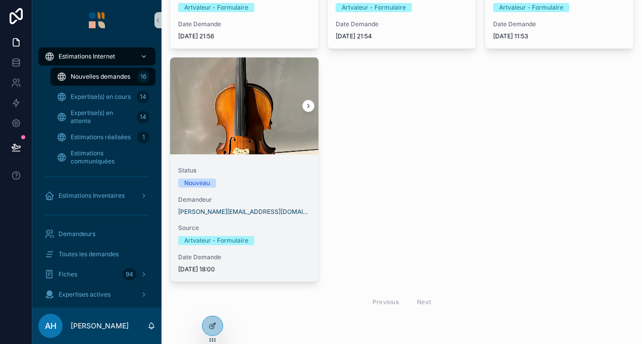
click at [282, 153] on link "Status Nouveau Demandeur vincent.lafforgue@orange.fr Source Artvaleur - Formula…" at bounding box center [245, 169] width 150 height 225
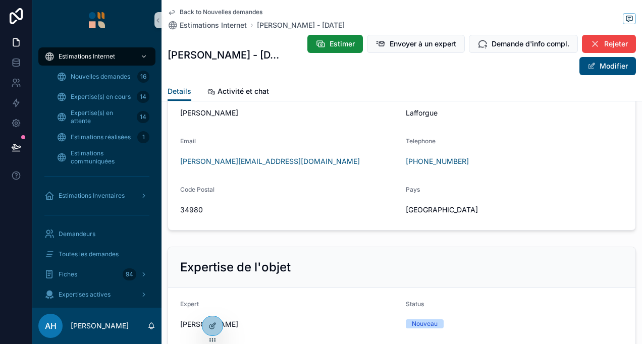
scroll to position [1455, 0]
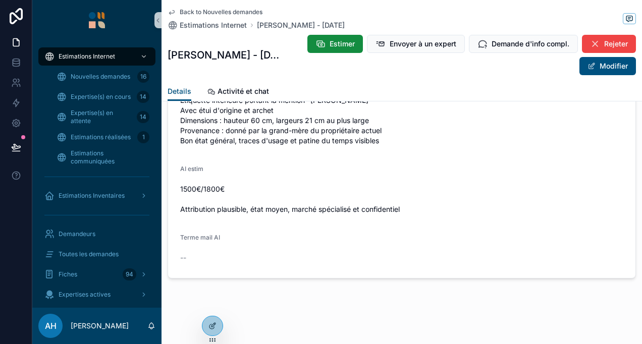
click at [173, 8] on div "Back to Nouvelles demandes Estimations Internet Vincent Lafforgue - 2025/09/14 …" at bounding box center [402, 41] width 469 height 82
click at [173, 9] on icon "scrollable content" at bounding box center [172, 12] width 8 height 8
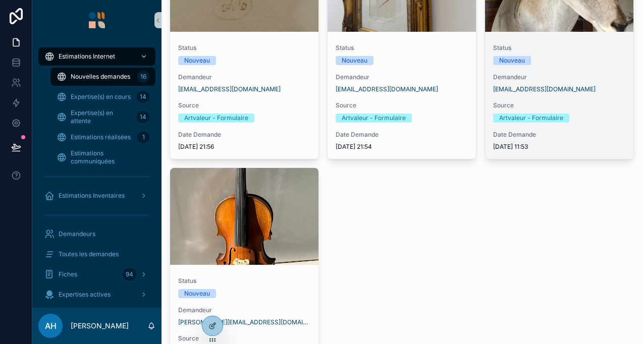
scroll to position [960, 0]
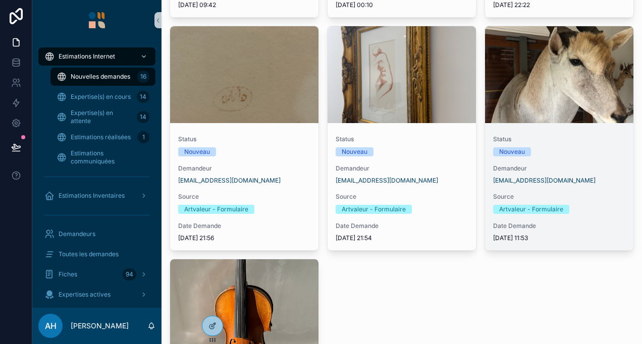
click at [563, 121] on div "scrollable content" at bounding box center [559, 74] width 148 height 97
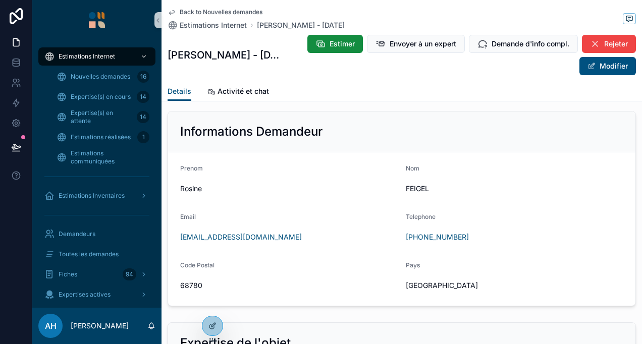
scroll to position [1293, 0]
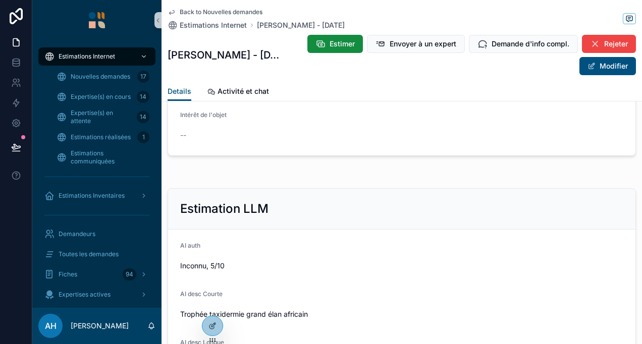
scroll to position [1293, 0]
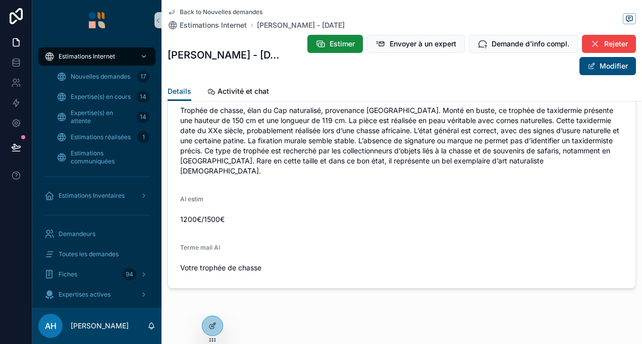
click at [175, 11] on icon "scrollable content" at bounding box center [172, 12] width 8 height 8
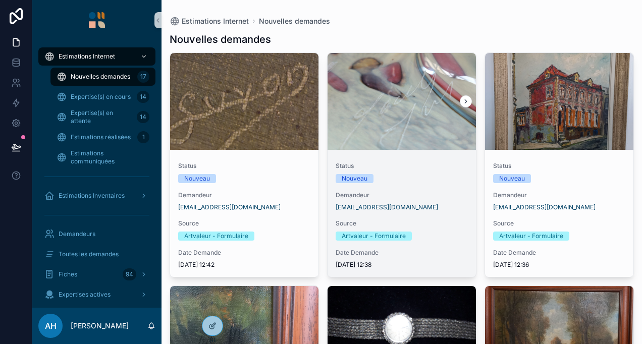
click at [397, 121] on div "scrollable content" at bounding box center [402, 101] width 148 height 97
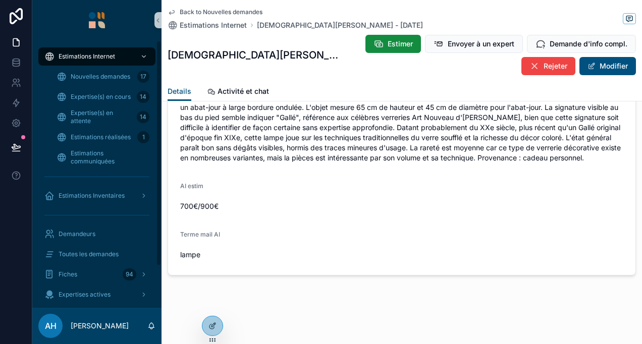
scroll to position [1313, 0]
click at [175, 5] on div "Back to Nouvelles demandes Estimations Internet [PERSON_NAME] - [DATE] [DEMOGRA…" at bounding box center [402, 41] width 469 height 82
click at [172, 9] on icon "scrollable content" at bounding box center [172, 12] width 8 height 8
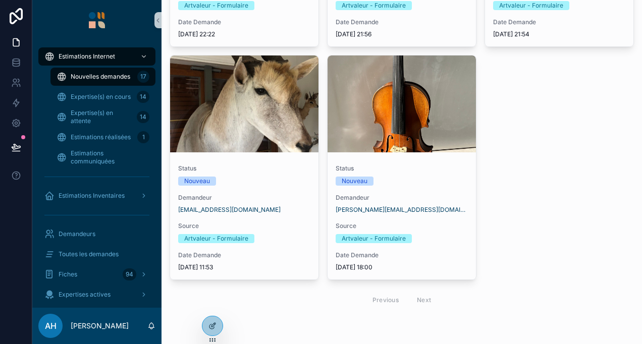
scroll to position [1162, 0]
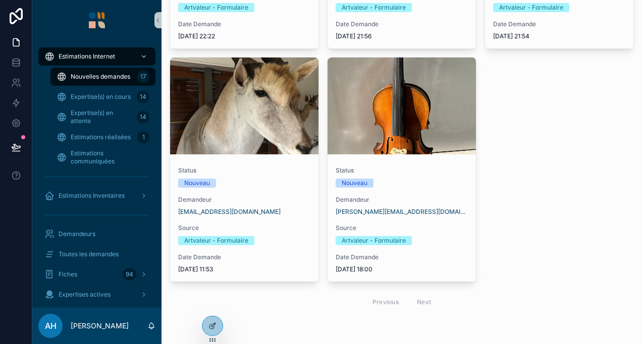
click at [237, 135] on div "scrollable content" at bounding box center [244, 106] width 148 height 97
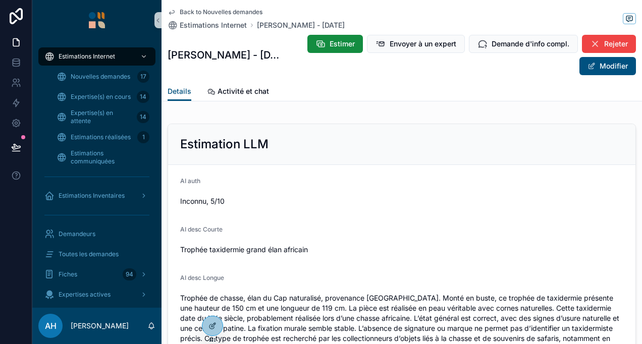
scroll to position [1293, 0]
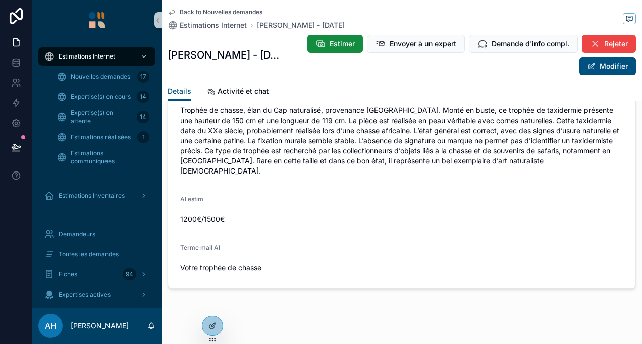
drag, startPoint x: 297, startPoint y: 262, endPoint x: 328, endPoint y: 258, distance: 31.0
click at [328, 263] on span "Votre trophée de chasse" at bounding box center [401, 268] width 443 height 10
click at [336, 263] on span "Votre trophée de chasse" at bounding box center [401, 268] width 443 height 10
click at [259, 223] on form "AI auth Inconnu, 5/10 AI desc Courte Trophée taxidermie grand élan africain AI …" at bounding box center [402, 132] width 468 height 311
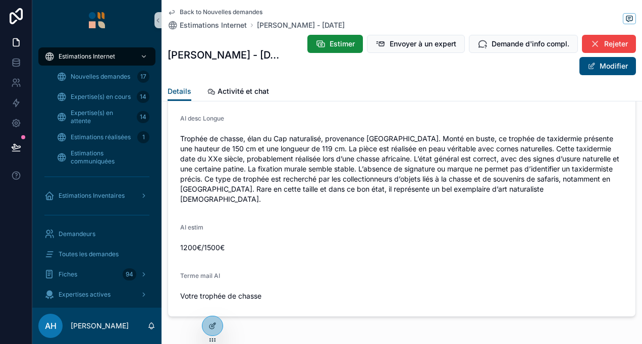
scroll to position [1242, 0]
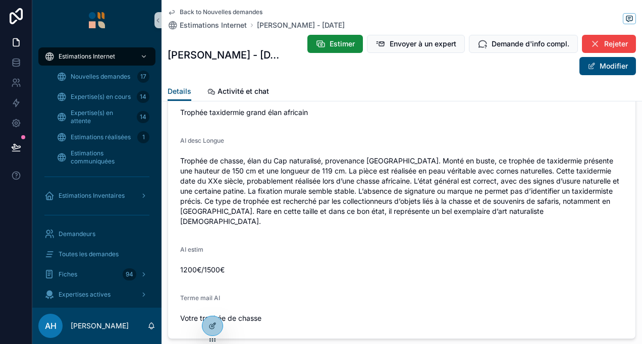
click at [177, 9] on link "Back to Nouvelles demandes" at bounding box center [215, 12] width 95 height 8
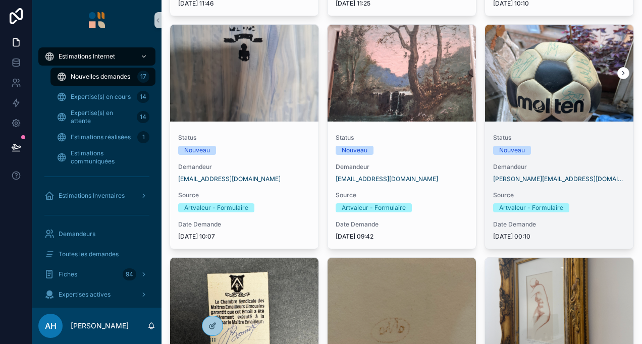
scroll to position [708, 0]
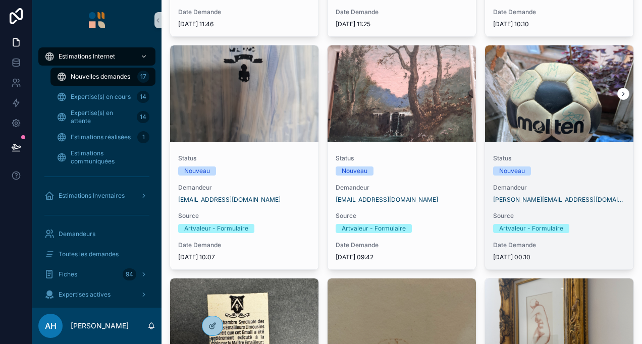
click at [529, 134] on div "scrollable content" at bounding box center [559, 93] width 148 height 97
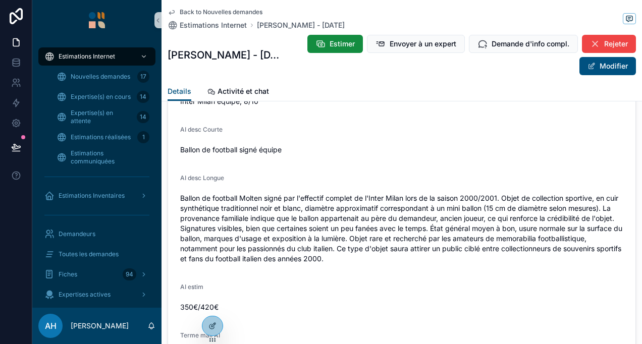
scroll to position [1263, 0]
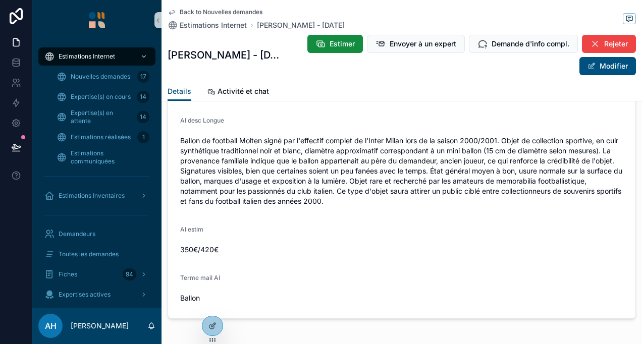
click at [172, 8] on icon "scrollable content" at bounding box center [172, 12] width 8 height 8
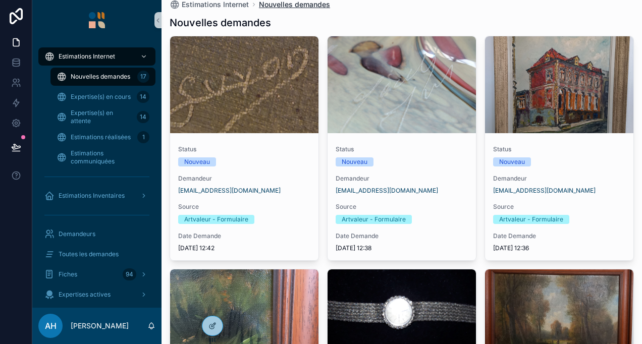
scroll to position [1, 0]
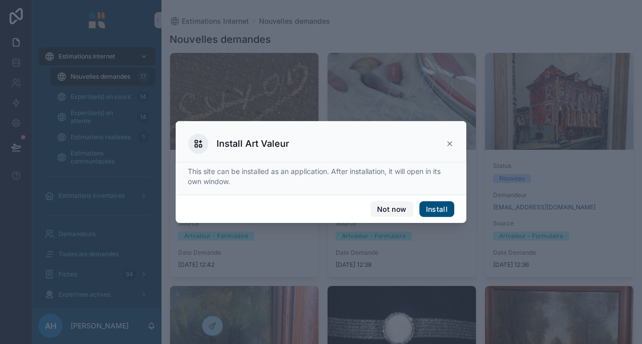
click at [396, 208] on button "Not now" at bounding box center [392, 210] width 42 height 16
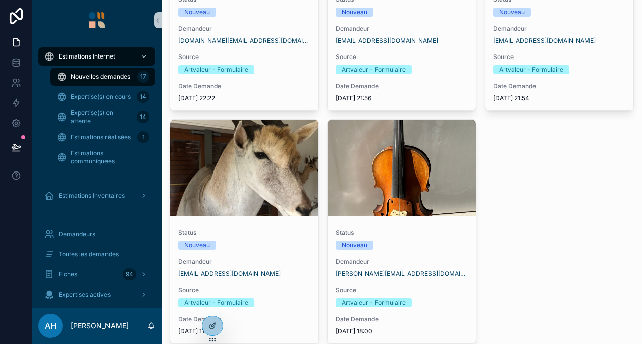
scroll to position [1162, 0]
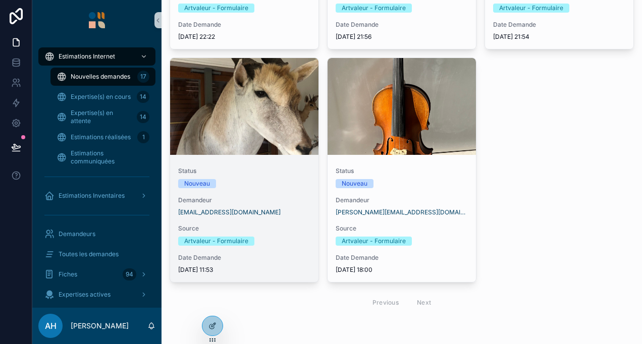
click at [245, 159] on div "Status Nouveau Demandeur rosinefeigel@gmail.com Source Artvaleur - Formulaire D…" at bounding box center [244, 220] width 148 height 123
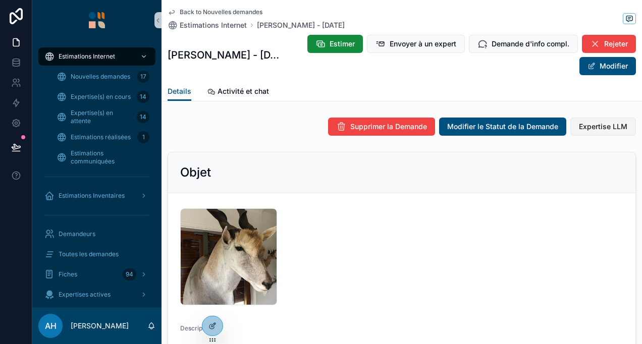
click at [593, 126] on span "Expertise LLM" at bounding box center [603, 127] width 48 height 10
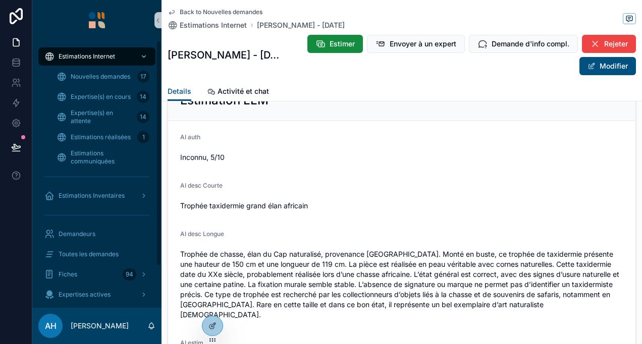
scroll to position [1040, 0]
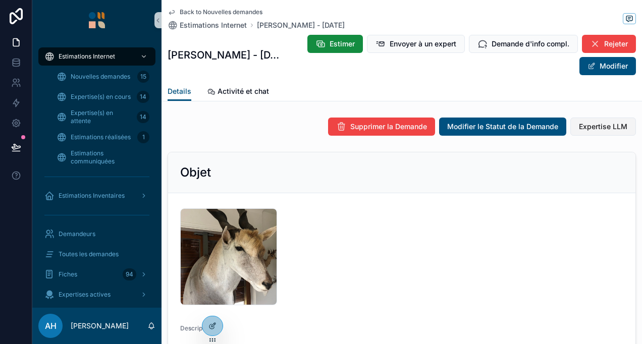
click at [592, 119] on button "Expertise LLM" at bounding box center [604, 127] width 66 height 18
click at [173, 11] on icon "scrollable content" at bounding box center [171, 13] width 5 height 4
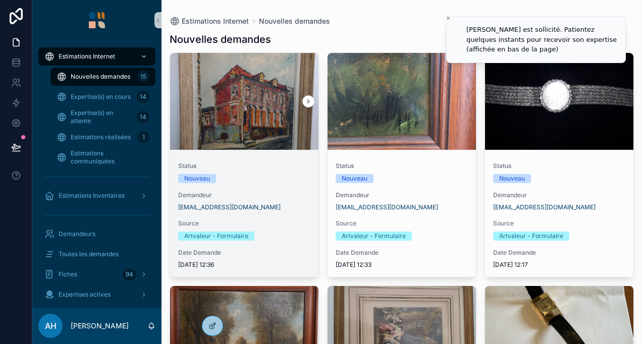
click at [264, 139] on div "scrollable content" at bounding box center [244, 101] width 148 height 97
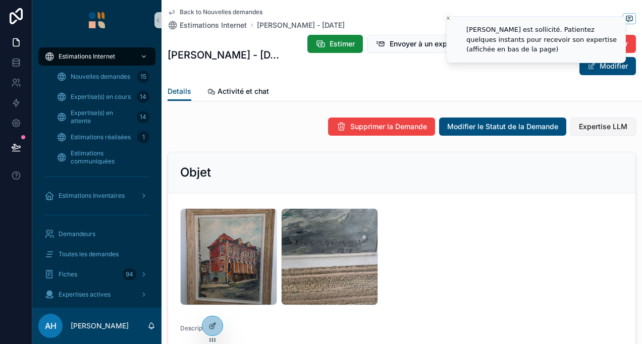
click at [579, 128] on span "Expertise LLM" at bounding box center [603, 127] width 48 height 10
click at [171, 17] on div "Back to Nouvelles demandes Estimations Internet [PERSON_NAME] - [DATE]" at bounding box center [256, 19] width 177 height 22
click at [172, 14] on icon "scrollable content" at bounding box center [172, 12] width 8 height 8
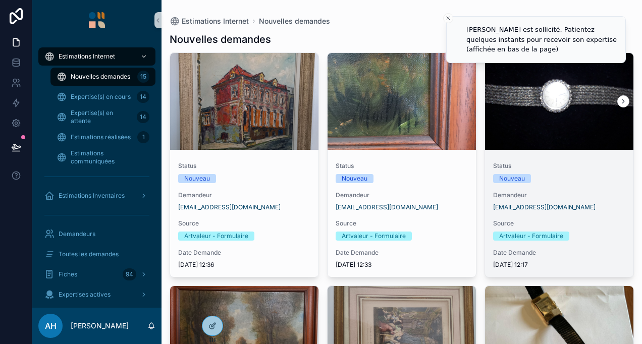
click at [507, 143] on div "scrollable content" at bounding box center [559, 101] width 148 height 97
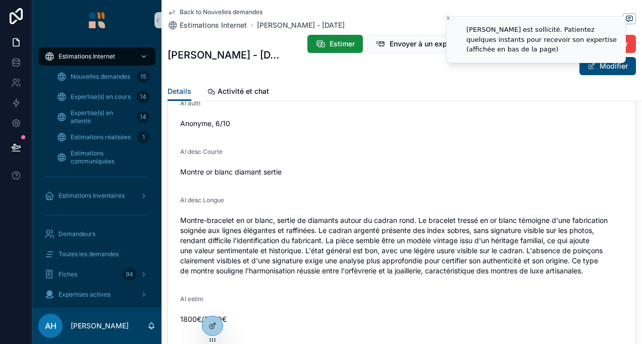
scroll to position [1293, 0]
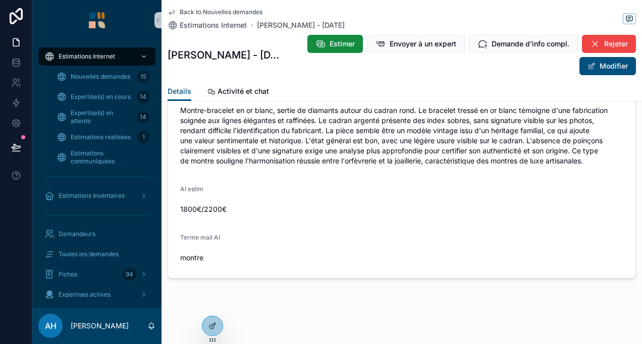
click at [175, 10] on icon "scrollable content" at bounding box center [172, 12] width 8 height 8
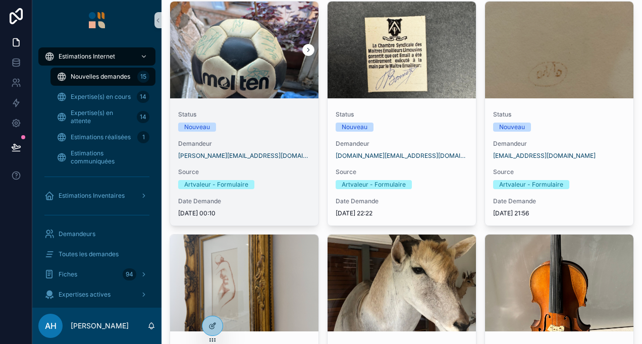
scroll to position [626, 0]
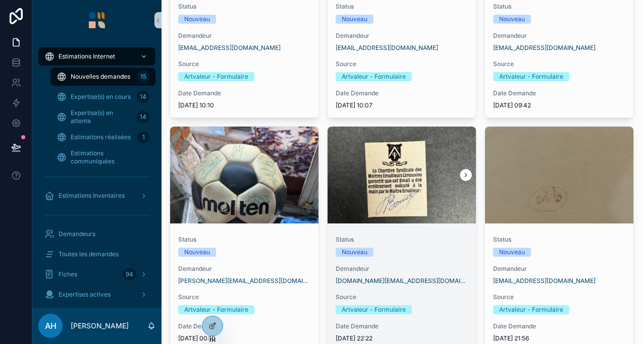
click at [386, 192] on div "scrollable content" at bounding box center [402, 175] width 148 height 97
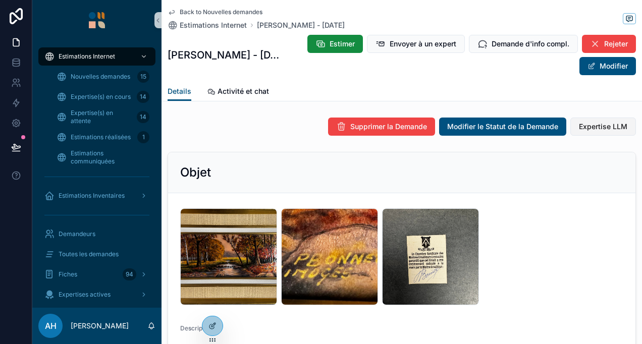
click at [608, 126] on span "Expertise LLM" at bounding box center [603, 127] width 48 height 10
